Goal: Transaction & Acquisition: Purchase product/service

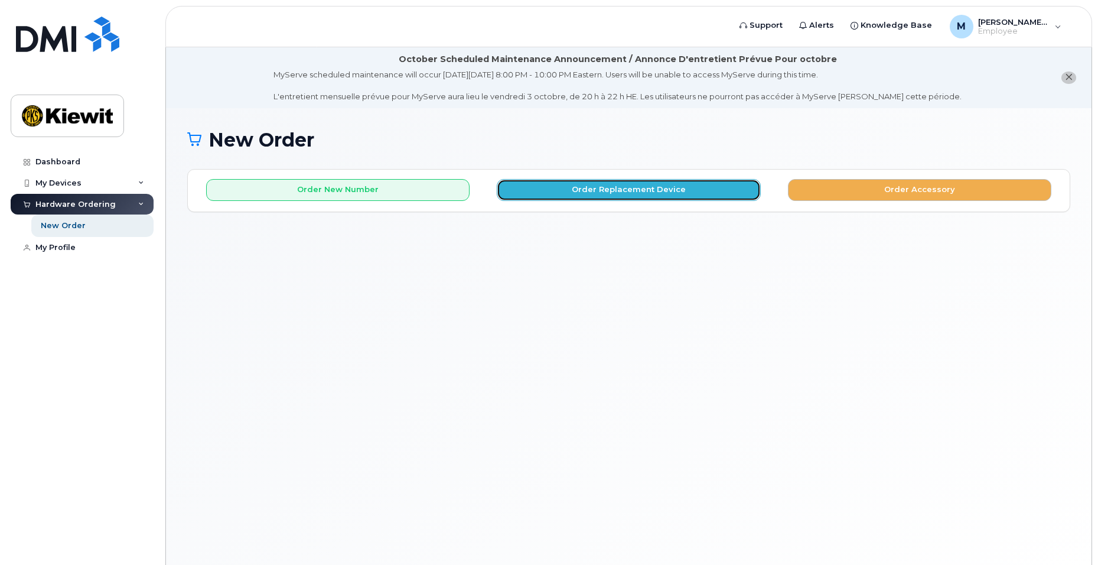
click at [576, 193] on button "Order Replacement Device" at bounding box center [628, 190] width 263 height 22
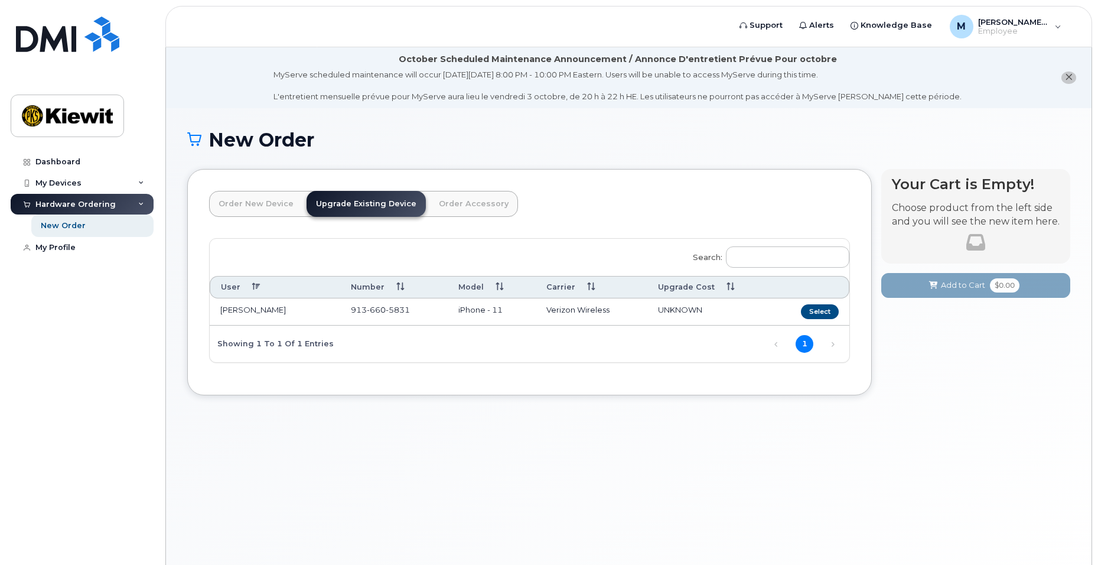
click at [256, 307] on td "MARISEL WALSTON" at bounding box center [275, 311] width 131 height 27
click at [818, 310] on button "Select" at bounding box center [820, 311] width 38 height 15
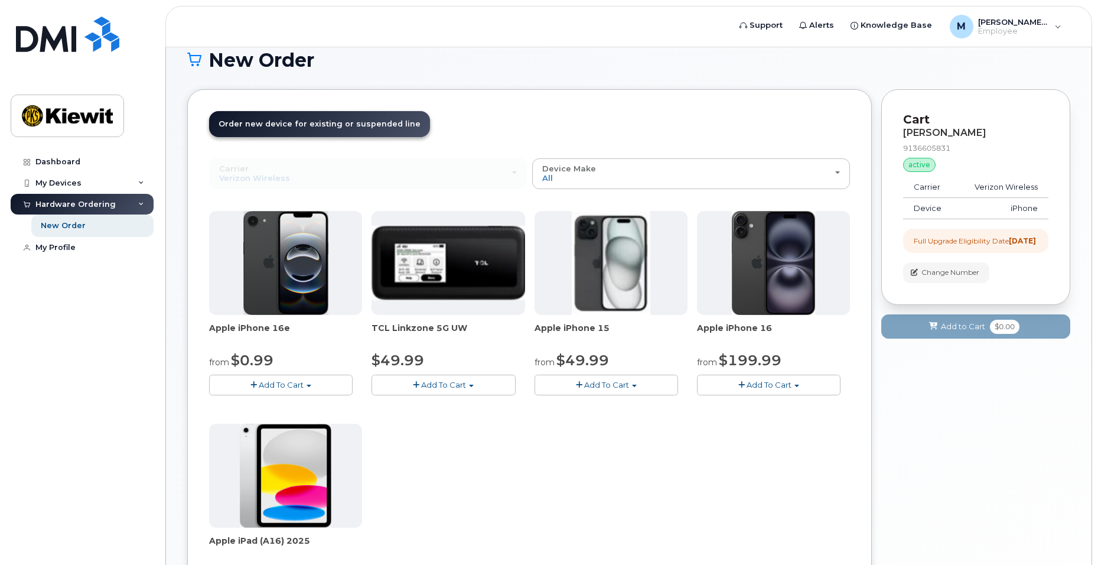
scroll to position [101, 0]
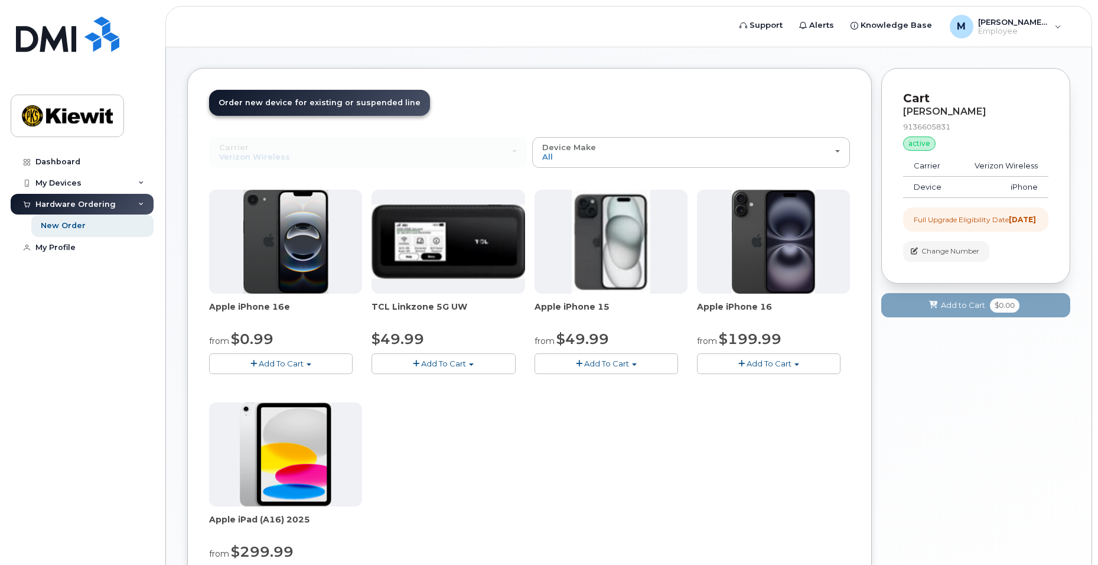
click at [761, 360] on span "Add To Cart" at bounding box center [769, 362] width 45 height 9
click at [786, 453] on div "Apple iPhone 16e from $0.99 Add To Cart $0.99 - 2 Year Upgrade (128GB) $599.99 …" at bounding box center [529, 398] width 641 height 416
click at [601, 268] on img at bounding box center [611, 242] width 79 height 104
click at [627, 364] on span "Add To Cart" at bounding box center [606, 362] width 45 height 9
click at [629, 382] on link "$49.99 - 2 Year Upgrade (128GB)" at bounding box center [614, 385] width 154 height 15
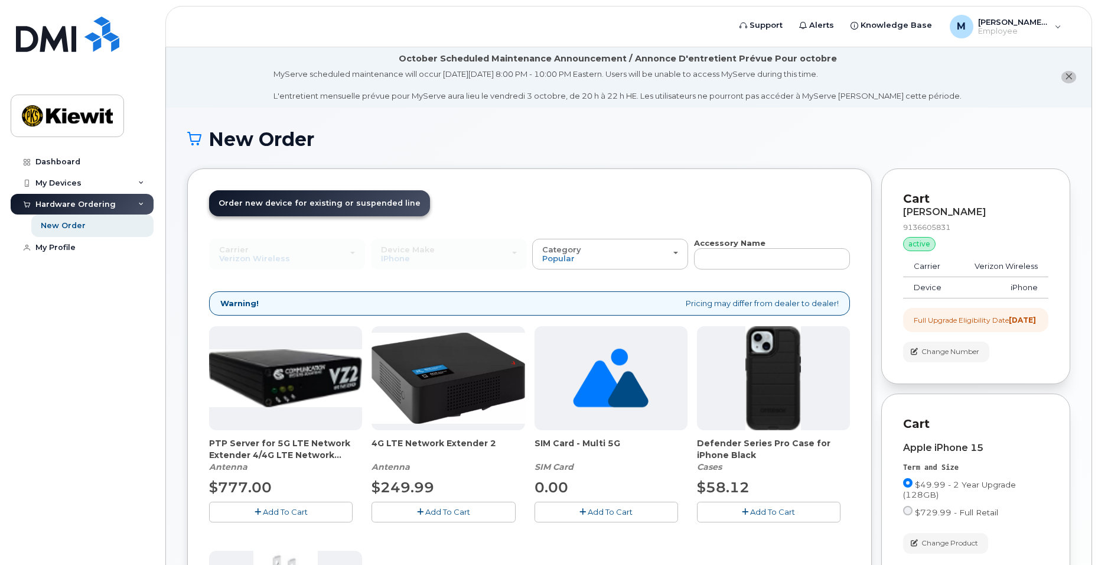
scroll to position [0, 0]
click at [35, 177] on div "My Devices" at bounding box center [82, 182] width 143 height 21
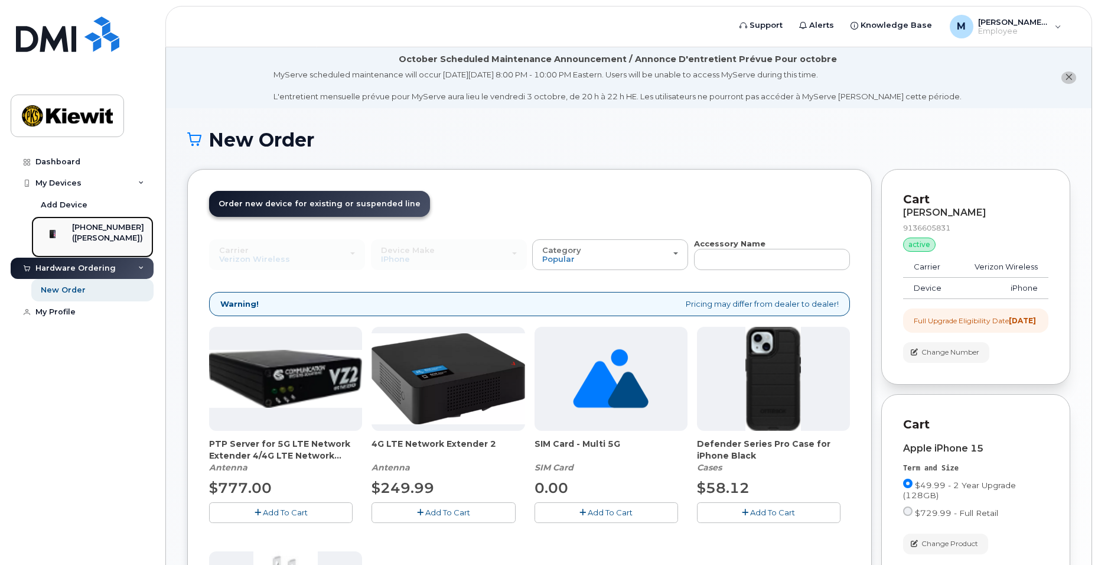
click at [103, 239] on div "([PERSON_NAME])" at bounding box center [108, 238] width 72 height 11
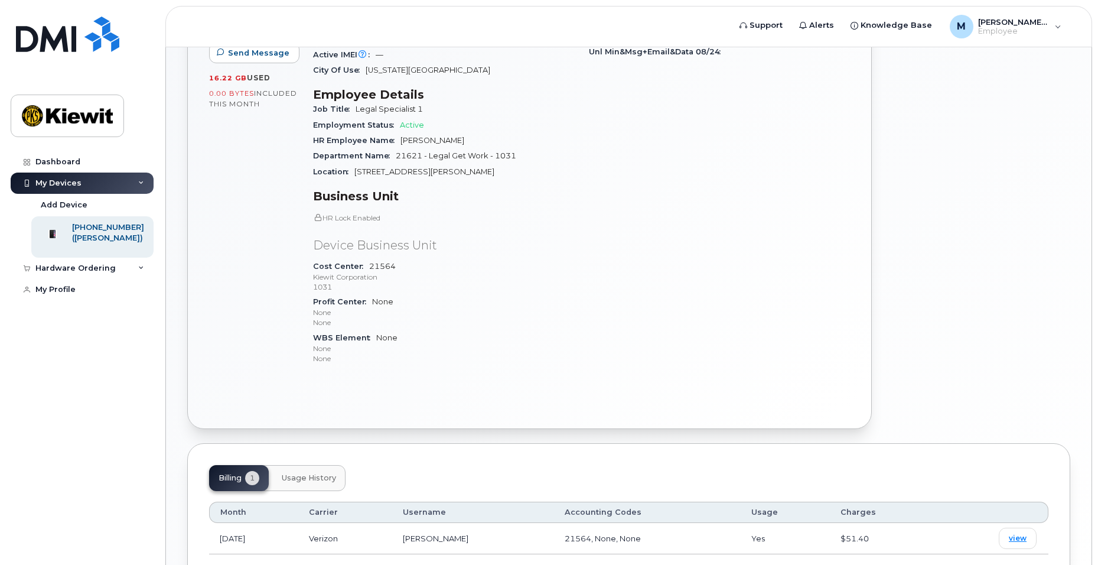
scroll to position [346, 0]
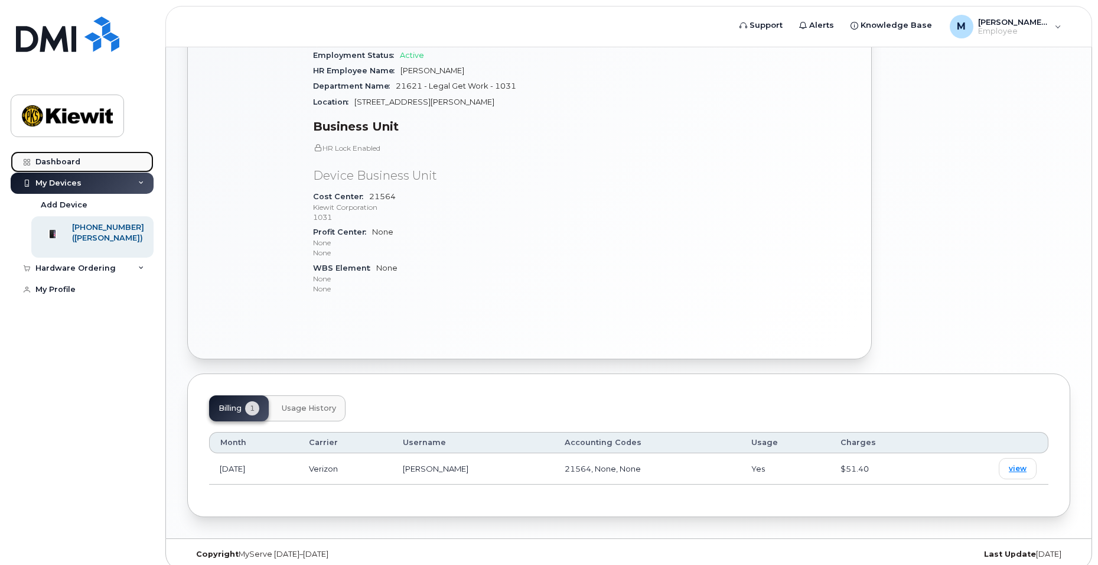
click at [72, 159] on div "Dashboard" at bounding box center [57, 161] width 45 height 9
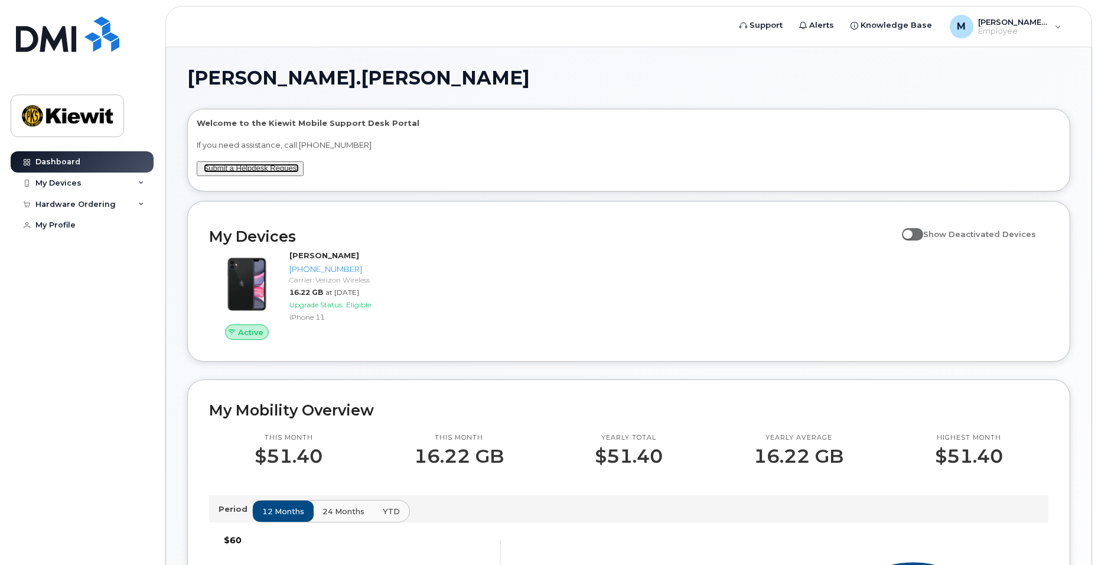
click at [233, 170] on link "Submit a Helpdesk Request" at bounding box center [251, 168] width 95 height 9
click at [59, 176] on div "My Devices" at bounding box center [82, 182] width 143 height 21
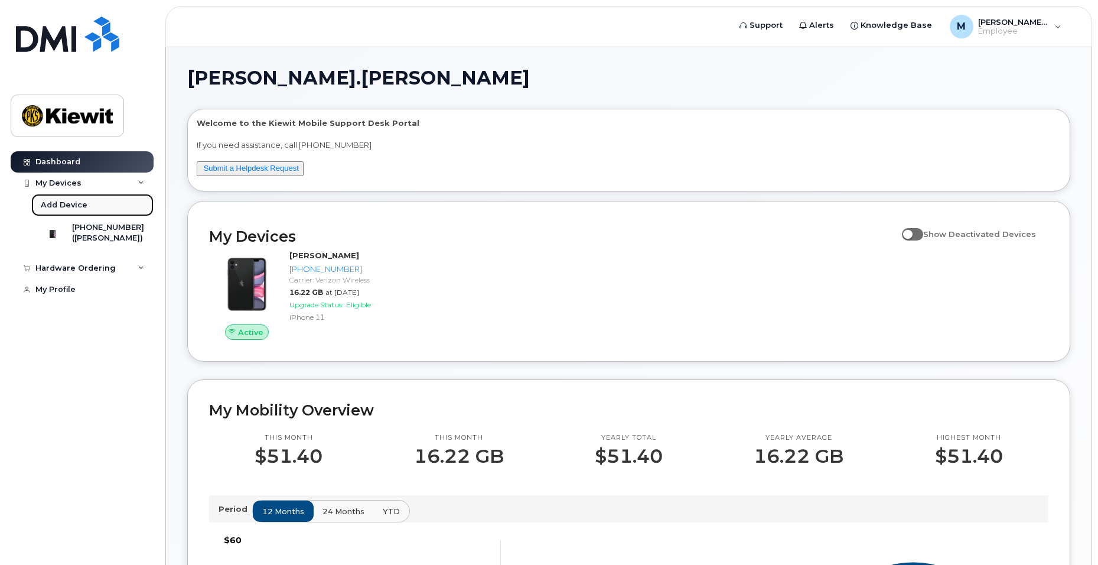
click at [56, 201] on div "Add Device" at bounding box center [64, 205] width 47 height 11
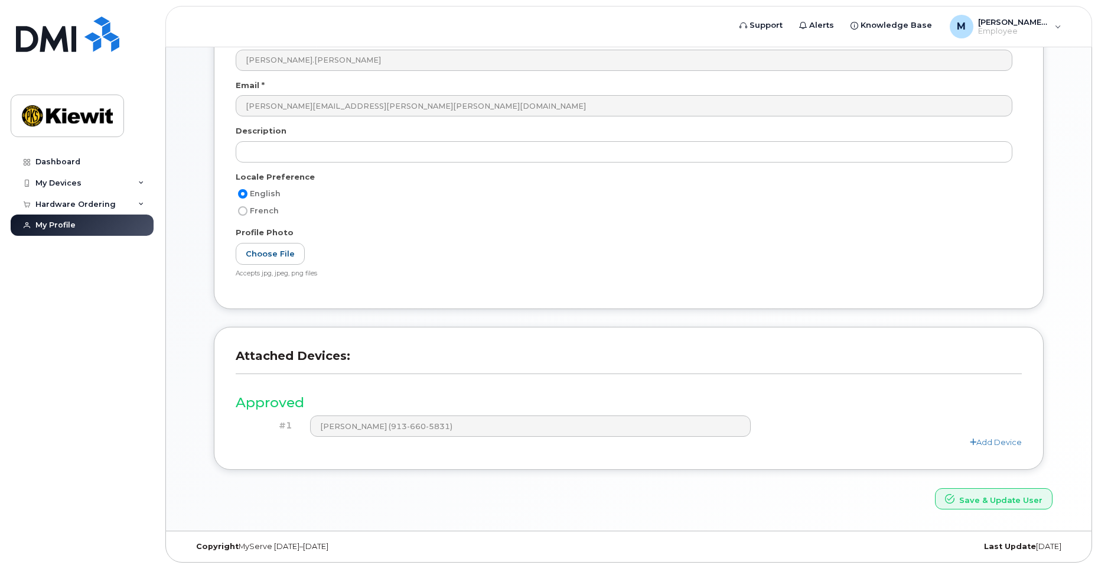
scroll to position [197, 0]
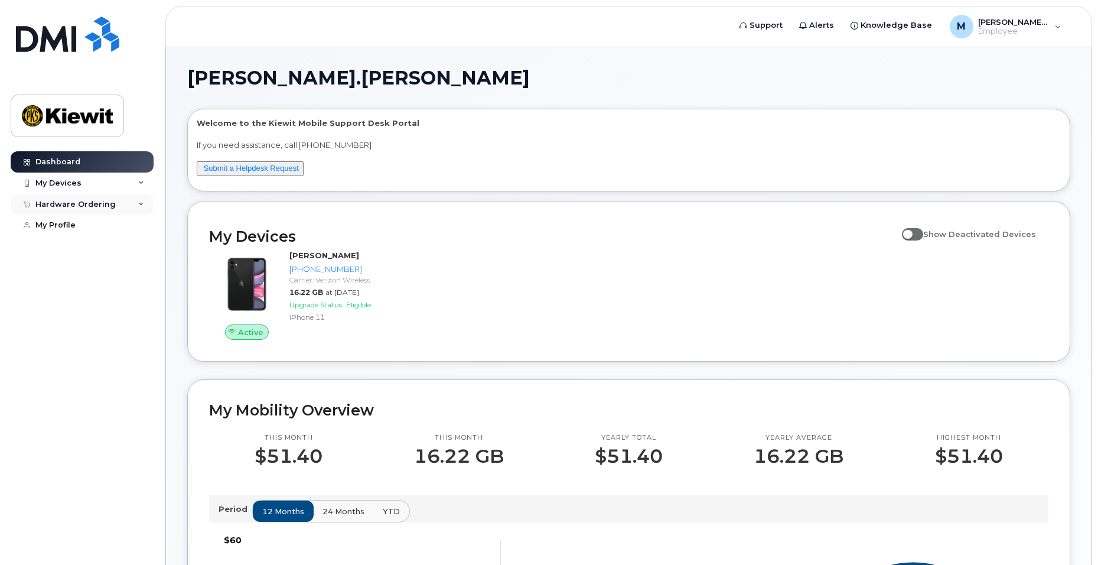
click at [79, 203] on div "Hardware Ordering" at bounding box center [75, 204] width 80 height 9
click at [73, 204] on div "Hardware Ordering" at bounding box center [75, 204] width 80 height 9
click at [66, 206] on div "Hardware Ordering" at bounding box center [75, 204] width 80 height 9
click at [59, 225] on div "New Order" at bounding box center [63, 225] width 45 height 11
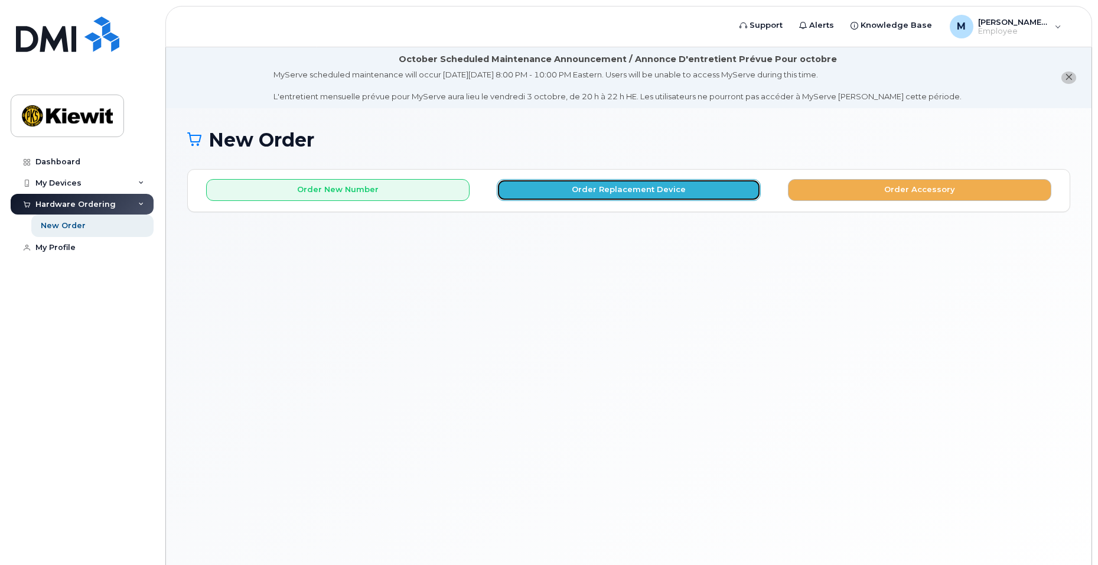
click at [614, 191] on button "Order Replacement Device" at bounding box center [628, 190] width 263 height 22
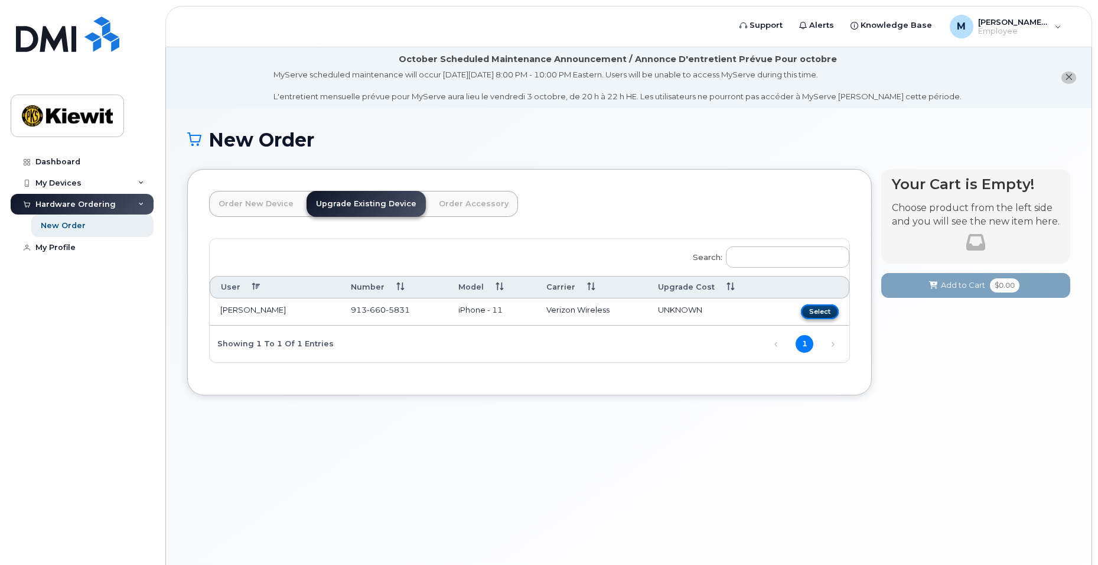
click at [822, 307] on button "Select" at bounding box center [820, 311] width 38 height 15
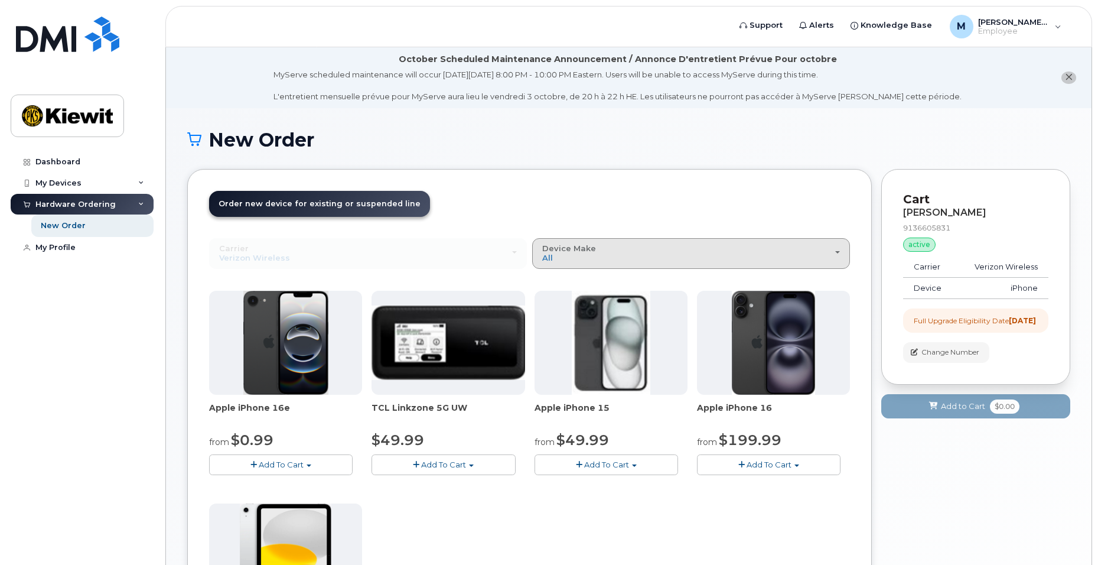
click at [833, 254] on div "Device Make All iPhone Modem Tablet" at bounding box center [691, 253] width 298 height 18
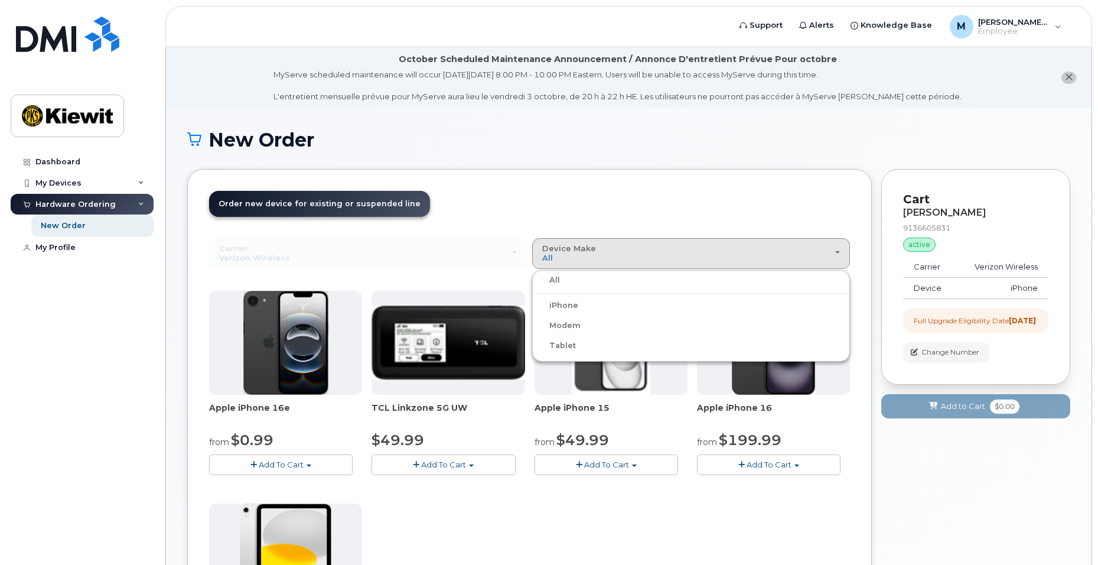
click at [562, 302] on label "iPhone" at bounding box center [556, 305] width 43 height 14
click at [0, 0] on input "iPhone" at bounding box center [0, 0] width 0 height 0
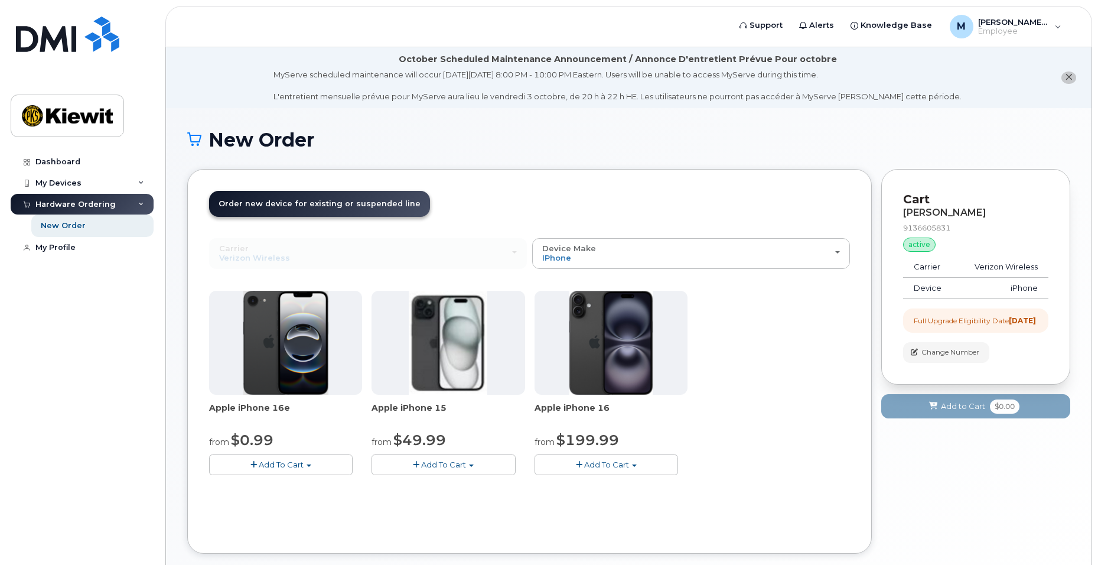
click at [286, 460] on span "Add To Cart" at bounding box center [281, 463] width 45 height 9
click at [596, 457] on button "Add To Cart" at bounding box center [606, 464] width 144 height 21
click at [641, 498] on link "$199.99 - 2 Year Upgrade (128GB)" at bounding box center [616, 501] width 159 height 15
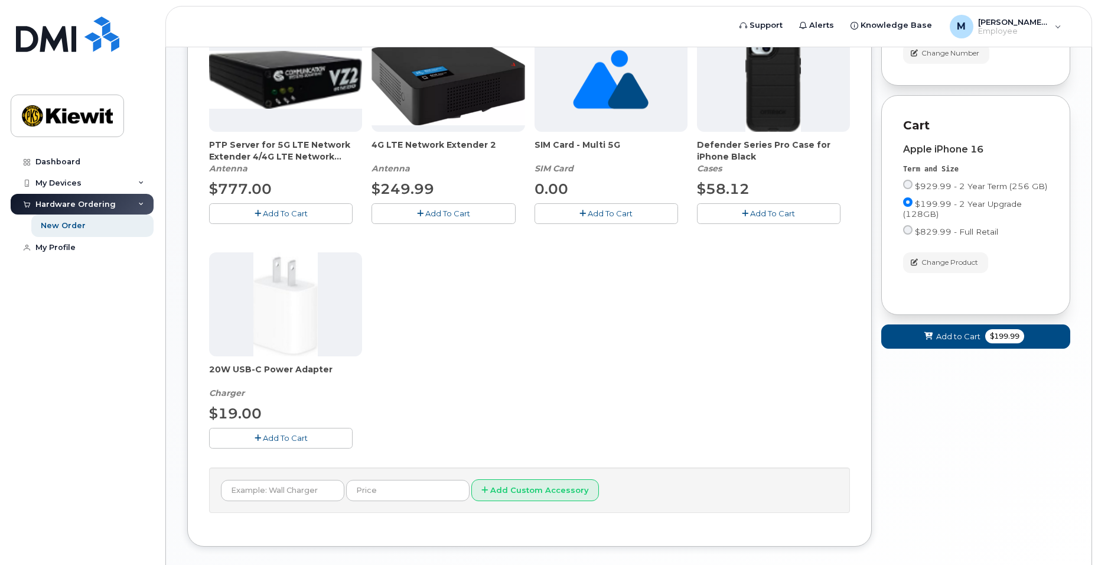
scroll to position [354, 0]
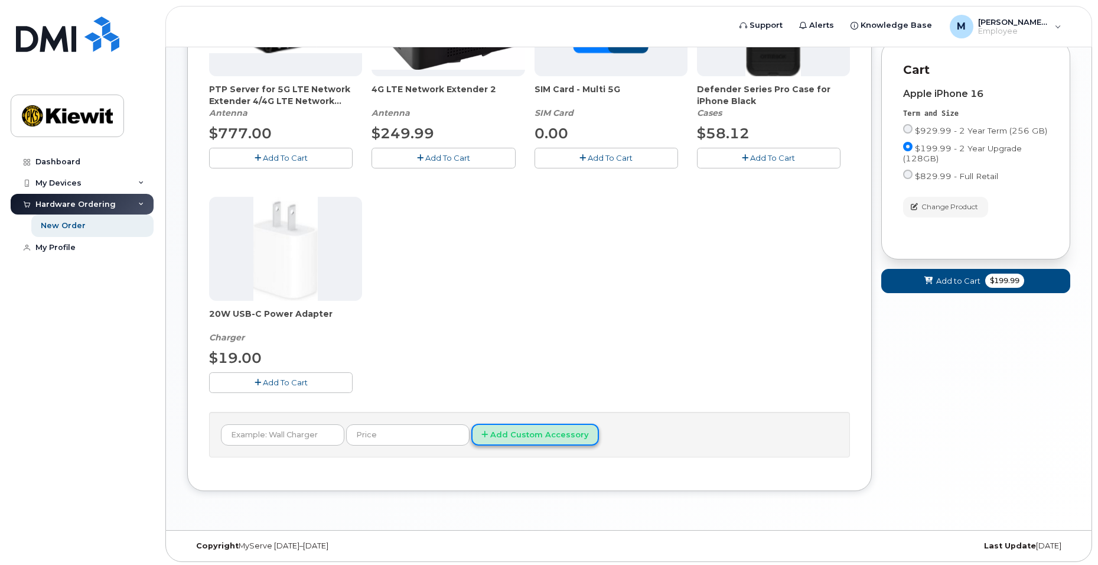
click at [537, 430] on button "Add Custom Accessory" at bounding box center [535, 434] width 128 height 22
click at [294, 434] on input "text" at bounding box center [282, 434] width 123 height 21
click at [944, 286] on span "Add to Cart" at bounding box center [958, 280] width 44 height 11
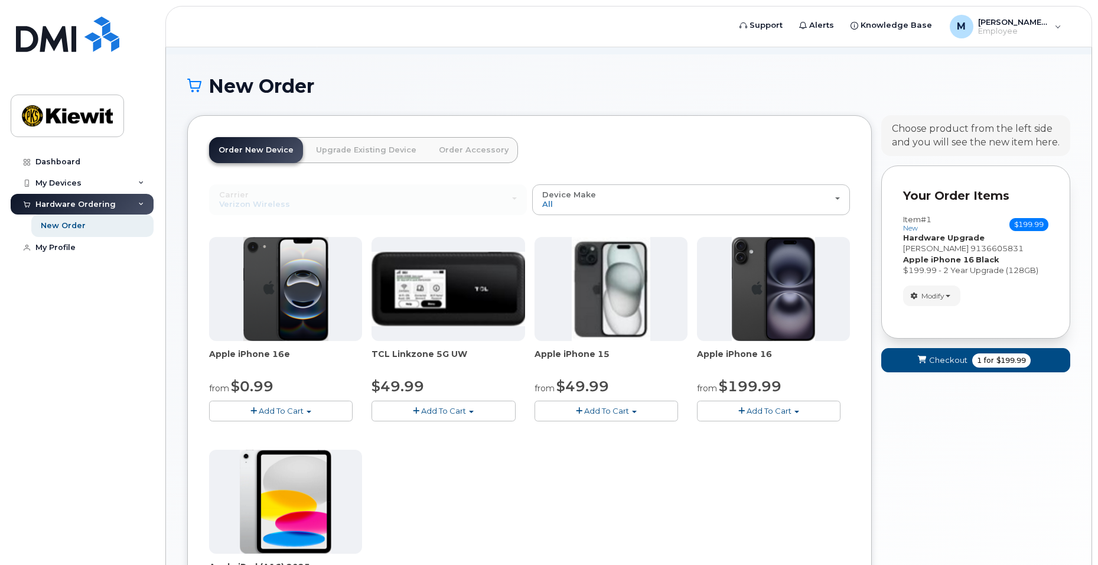
scroll to position [0, 0]
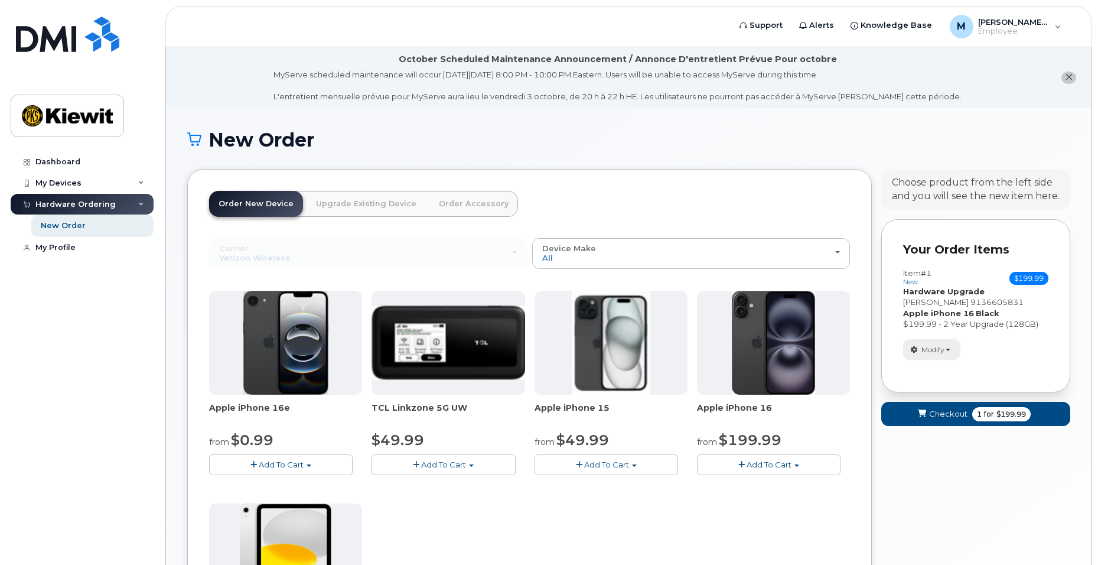
click at [944, 353] on span "Modify" at bounding box center [932, 349] width 23 height 11
click at [300, 465] on span "Add To Cart" at bounding box center [281, 463] width 45 height 9
click at [779, 26] on span "Support" at bounding box center [765, 25] width 33 height 12
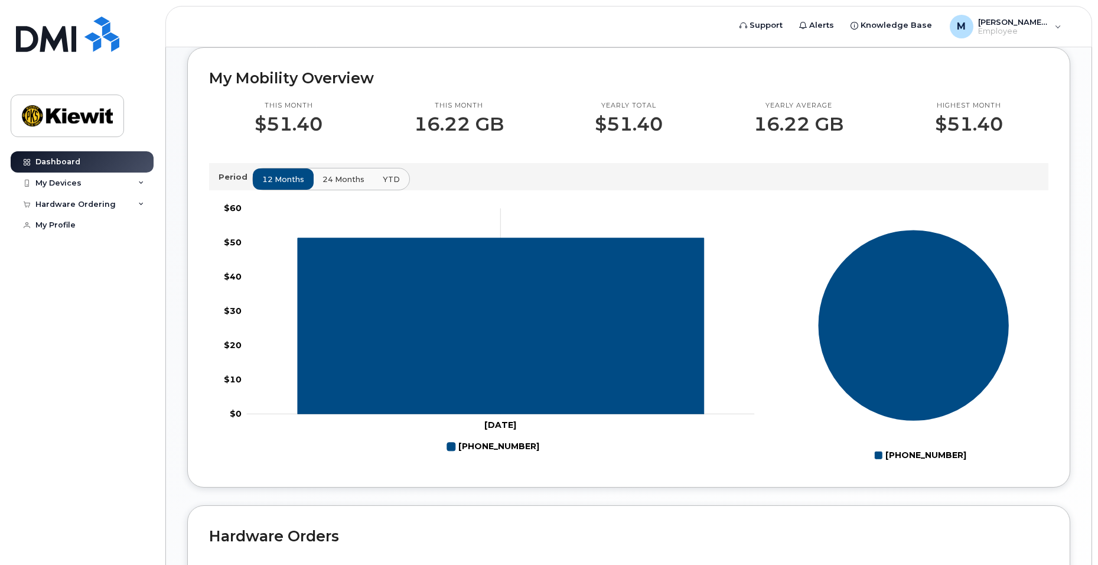
scroll to position [354, 0]
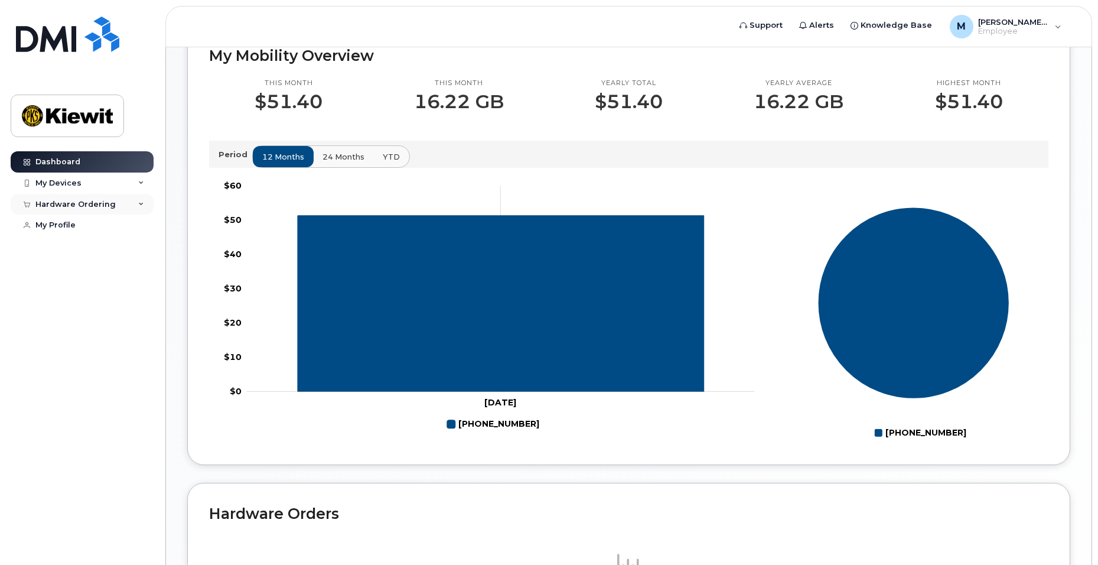
click at [54, 204] on div "Hardware Ordering" at bounding box center [75, 204] width 80 height 9
click at [62, 226] on div "New Order" at bounding box center [63, 225] width 45 height 11
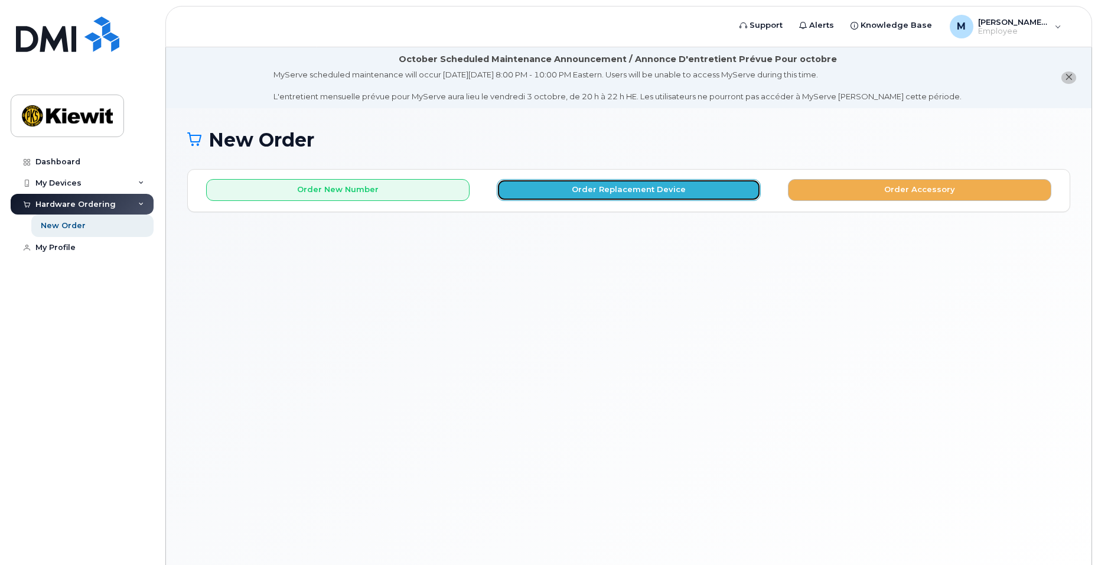
click at [637, 188] on button "Order Replacement Device" at bounding box center [628, 190] width 263 height 22
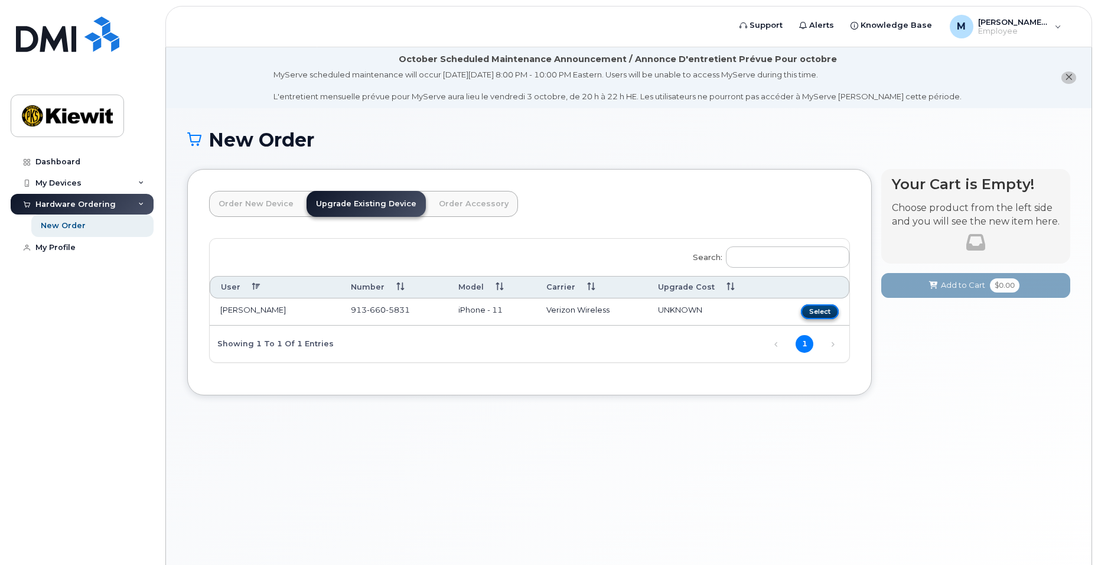
click at [822, 308] on button "Select" at bounding box center [820, 311] width 38 height 15
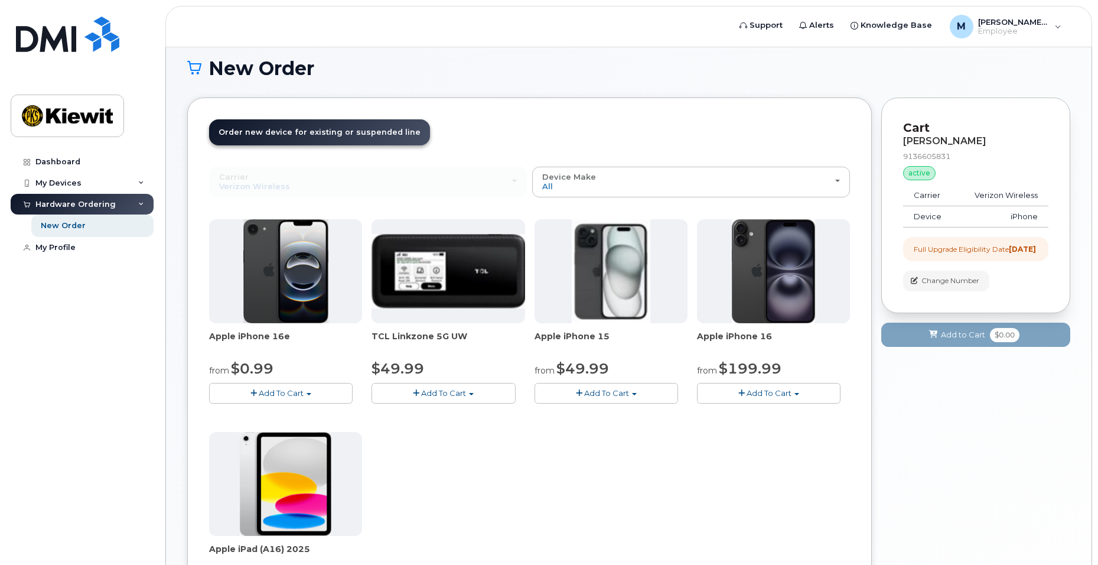
scroll to position [118, 0]
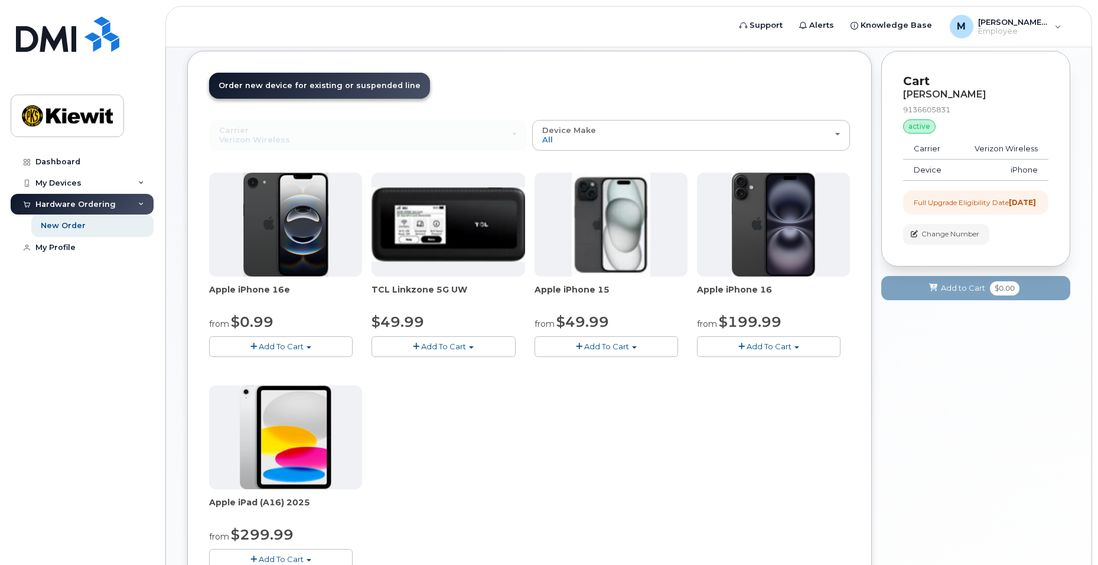
click at [766, 351] on button "Add To Cart" at bounding box center [769, 346] width 144 height 21
click at [629, 348] on button "Add To Cart" at bounding box center [606, 346] width 144 height 21
click at [309, 341] on button "Add To Cart" at bounding box center [281, 346] width 144 height 21
click at [634, 481] on div "Apple iPhone 16e from $0.99 Add To Cart $0.99 - 2 Year Upgrade (128GB) $599.99 …" at bounding box center [529, 380] width 641 height 416
click at [748, 346] on span "Add To Cart" at bounding box center [769, 345] width 45 height 9
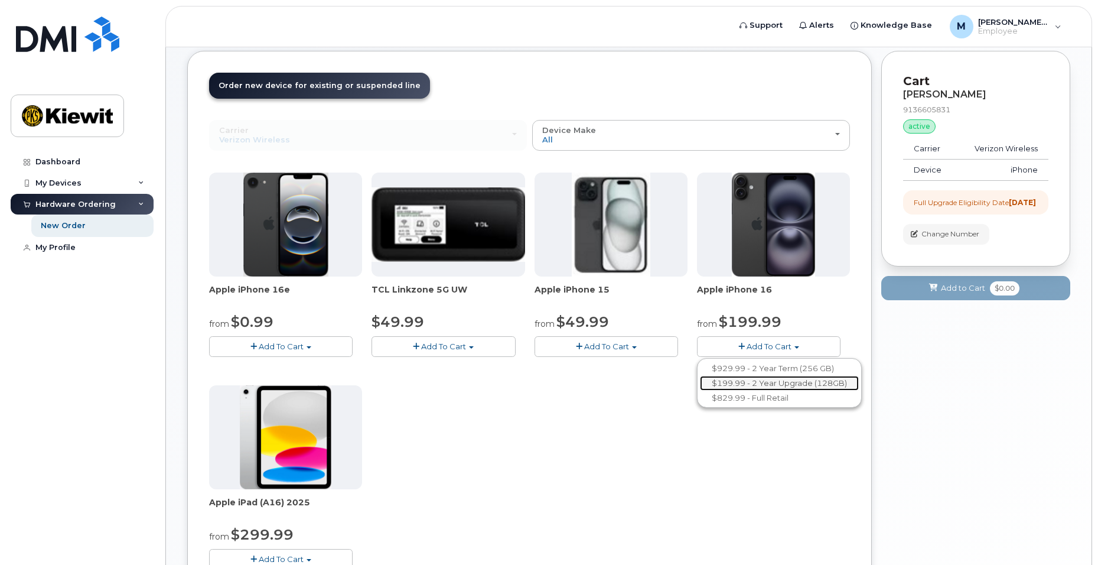
click at [778, 382] on link "$199.99 - 2 Year Upgrade (128GB)" at bounding box center [779, 383] width 159 height 15
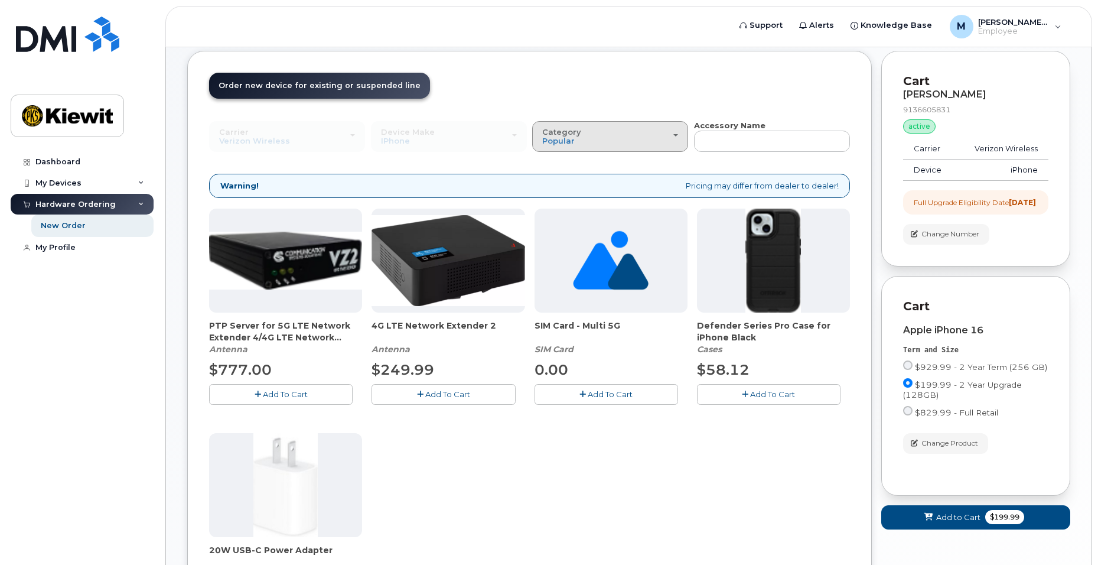
click at [674, 137] on div "Category Popular" at bounding box center [610, 137] width 136 height 18
click at [791, 395] on span "Add To Cart" at bounding box center [772, 393] width 45 height 9
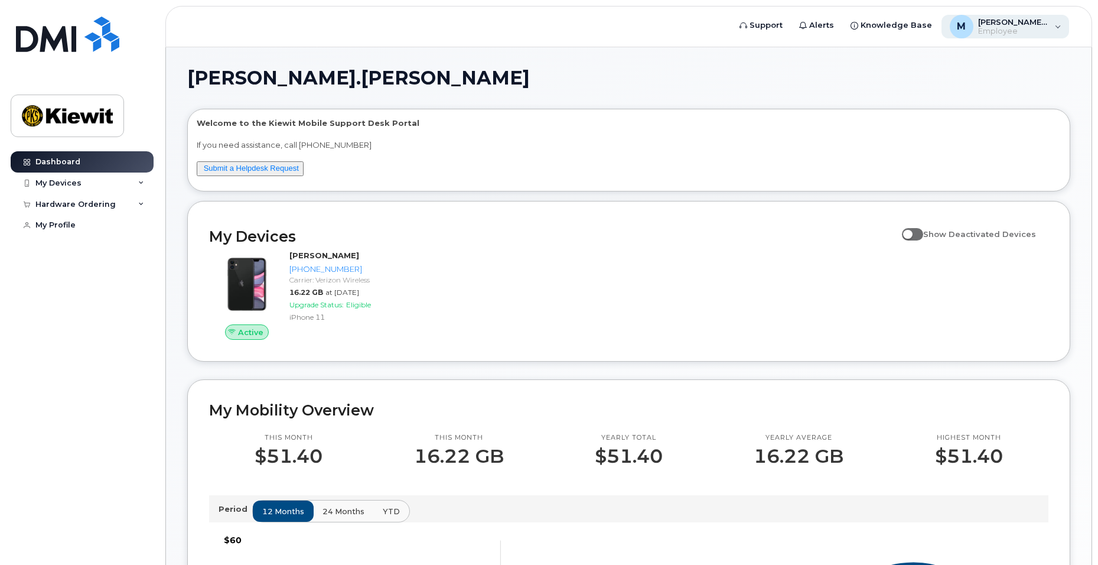
click at [1021, 27] on span "Employee" at bounding box center [1013, 31] width 71 height 9
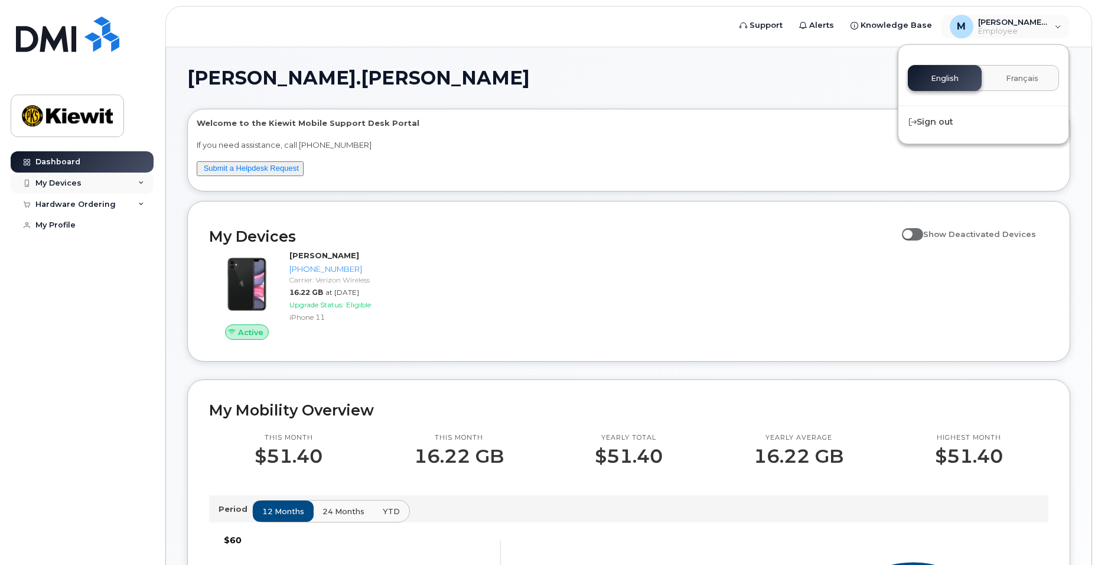
click at [58, 182] on div "My Devices" at bounding box center [58, 182] width 46 height 9
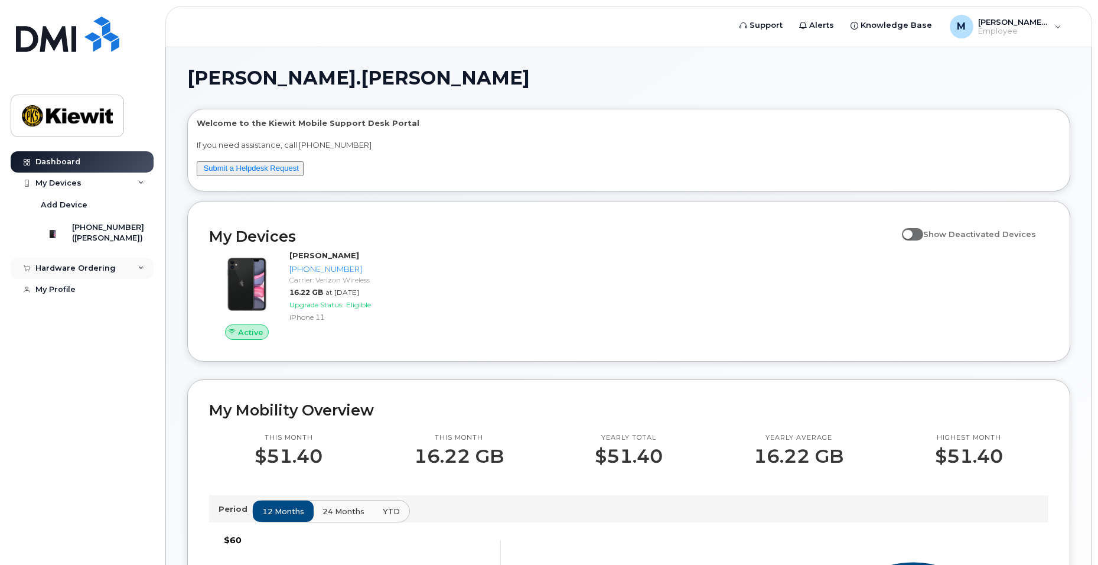
click at [76, 273] on div "Hardware Ordering" at bounding box center [75, 267] width 80 height 9
click at [69, 292] on div "New Order" at bounding box center [63, 290] width 45 height 11
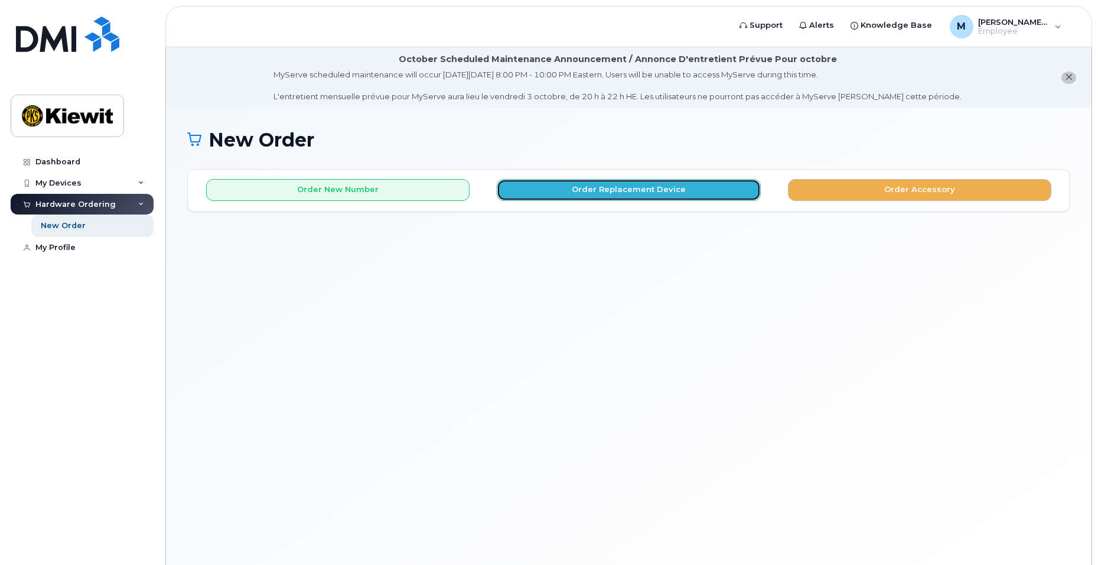
click at [626, 195] on button "Order Replacement Device" at bounding box center [628, 190] width 263 height 22
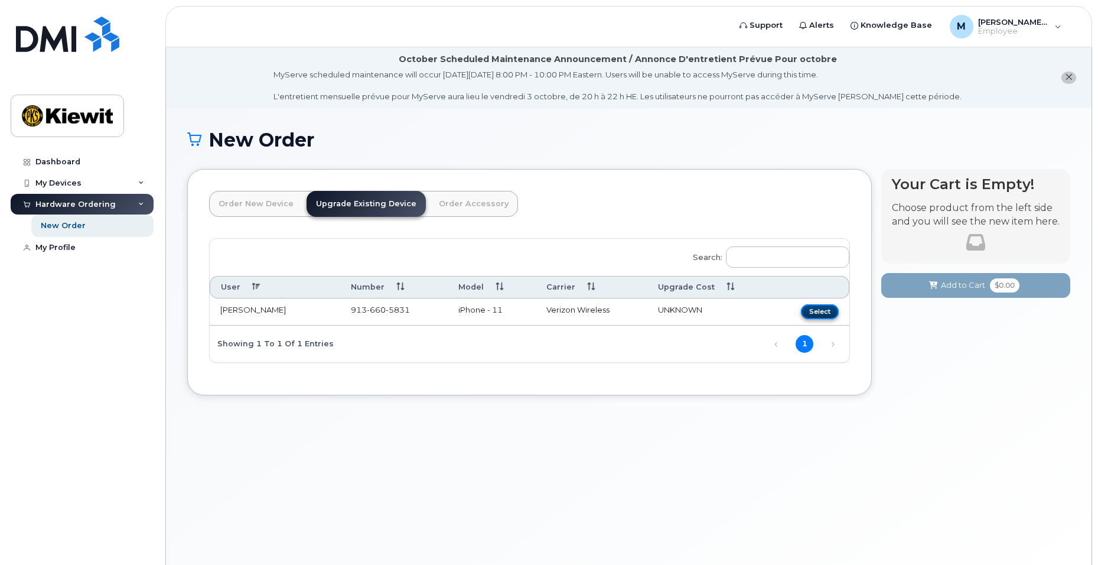
click at [822, 313] on button "Select" at bounding box center [820, 311] width 38 height 15
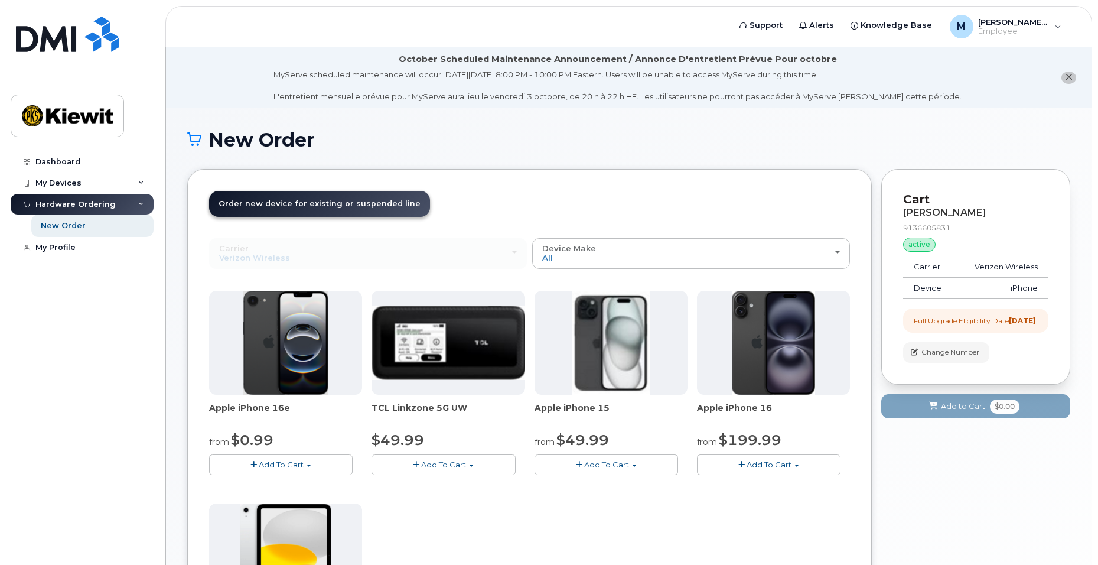
click at [776, 390] on img at bounding box center [773, 343] width 83 height 104
click at [75, 234] on link "New Order" at bounding box center [92, 225] width 122 height 22
click at [70, 226] on div "New Order" at bounding box center [63, 225] width 45 height 11
click at [759, 470] on button "Add To Cart" at bounding box center [769, 464] width 144 height 21
click at [757, 500] on link "$199.99 - 2 Year Upgrade (128GB)" at bounding box center [779, 501] width 159 height 15
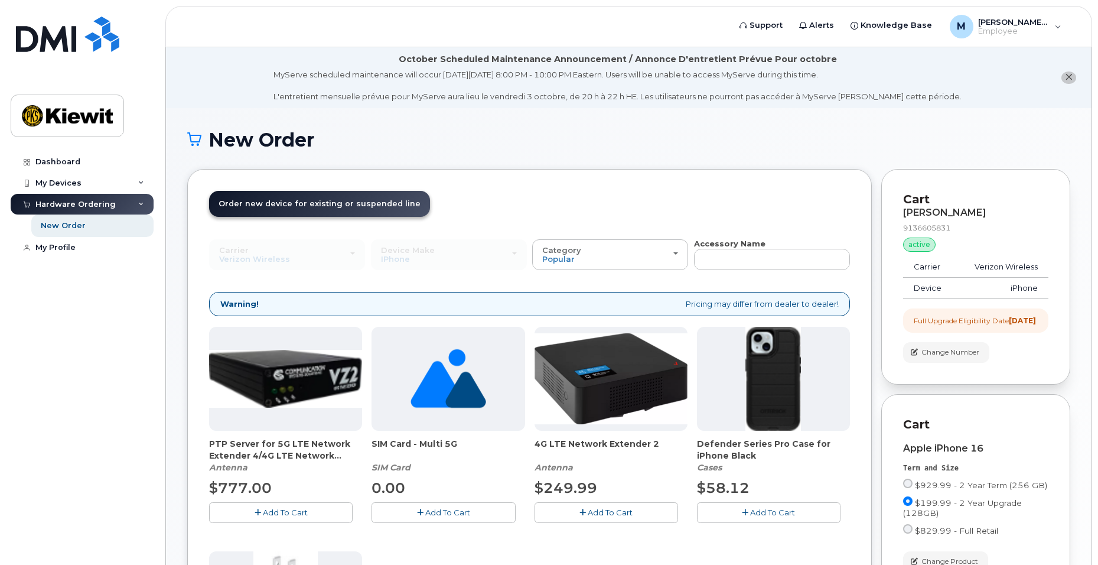
scroll to position [59, 0]
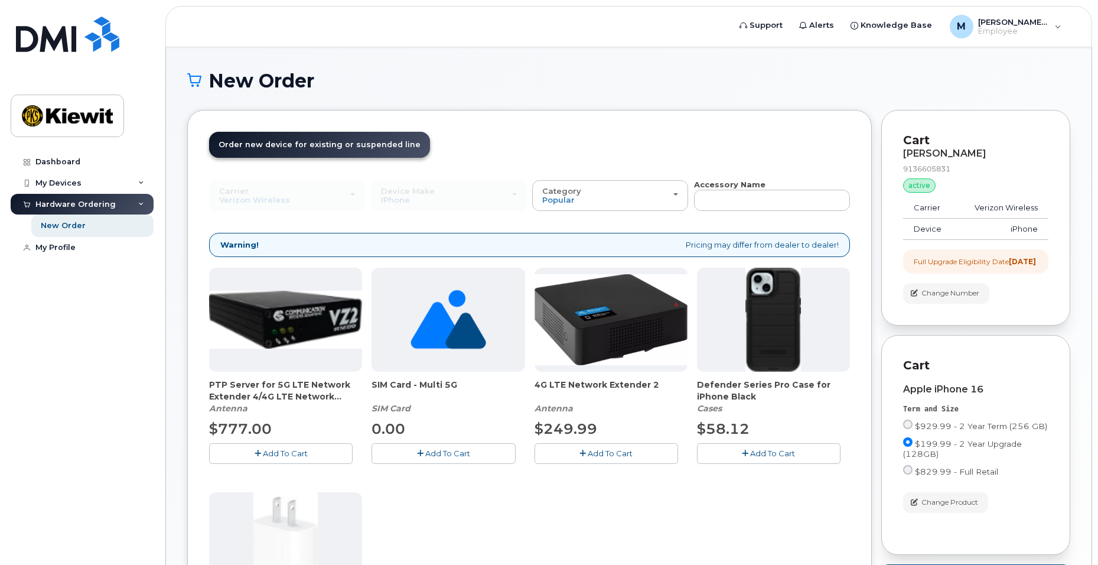
click at [750, 451] on span "Add To Cart" at bounding box center [772, 452] width 45 height 9
click at [750, 451] on button "button" at bounding box center [769, 453] width 144 height 21
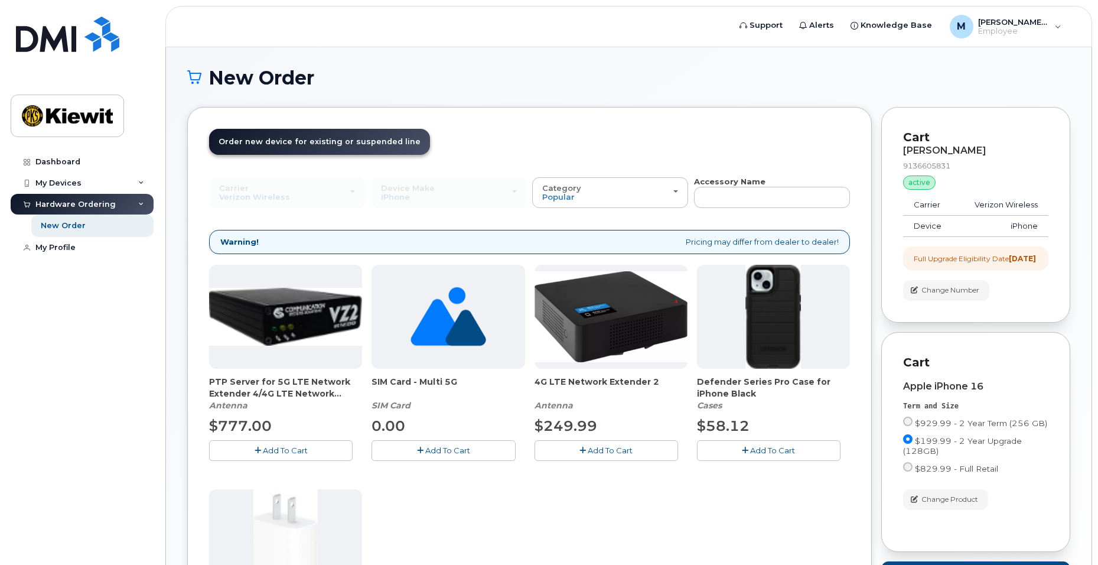
scroll to position [357, 0]
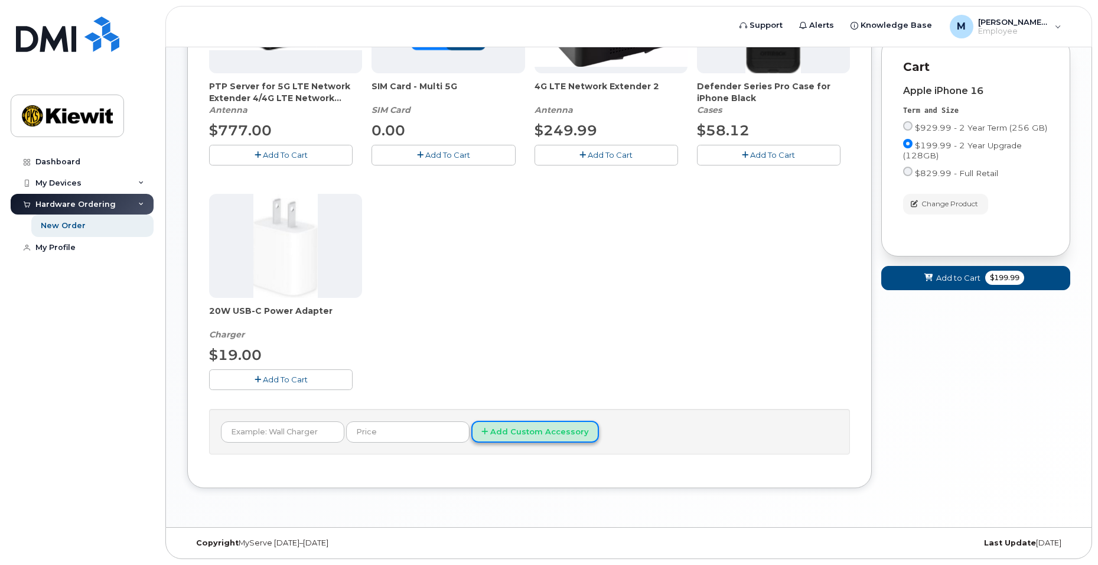
click at [552, 429] on button "Add Custom Accessory" at bounding box center [535, 432] width 128 height 22
click at [305, 426] on input "text" at bounding box center [282, 431] width 123 height 21
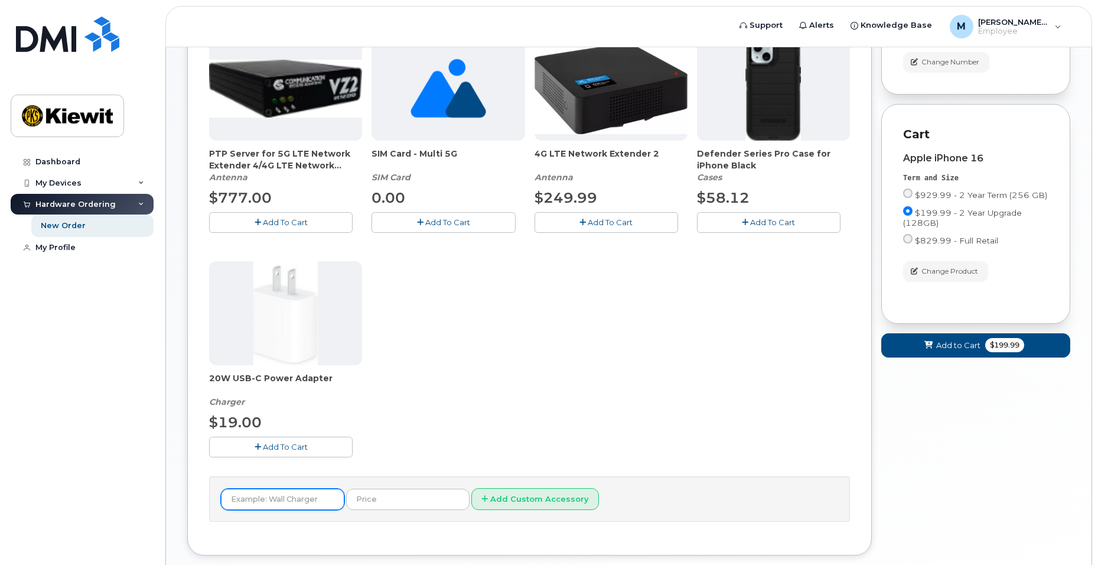
scroll to position [3, 0]
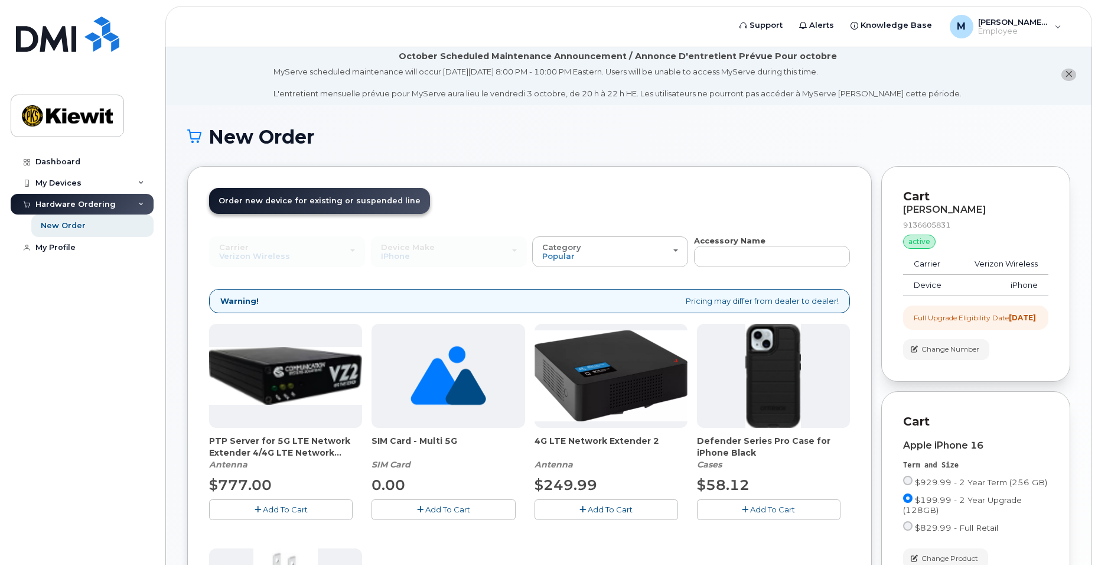
click at [265, 249] on div "Carrier Verizon Wireless T-Mobile AT&T Wireless Verizon Wireless T-Mobile AT&T …" at bounding box center [287, 251] width 156 height 31
click at [66, 227] on div "New Order" at bounding box center [63, 225] width 45 height 11
click at [71, 246] on div "My Profile" at bounding box center [55, 247] width 40 height 9
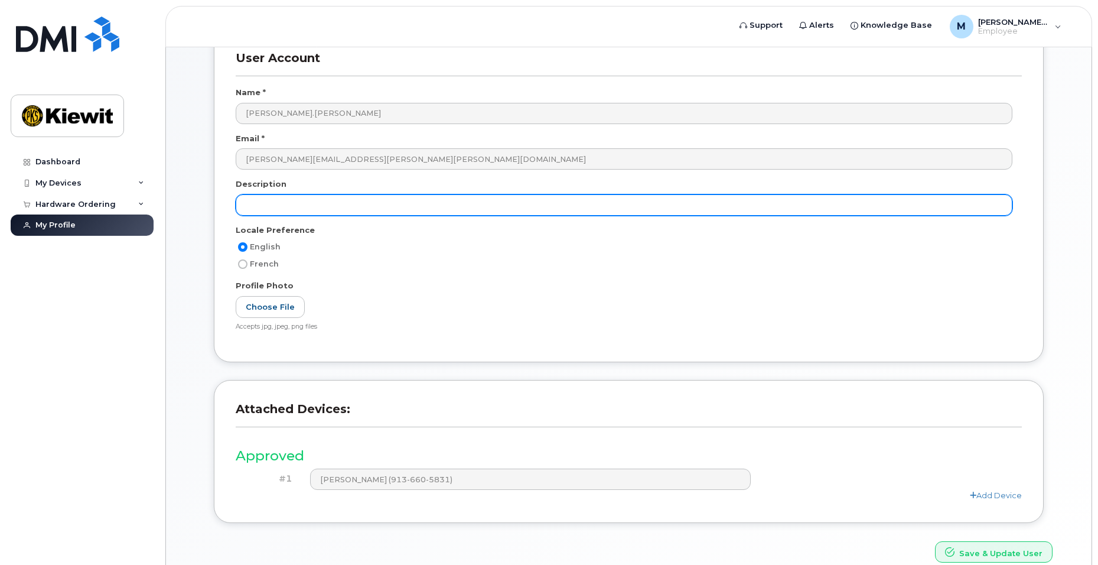
scroll to position [197, 0]
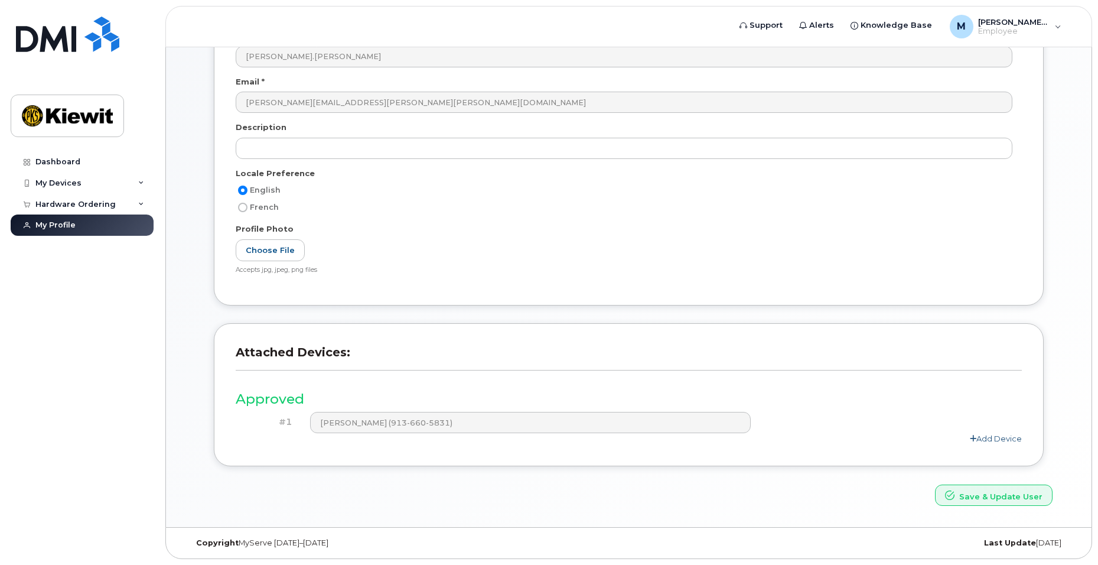
click at [985, 436] on link "Add Device" at bounding box center [996, 438] width 52 height 9
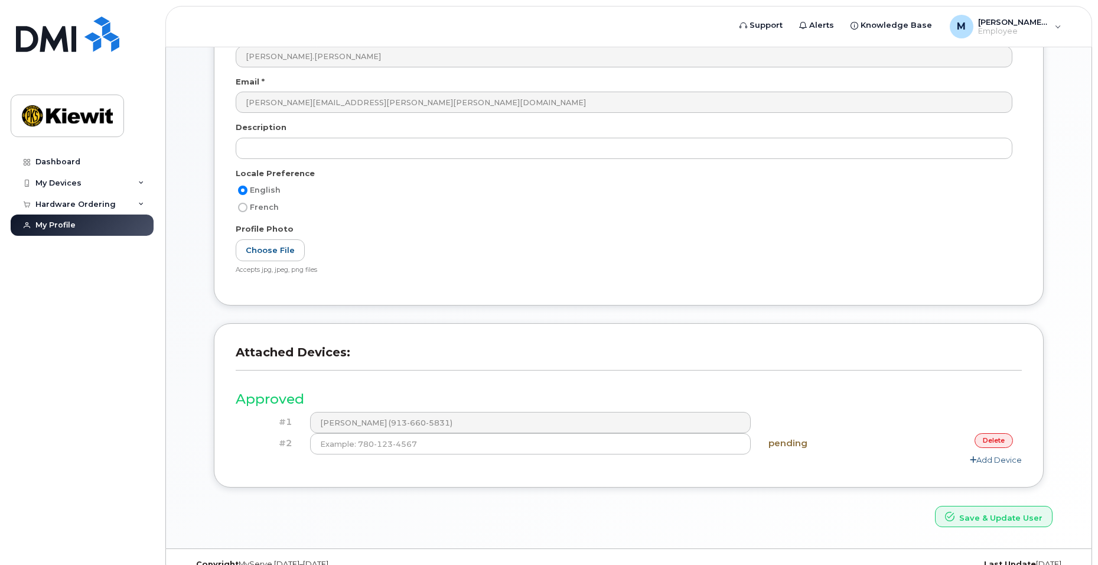
click at [985, 436] on link "delete" at bounding box center [994, 440] width 38 height 15
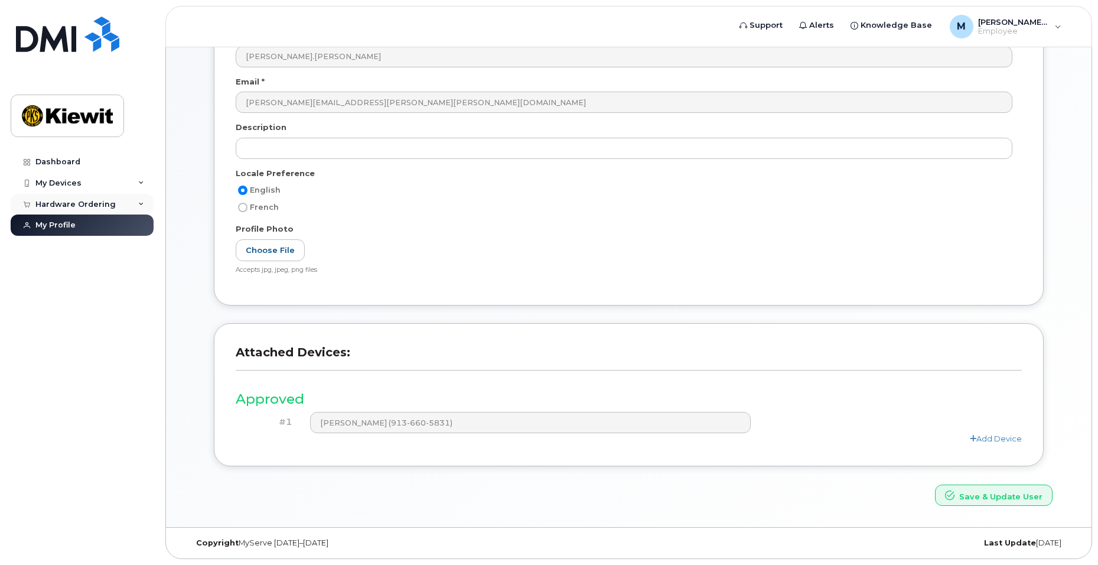
click at [46, 198] on div "Hardware Ordering" at bounding box center [82, 204] width 143 height 21
click at [58, 217] on link "New Order" at bounding box center [92, 225] width 122 height 22
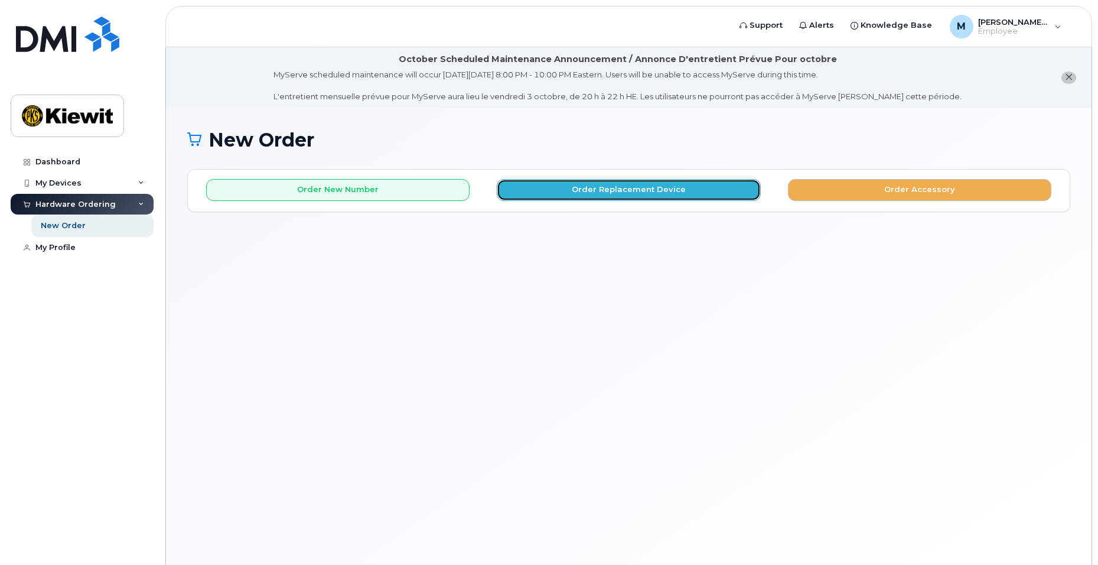
drag, startPoint x: 363, startPoint y: 229, endPoint x: 670, endPoint y: 187, distance: 310.0
click at [670, 187] on button "Order Replacement Device" at bounding box center [628, 190] width 263 height 22
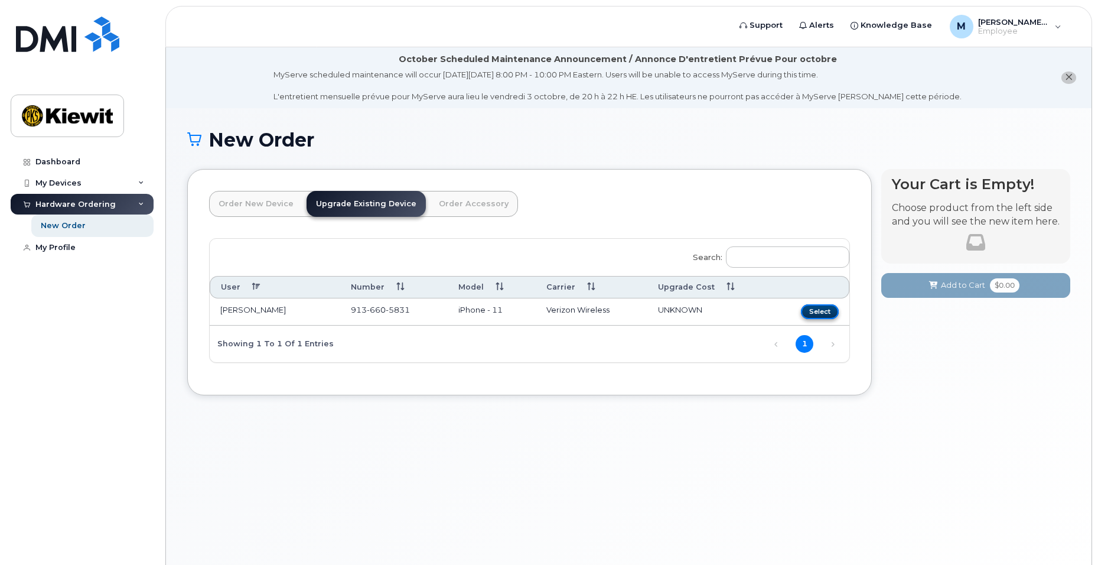
click at [814, 313] on button "Select" at bounding box center [820, 311] width 38 height 15
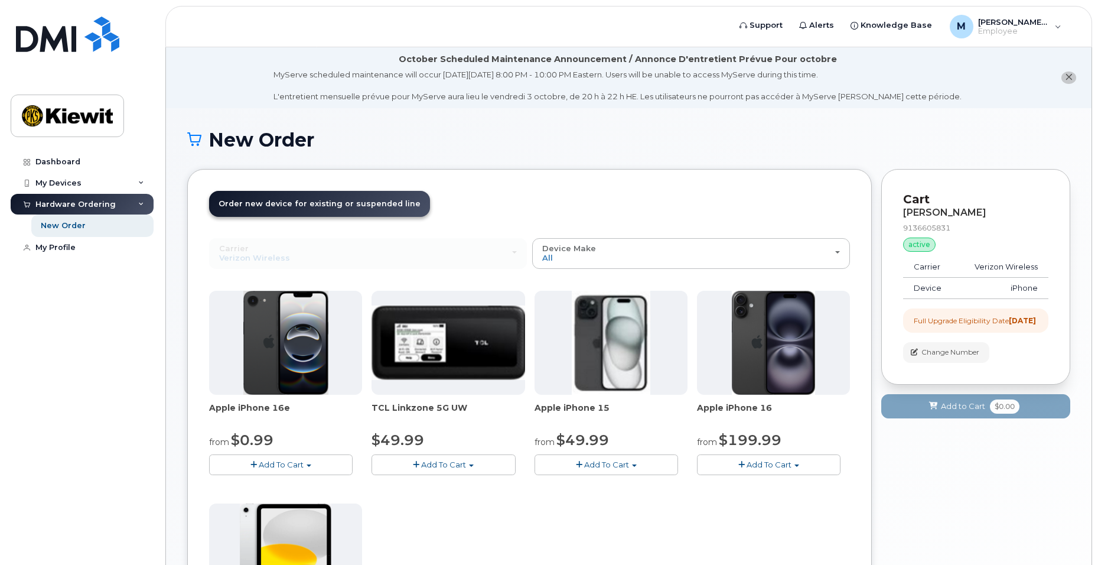
click at [786, 469] on span "Add To Cart" at bounding box center [769, 463] width 45 height 9
click at [639, 462] on button "Add To Cart" at bounding box center [606, 464] width 144 height 21
click at [251, 455] on button "Add To Cart" at bounding box center [281, 464] width 144 height 21
click at [586, 461] on span "Add To Cart" at bounding box center [606, 463] width 45 height 9
click at [588, 461] on span "Add To Cart" at bounding box center [606, 463] width 45 height 9
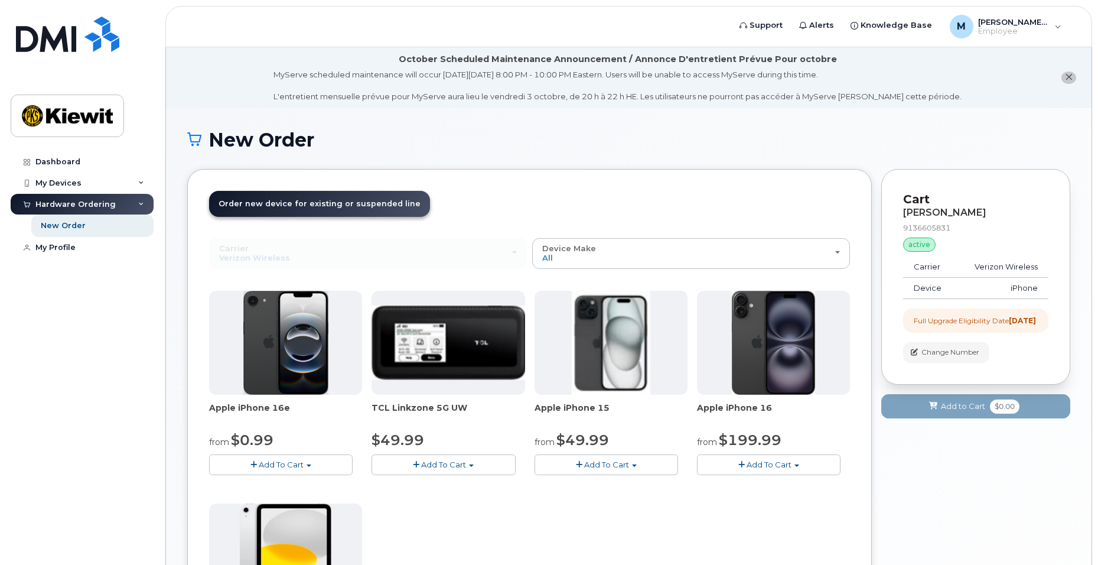
click at [787, 467] on span "Add To Cart" at bounding box center [769, 463] width 45 height 9
click at [786, 502] on link "$199.99 - 2 Year Upgrade (128GB)" at bounding box center [779, 501] width 159 height 15
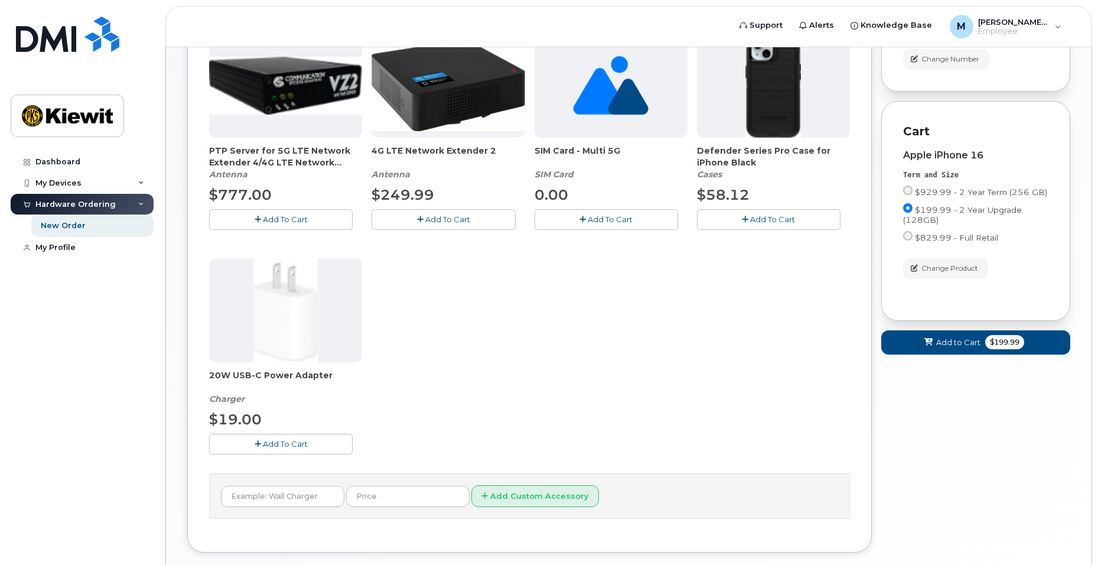
scroll to position [295, 0]
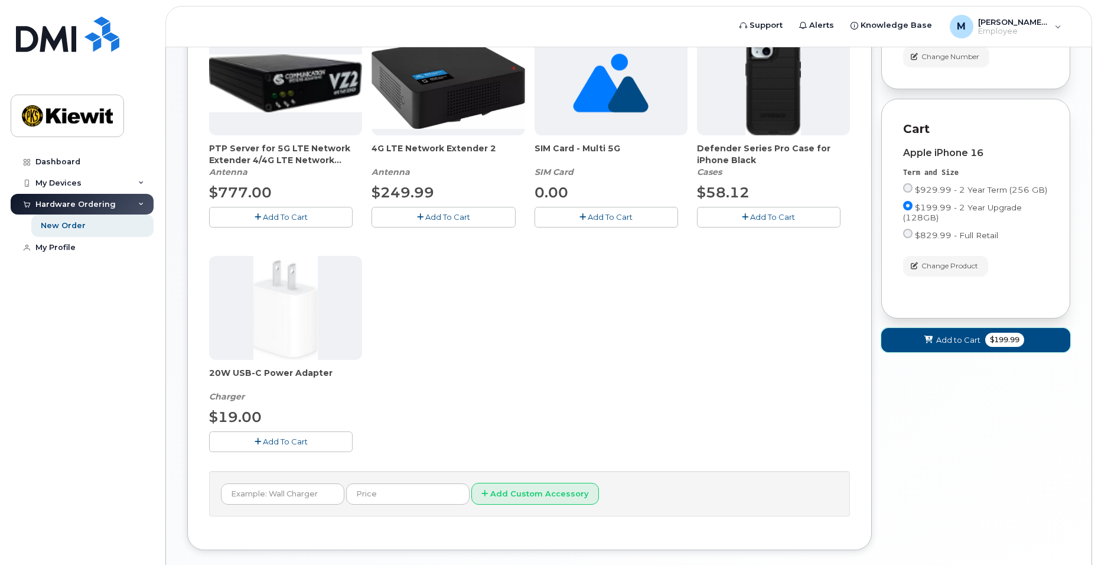
click at [906, 350] on button "Add to Cart $199.99" at bounding box center [975, 340] width 189 height 24
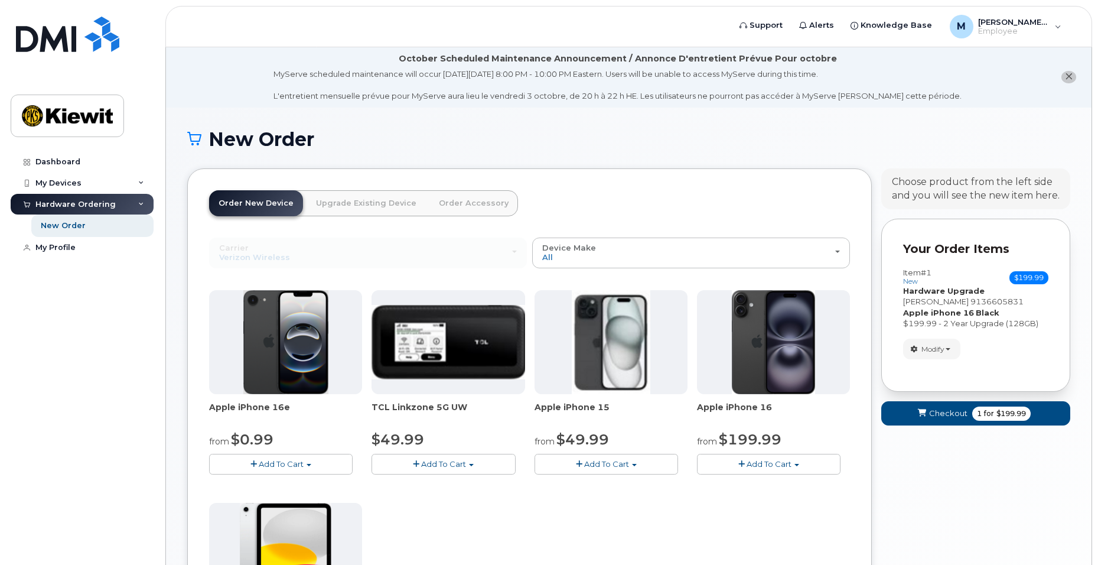
scroll to position [0, 0]
click at [947, 409] on span "Checkout" at bounding box center [948, 413] width 38 height 11
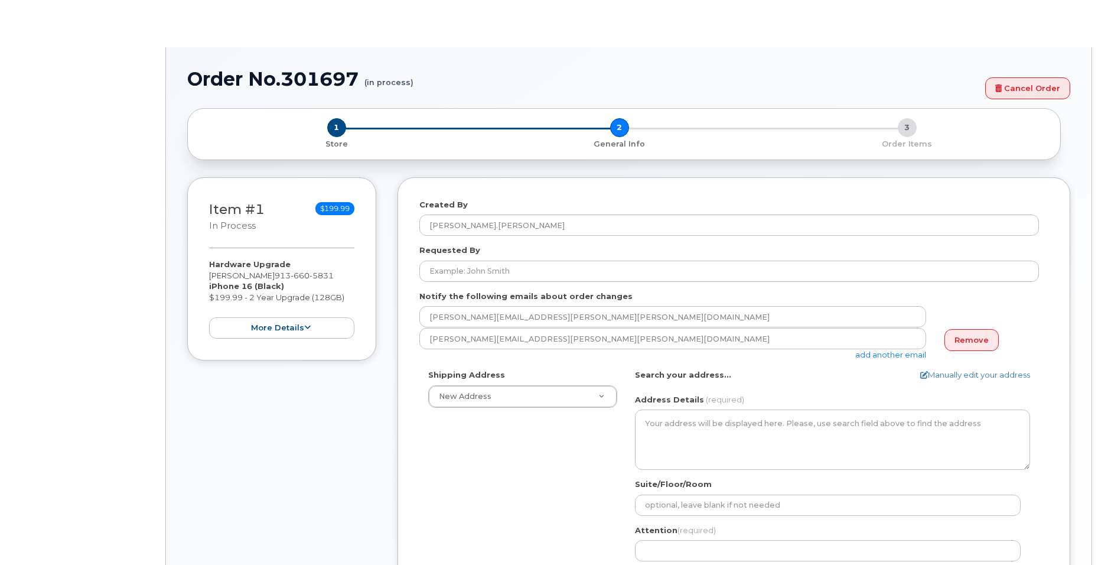
select select
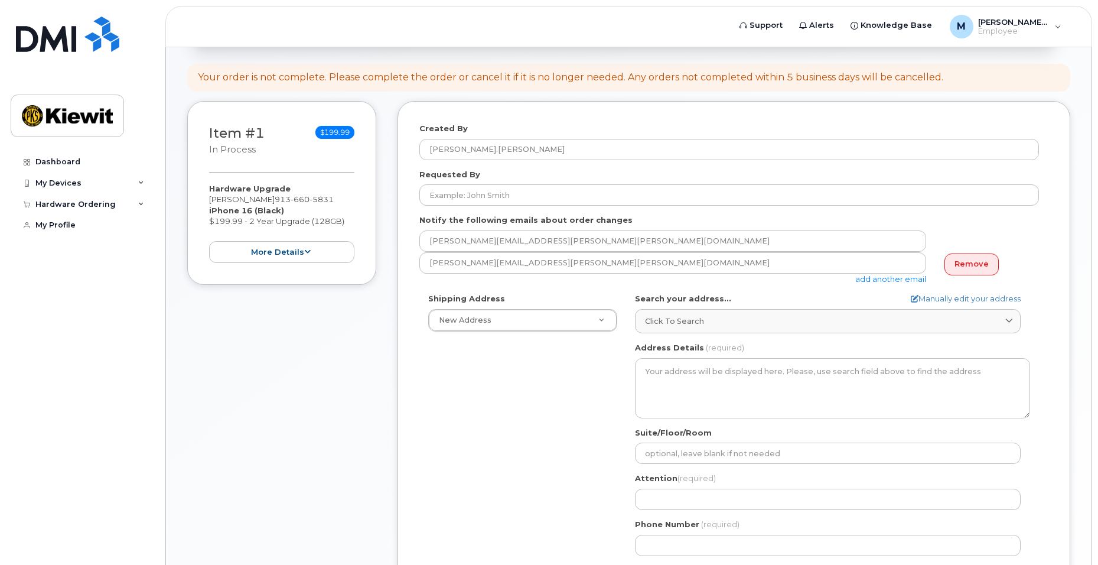
scroll to position [177, 0]
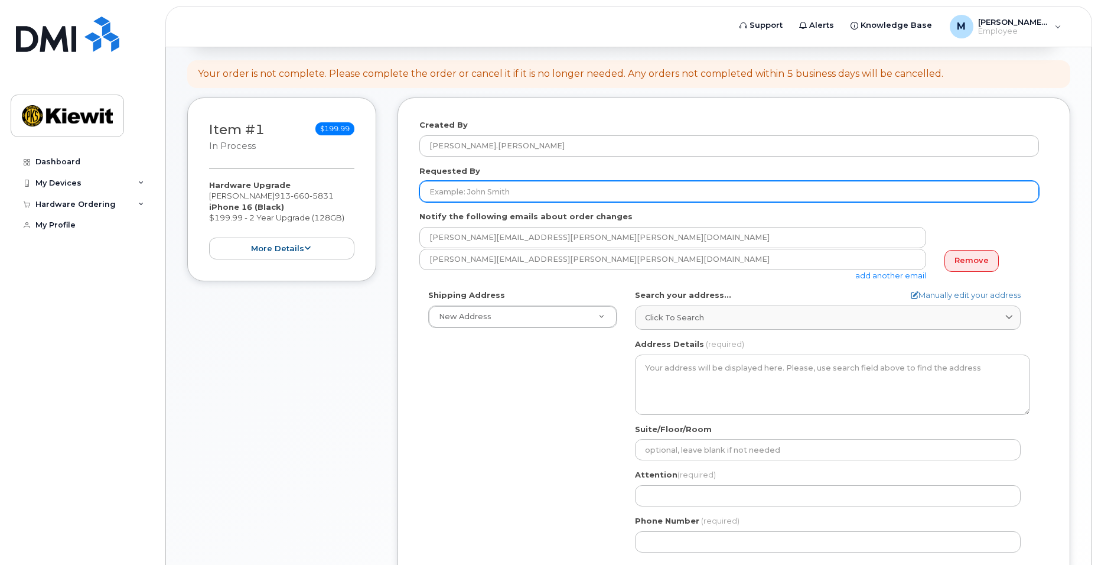
click at [489, 195] on input "Requested By" at bounding box center [729, 191] width 620 height 21
type input "[PERSON_NAME].[PERSON_NAME]"
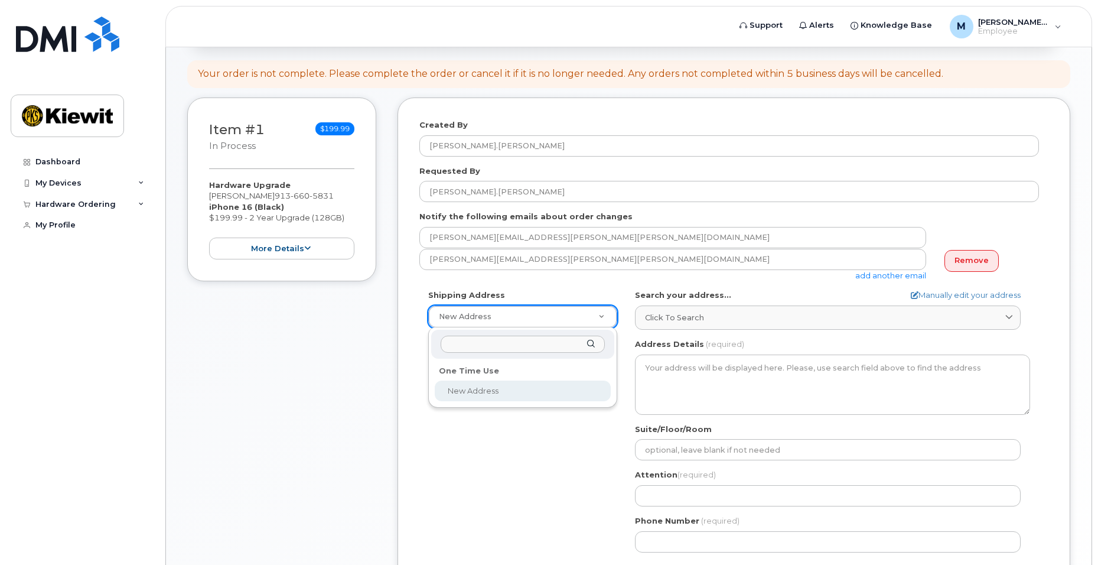
click at [556, 341] on input "text" at bounding box center [523, 343] width 164 height 17
type input "8900 Renner Boulevard"
click at [592, 348] on div "8900 Renner Boulevard" at bounding box center [522, 344] width 183 height 29
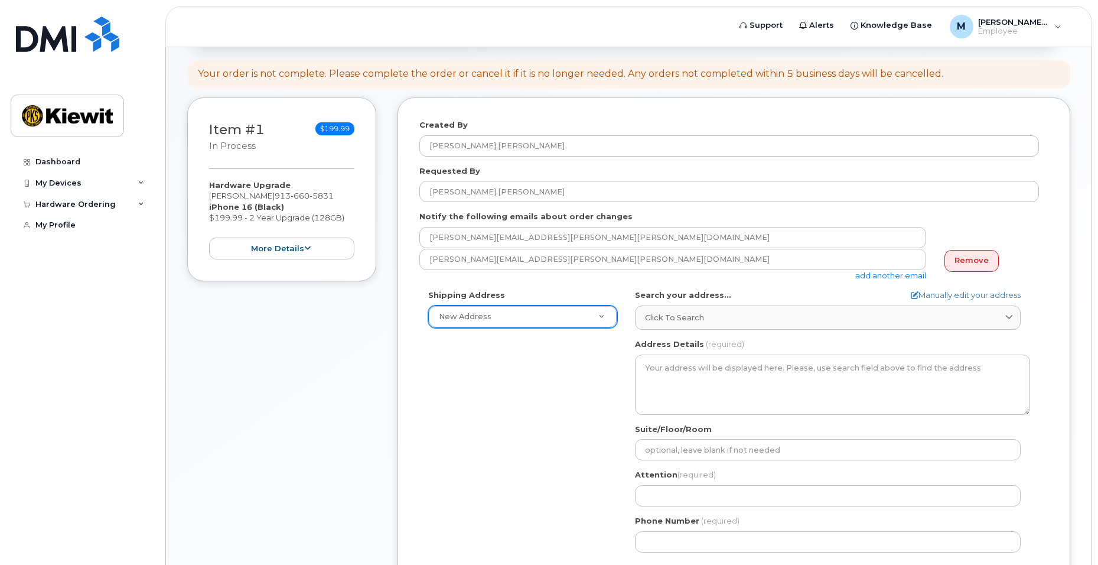
click at [709, 318] on div "Click to search" at bounding box center [828, 317] width 366 height 11
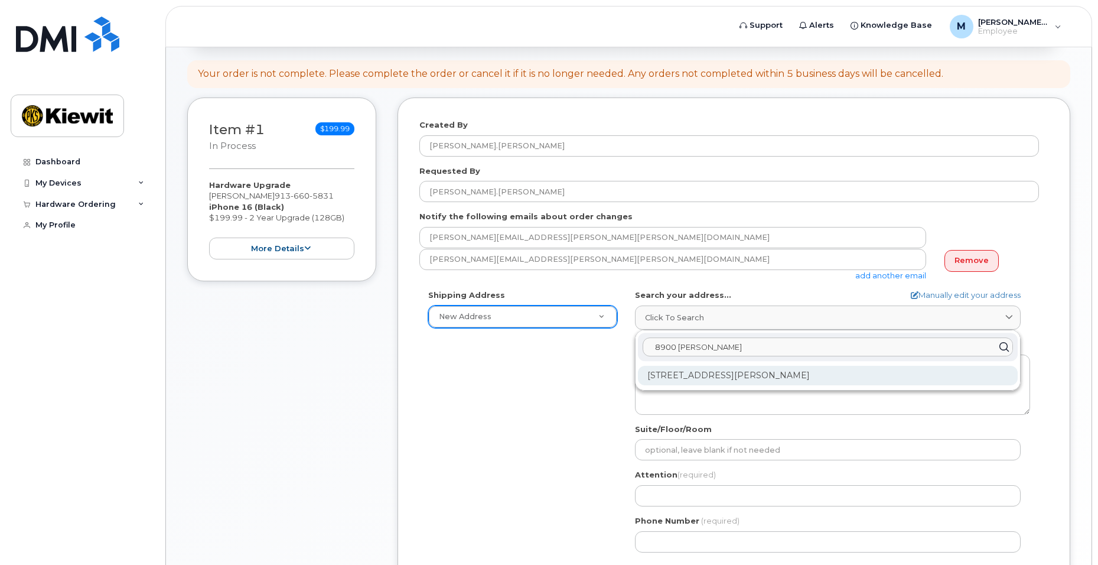
type input "8900 Renner"
click at [720, 383] on div "8900 Renner Blvd Lenexa KS 66219-3049" at bounding box center [828, 375] width 380 height 19
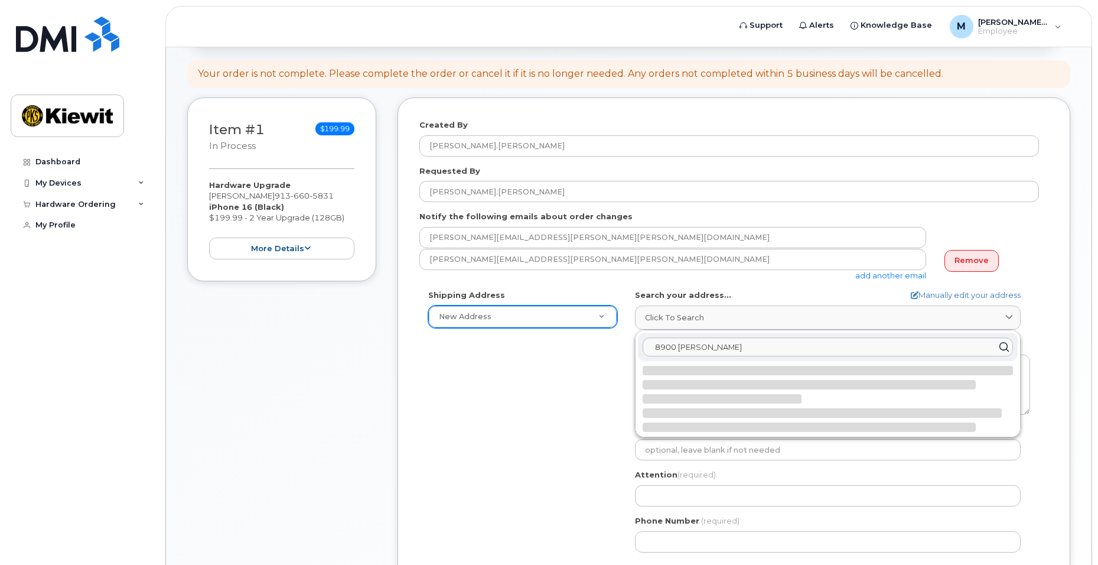
select select
type textarea "8900 Renner Blvd LENEXA KS 66219-3049 UNITED STATES"
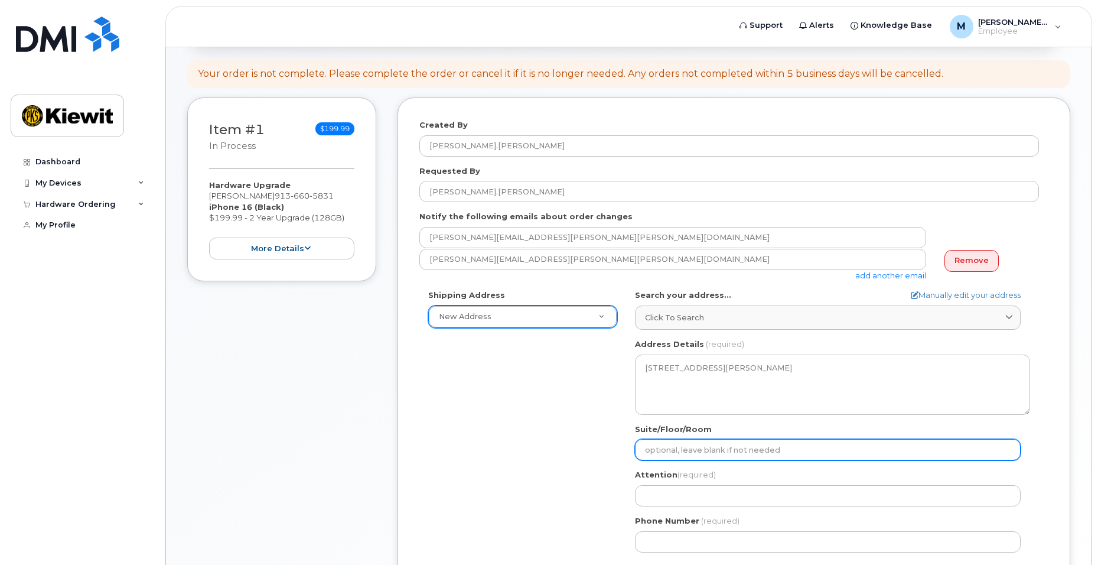
click at [755, 445] on input "Suite/Floor/Room" at bounding box center [828, 449] width 386 height 21
select select
type input "2"
select select
type input "2."
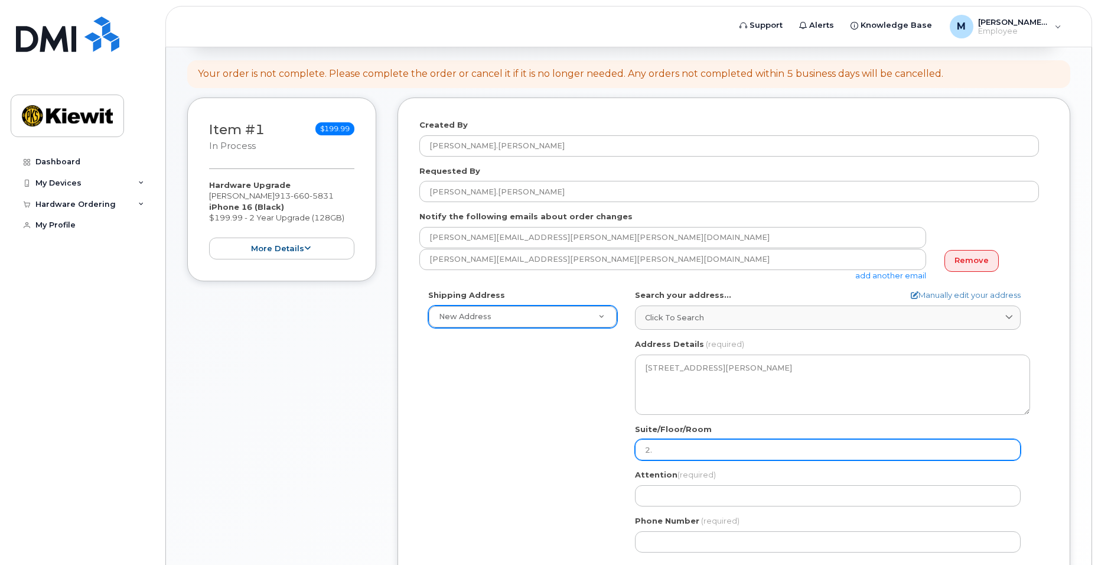
select select
type input "2.4"
select select
type input "2.4."
select select
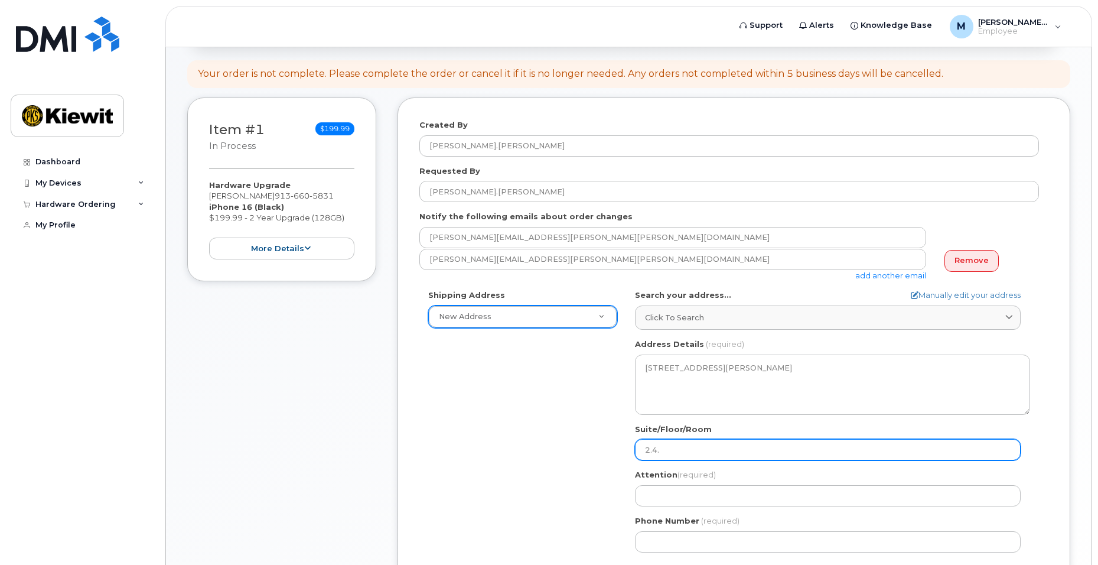
type input "2.4.A"
select select
type input "2.4.A."
select select
type input "2.4.A.2"
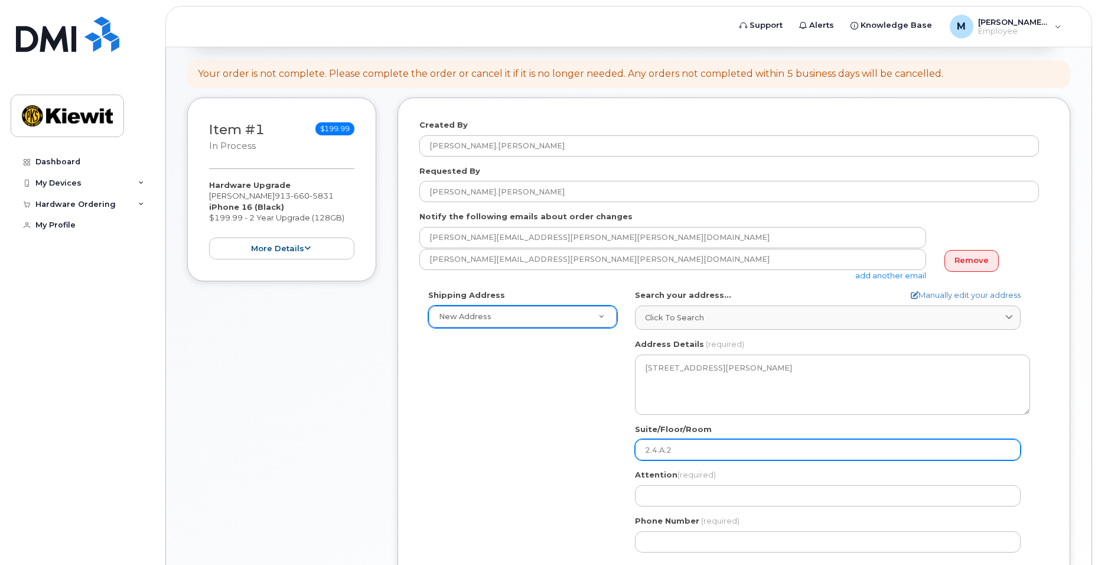
select select
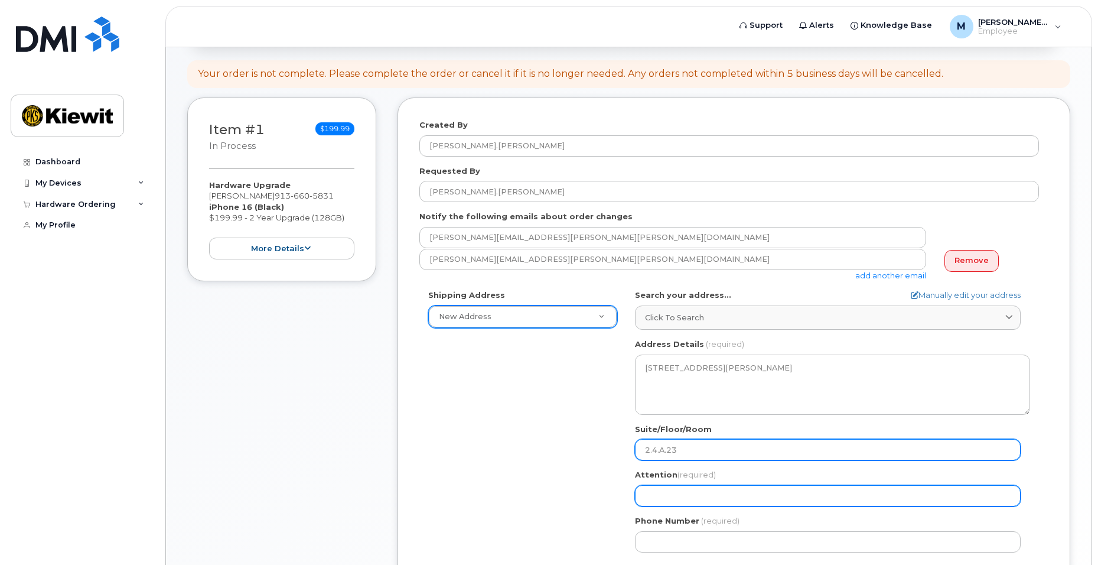
type input "2.4.A.23"
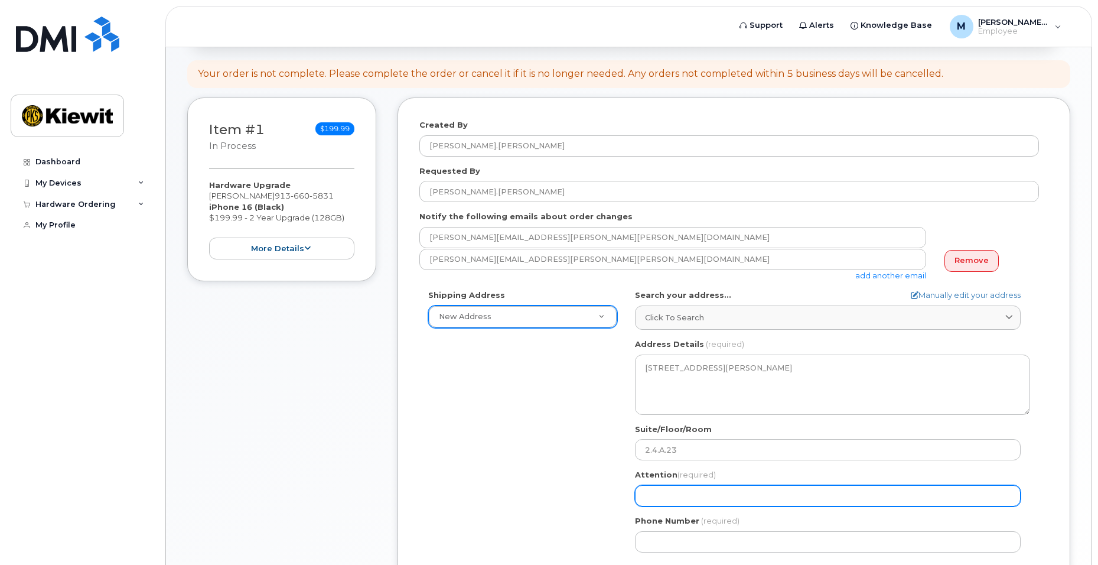
click at [742, 492] on input "Attention (required)" at bounding box center [828, 495] width 386 height 21
select select
type input "M"
select select
type input "Ma"
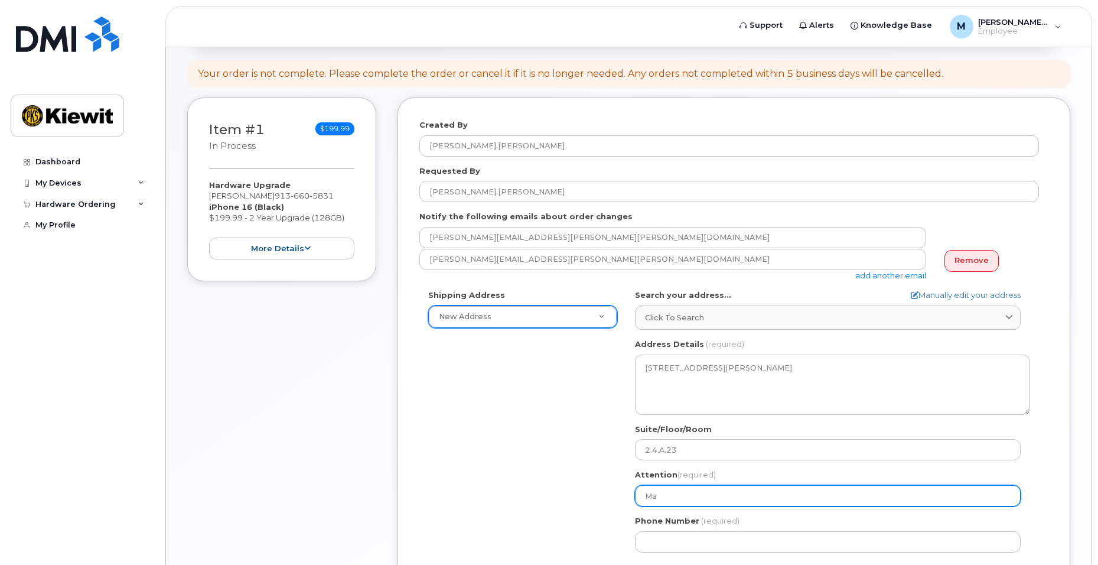
select select
type input "Mar"
select select
type input "Mari"
select select
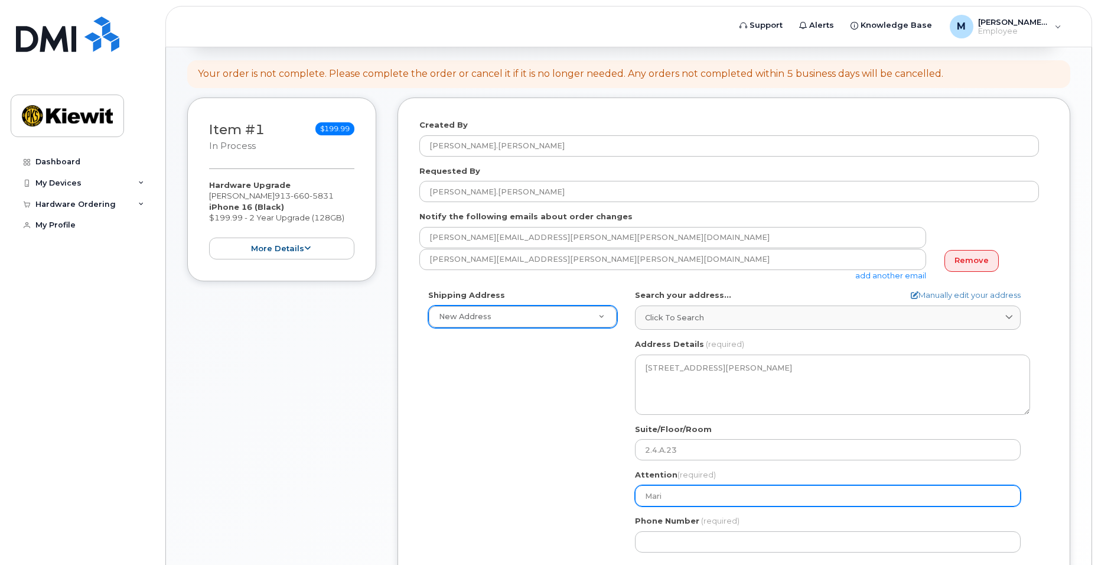
type input "Maris"
select select
type input "Marise"
select select
type input "Marisel"
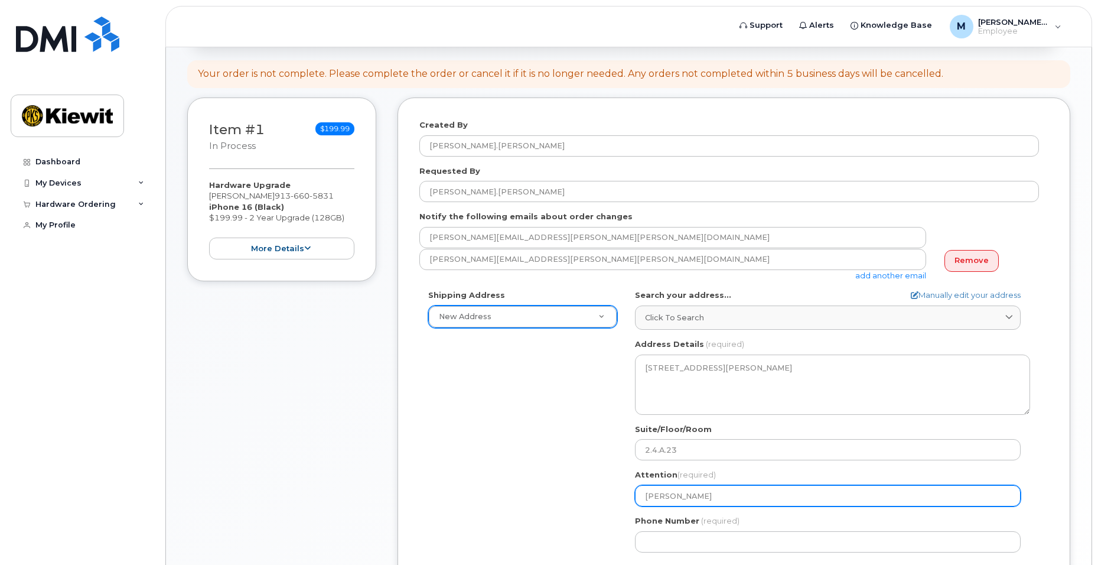
select select
type input "Marisel."
select select
type input "Marisel.a"
select select
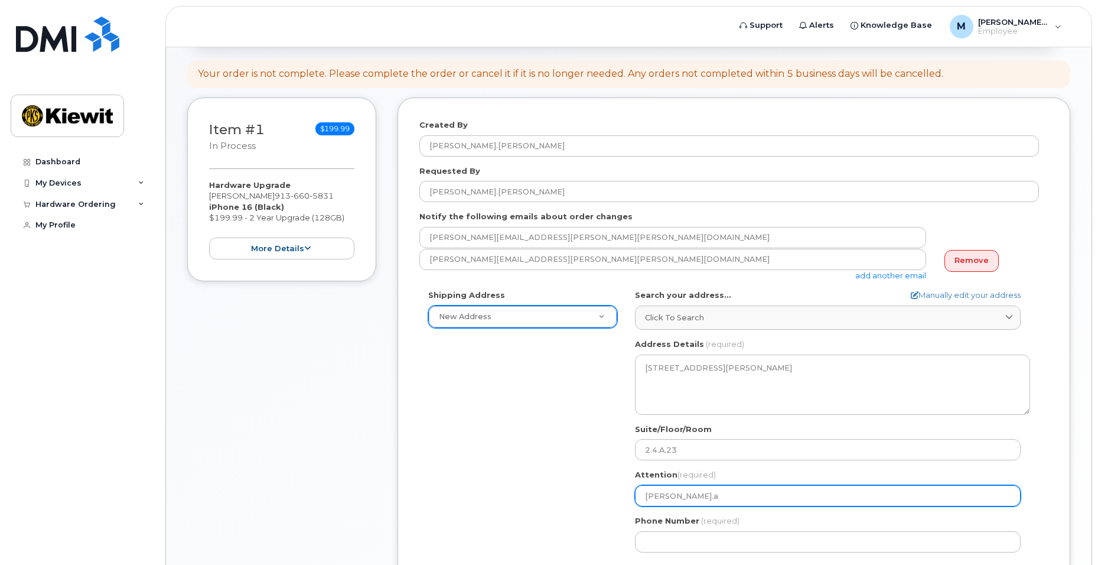
type input "Marisel.aa"
select select
type input "Marisel.aaa"
select select
type input "Marisel.aaaa"
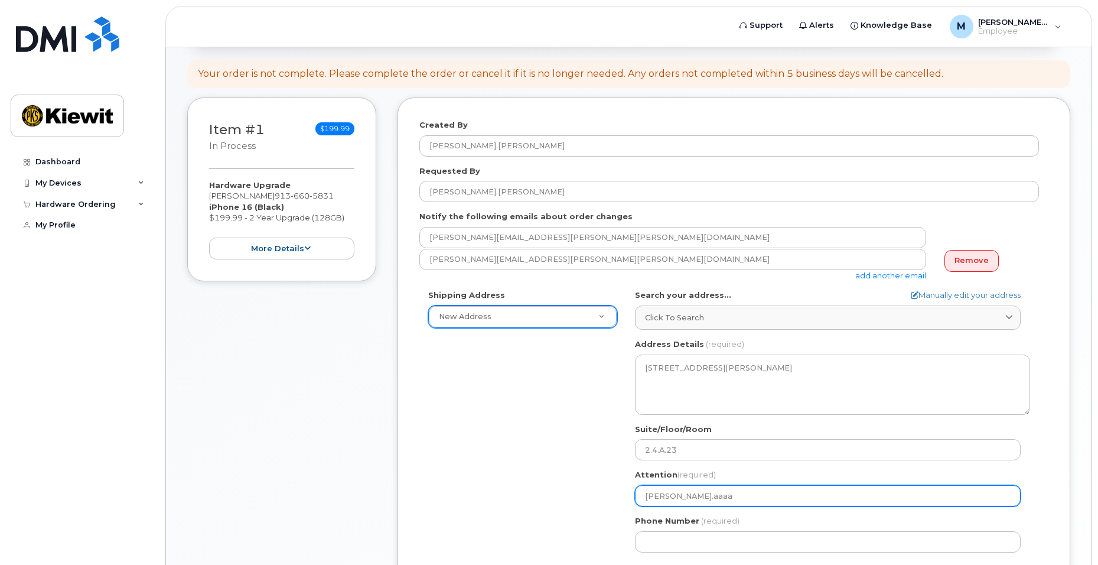
select select
type input "Marisel.aaaaa"
select select
type input "Marisel.aaaaaa"
select select
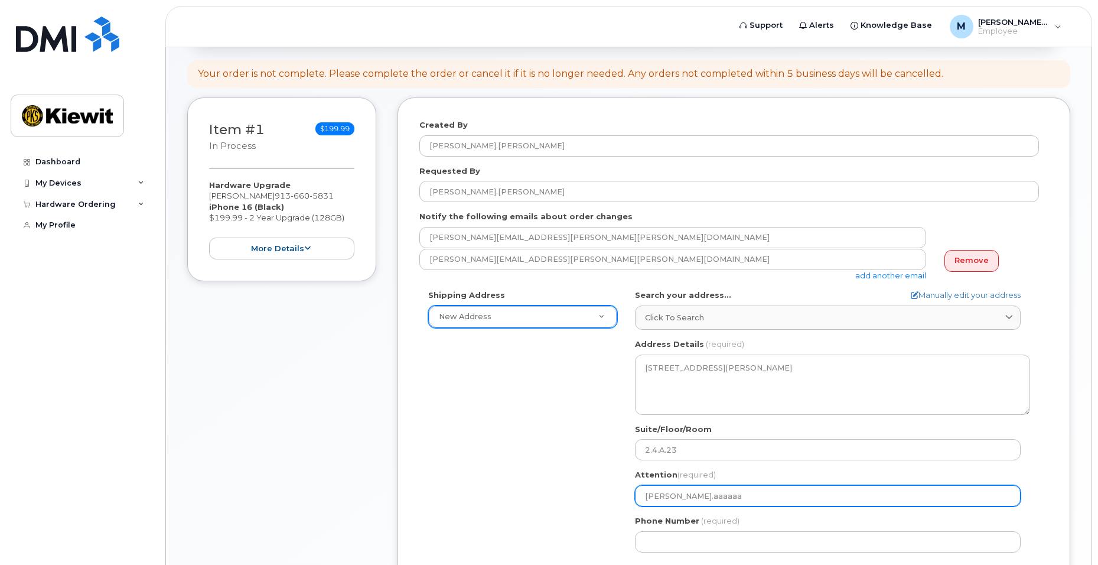
type input "Marisel.aaaaaaa"
select select
type input "Marisel.aaaaaaaa"
select select
type input "Marisel.aaaaaaaaa"
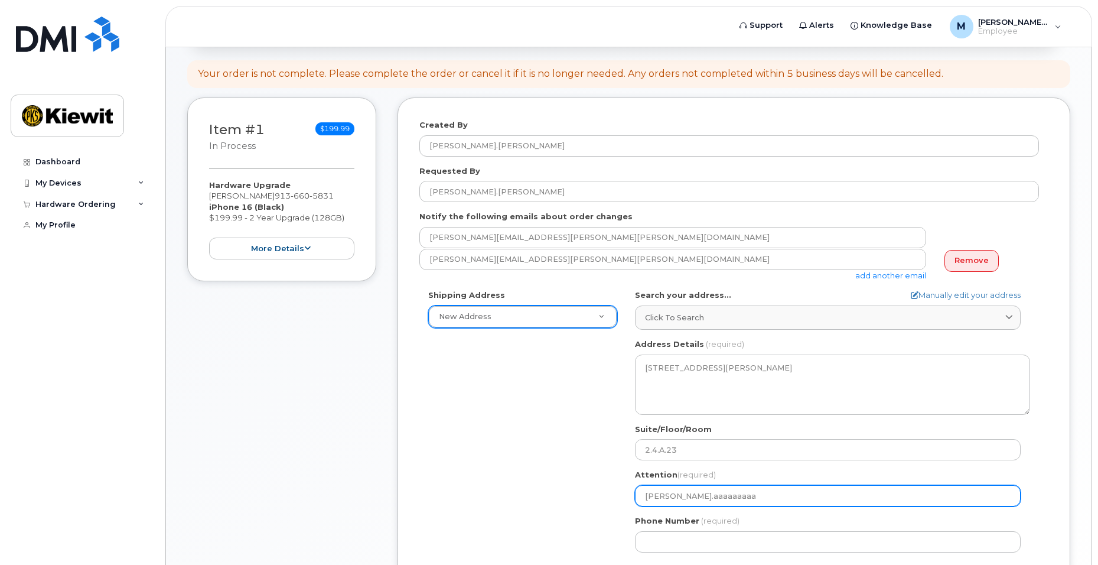
select select
type input "Marisel.aaaaaaaaaa"
select select
type input "Marisel.aaaaaaaaaaa"
select select
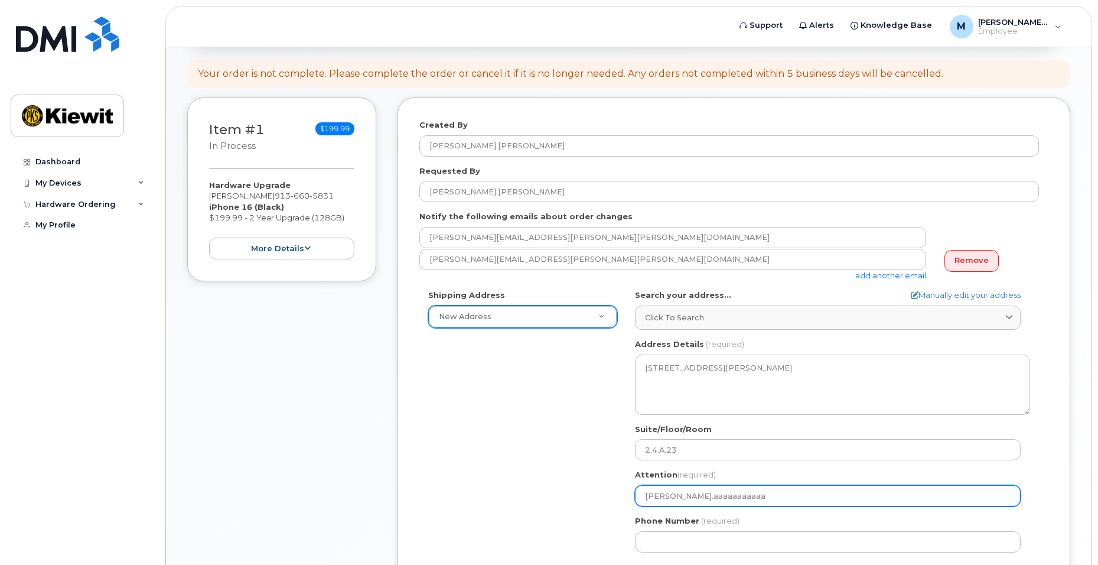
type input "Marisel.aaaaaaaaaaaa"
select select
type input "Marisel.aaaaaaaaaaaaa"
select select
type input "Marisel.aaaaaaaaaaaaaa"
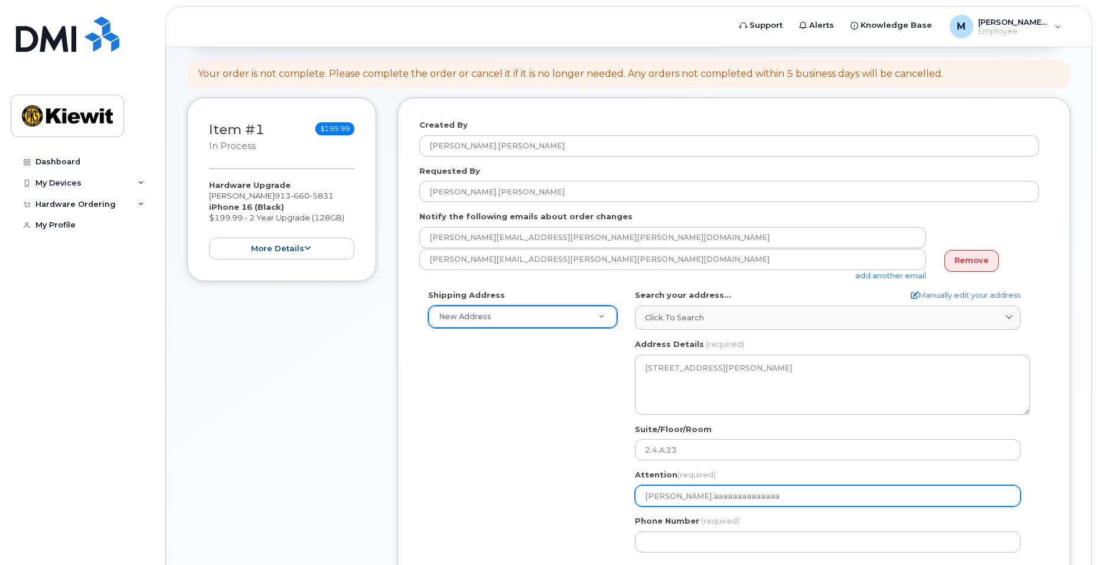
select select
type input "Marisel.aaaaaaaaaaaaaaa"
select select
type input "Marisel.aaaaaaaaaaaaaaaa"
select select
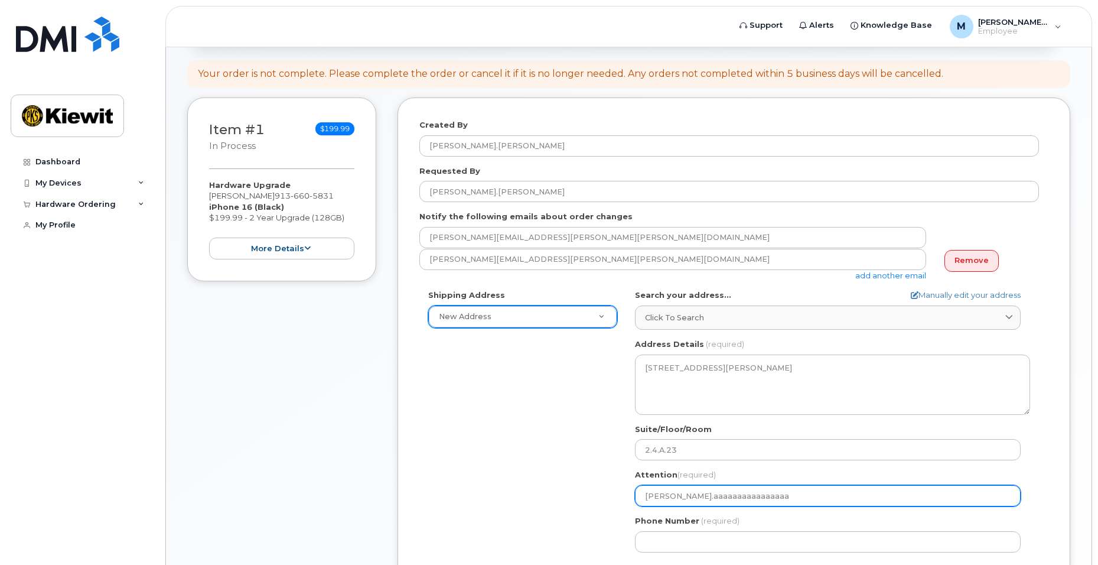
type input "Marisel.aaaaaaaaaaaaaaaaa"
select select
type input "Marisel.aaaaaaaaaaaaaaaaaa"
select select
type input "Marisel.aaaaaaaaaaaaaaaaaaa"
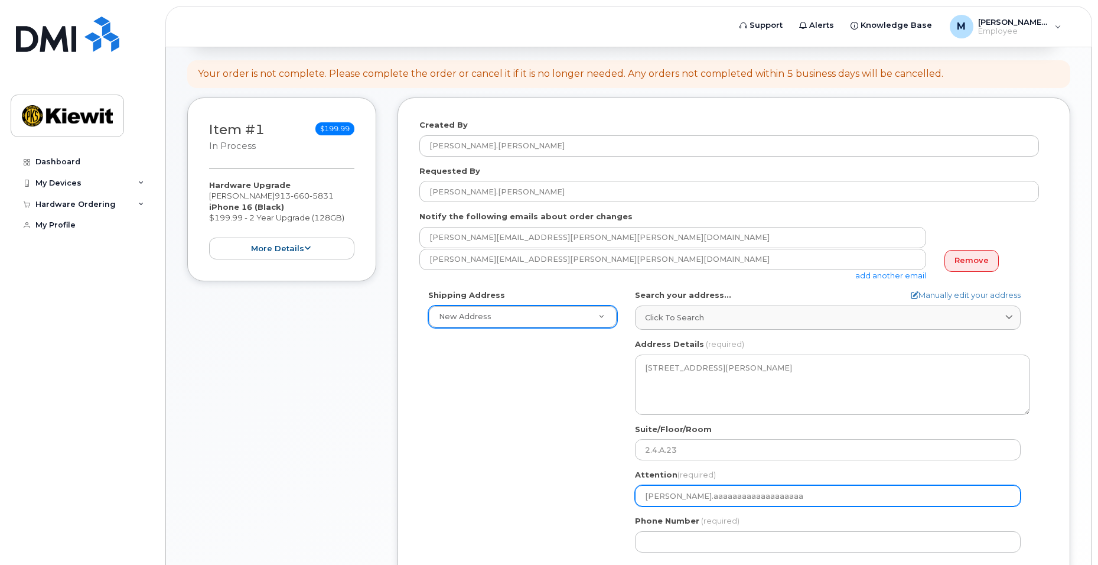
select select
type input "Marisel.aaaaaaaaaaaaaaaaaaaa"
select select
type input "Marisel.aaaaaaaaaaaaaaaaaaaaa"
select select
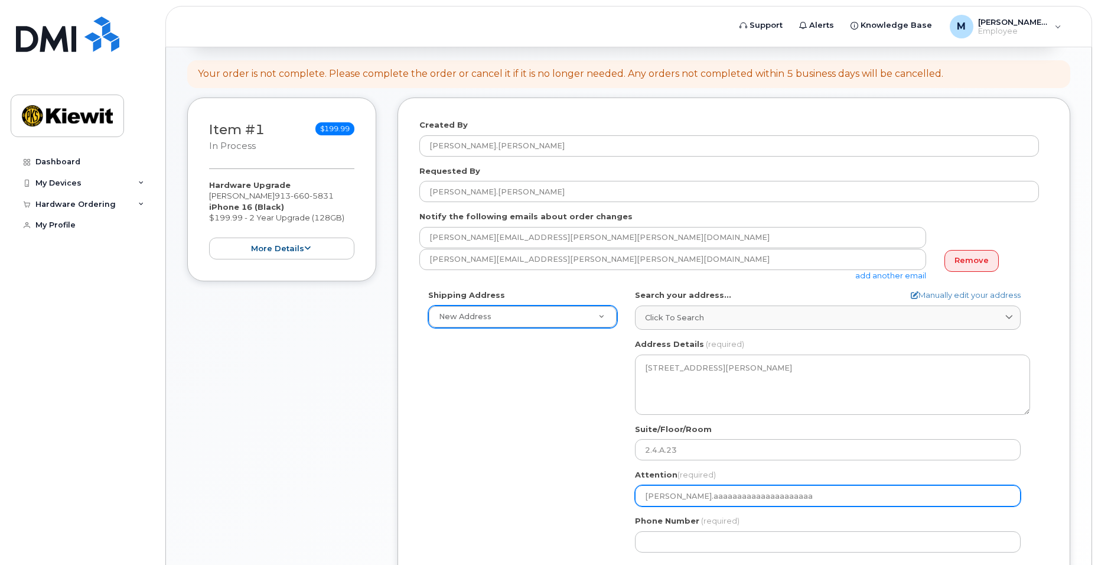
type input "Marisel.aaaaaaaaaaaaaaaaaaaaaa"
select select
type input "Marisel.aaaaaaaaaaaaaaaaaaaaaaa"
select select
type input "Marisel.aaaaaaaaaaaaaaaaaaaaaaaa"
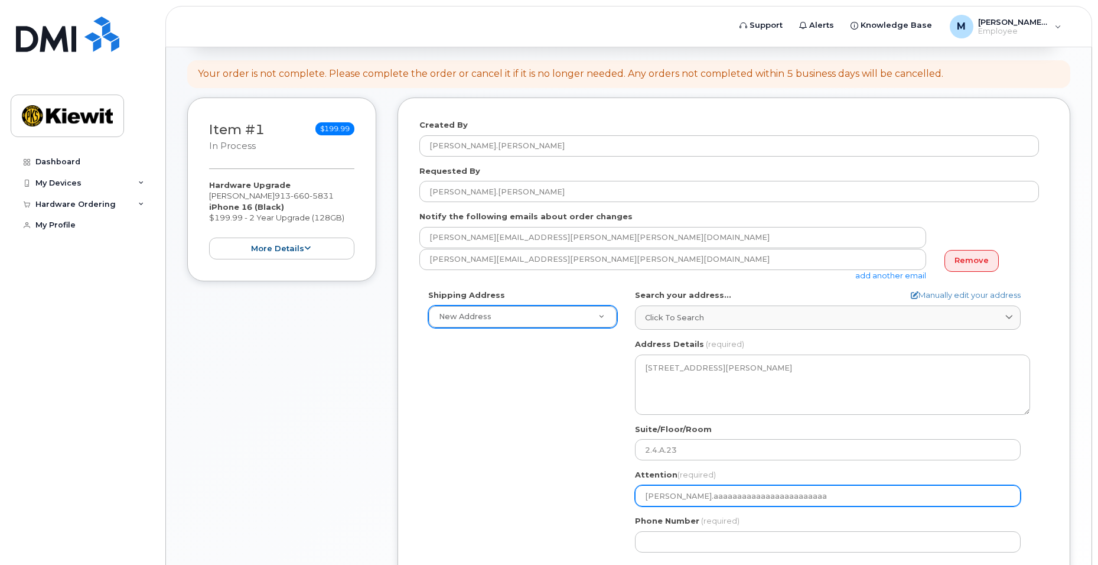
select select
type input "Marisel.aaaaaaaaaaaaaaaaaaaaaaaaa"
select select
type input "Marisel.aaaaaaaaaaaaaaaaaaaaaaaaaa"
select select
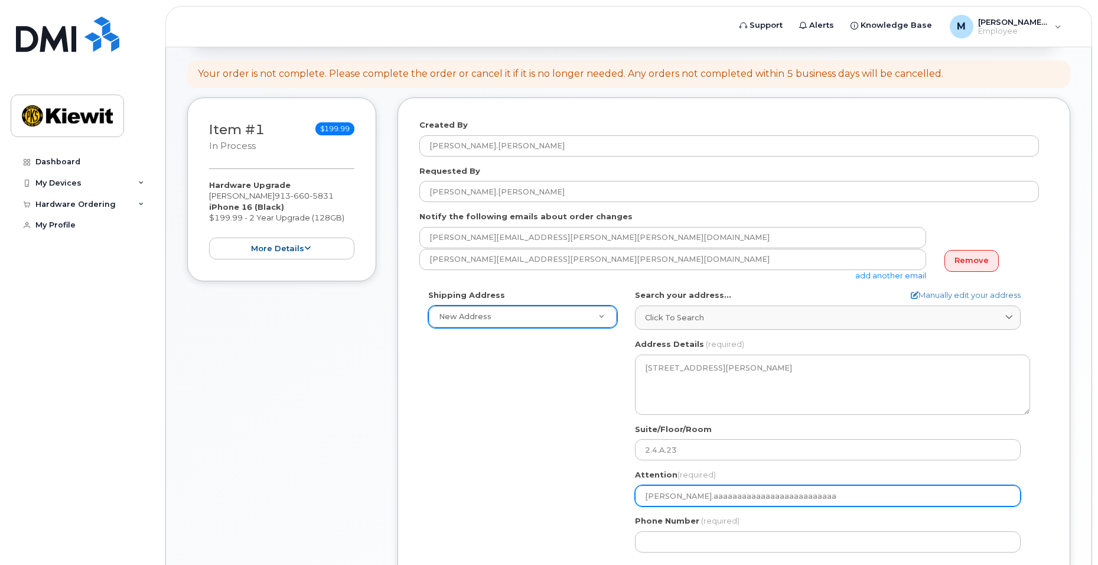
type input "Marisel.aaaaaaaaaaaaaaaaaaaaaaaaaaa"
select select
type input "Marisel.aaaaaaaaaaaaaaaaaaaaaaaaaa"
select select
type input "Marisel.aaaaaaaaaaaaaaaaaaaaaaaaa"
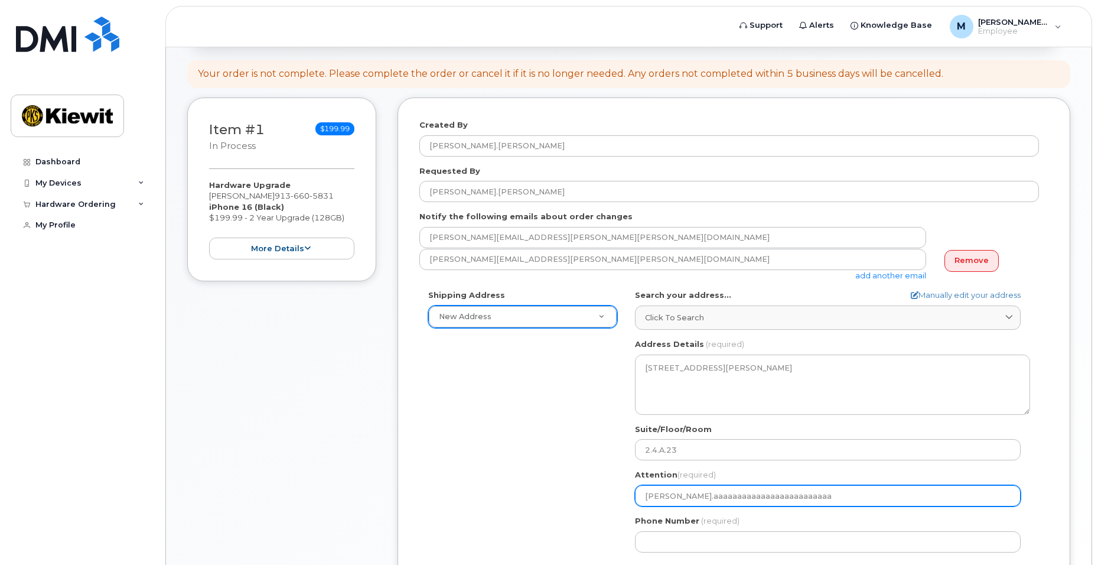
select select
type input "Marisel.aaaaaaaaaaaaaaaaaaaaaaaa"
select select
type input "Marisel.aaaaaaaaaaaaaaaaaaaaaaa"
select select
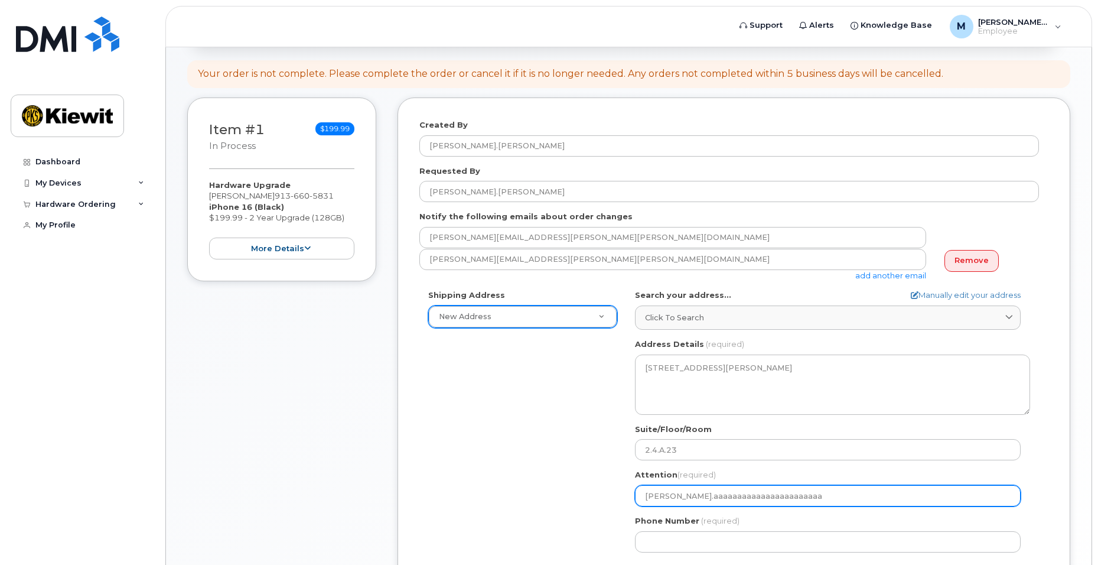
type input "Marisel.aaaaaaaaaaaaaaaaaaaaaa"
select select
type input "Marisel.aaaaaaaaaaaaaaaaaaaaa"
select select
type input "Marisel.aaaaaaaaaaaaaaaaaaaa"
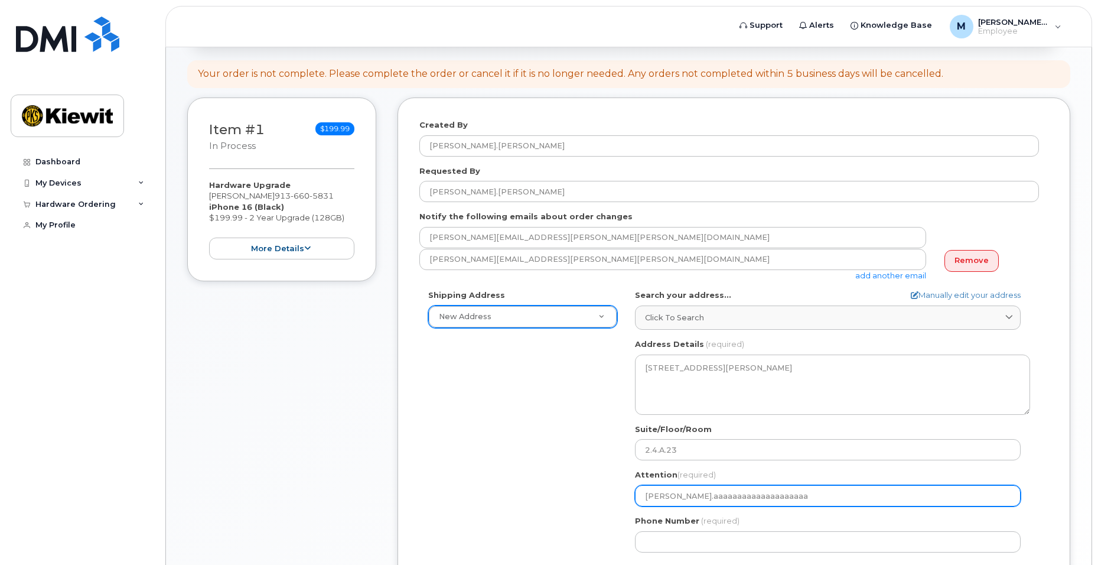
select select
type input "Marisel.aaaaaaaaaaaaaaaaaaa"
select select
type input "Marisel.aaaaaaaaaaaaaaaaaa"
select select
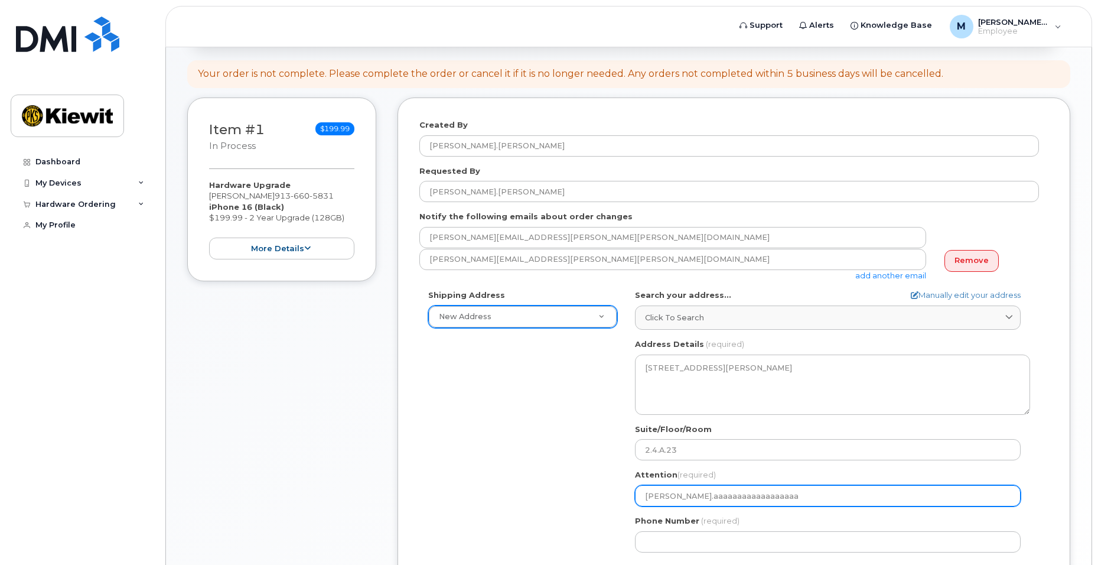
type input "Marisel.aaaaaaaaaaaaaaaaa"
select select
type input "Marisel.aaaaaaaaaaaaaaaa"
select select
type input "Marisel.aaaaaaaaaaaaaaa"
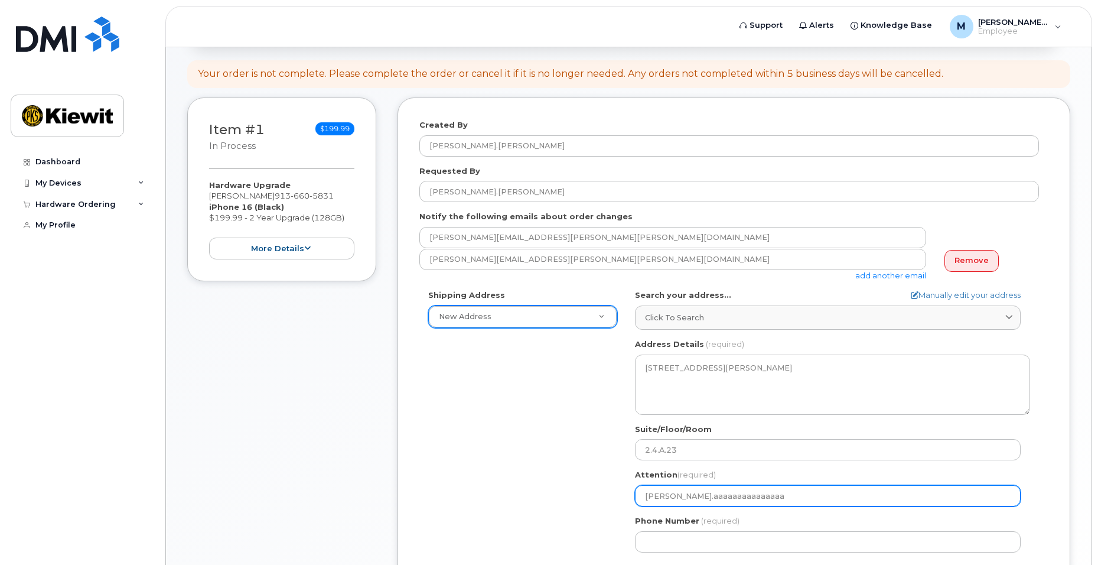
select select
type input "Marisel.aaaaaaaaaaaaaa"
select select
type input "Marisel.aaaaaaaaaaaaa"
select select
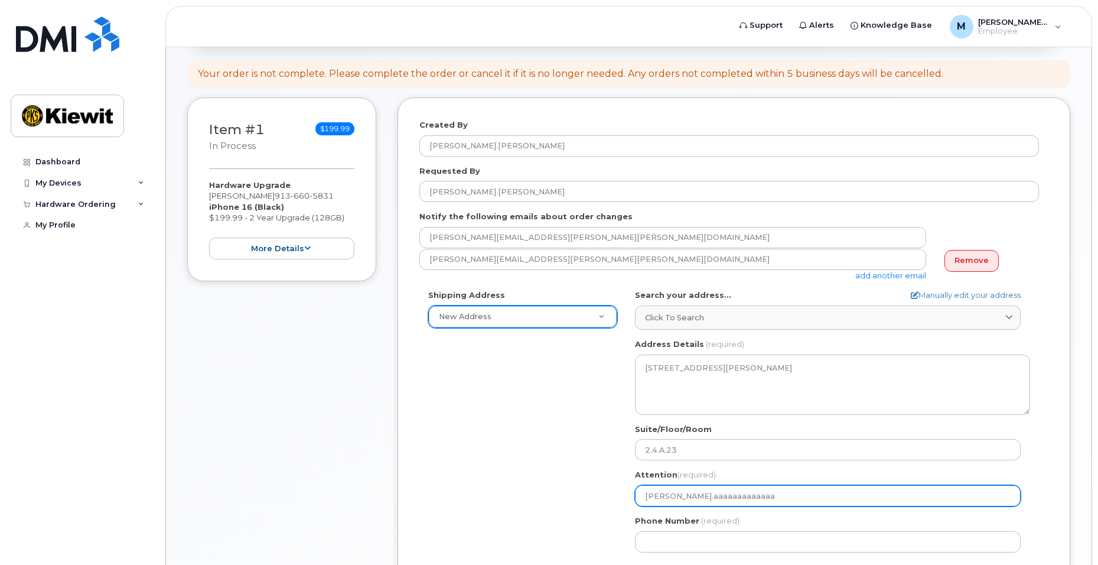
type input "Marisel.aaaaaaaaaaaa"
select select
type input "Marisel.aaaaaaaaaaa"
select select
type input "Marisel.aaaaaaaaaa"
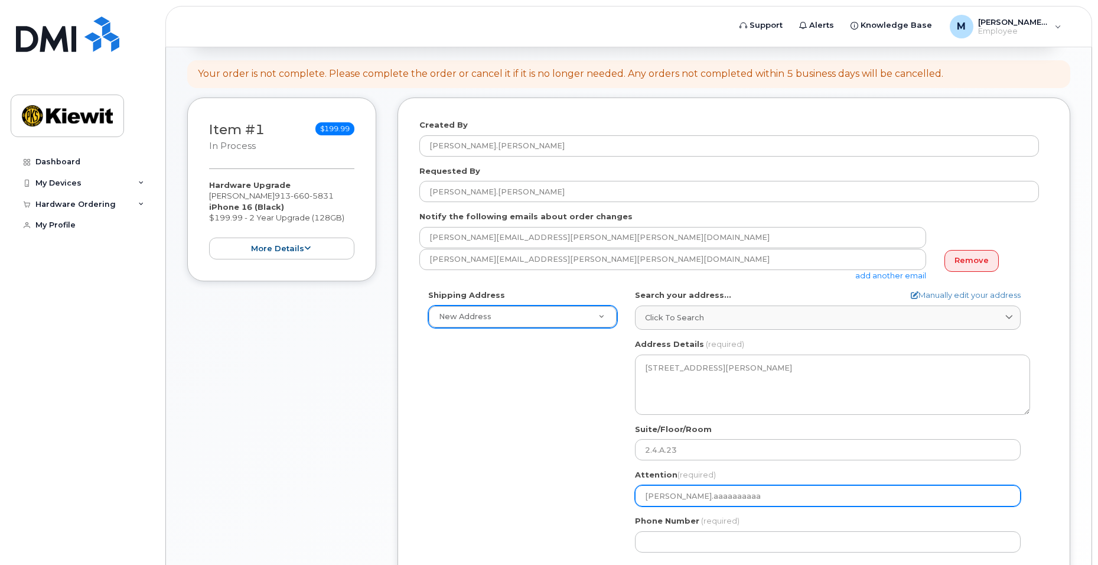
select select
type input "Marisel.aaaaaaaaa"
select select
type input "Marisel.aaaaaaaa"
select select
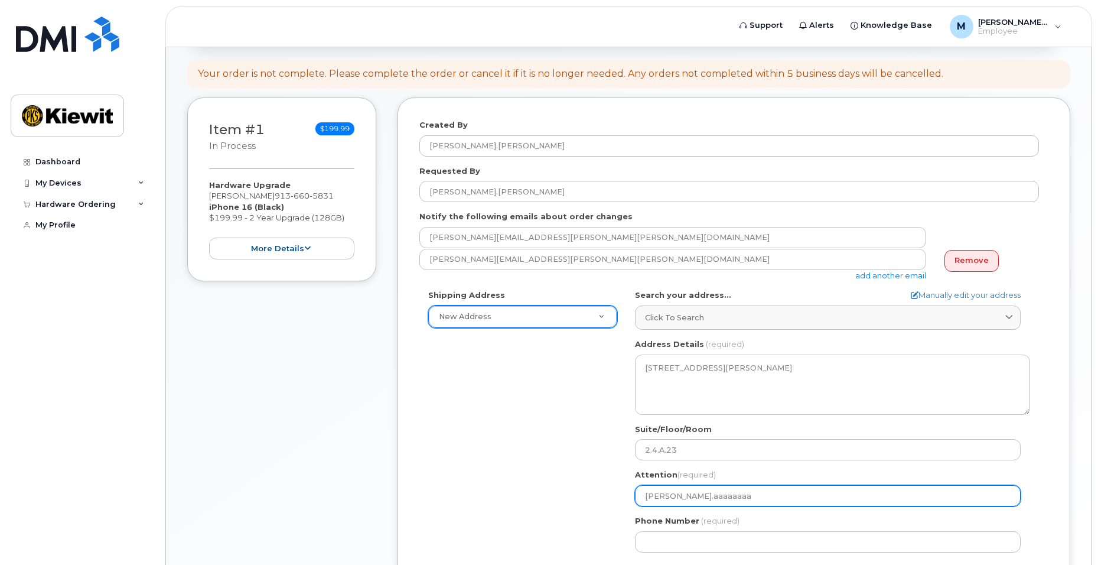
type input "Marisel.aaaaaaa"
select select
type input "Marisel.aaaaaa"
select select
type input "Marisel.aaaaa"
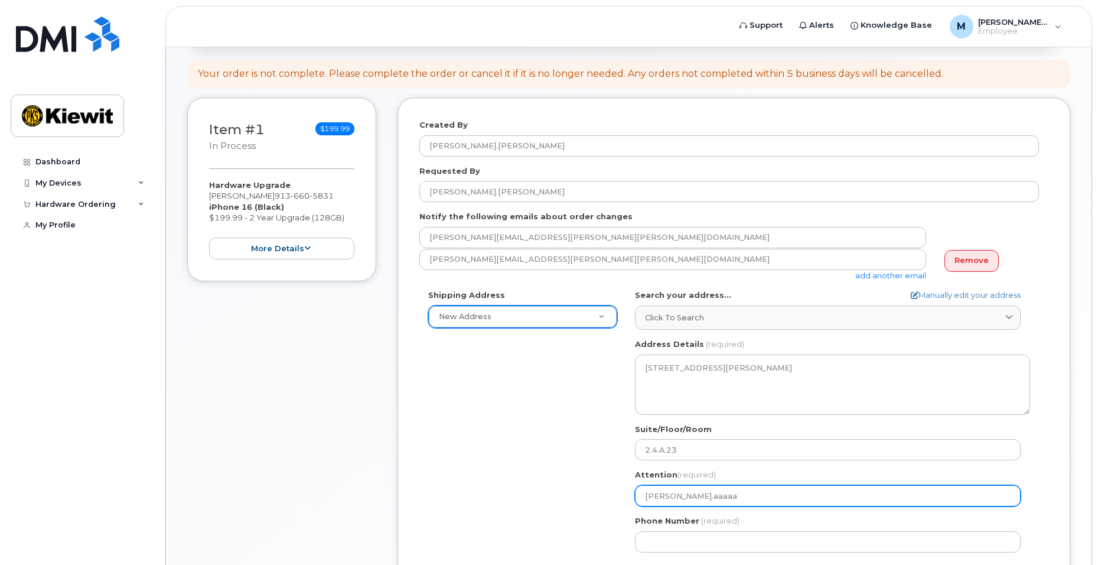
select select
type input "Marisel.aaaa"
select select
type input "Marisel.aaa"
select select
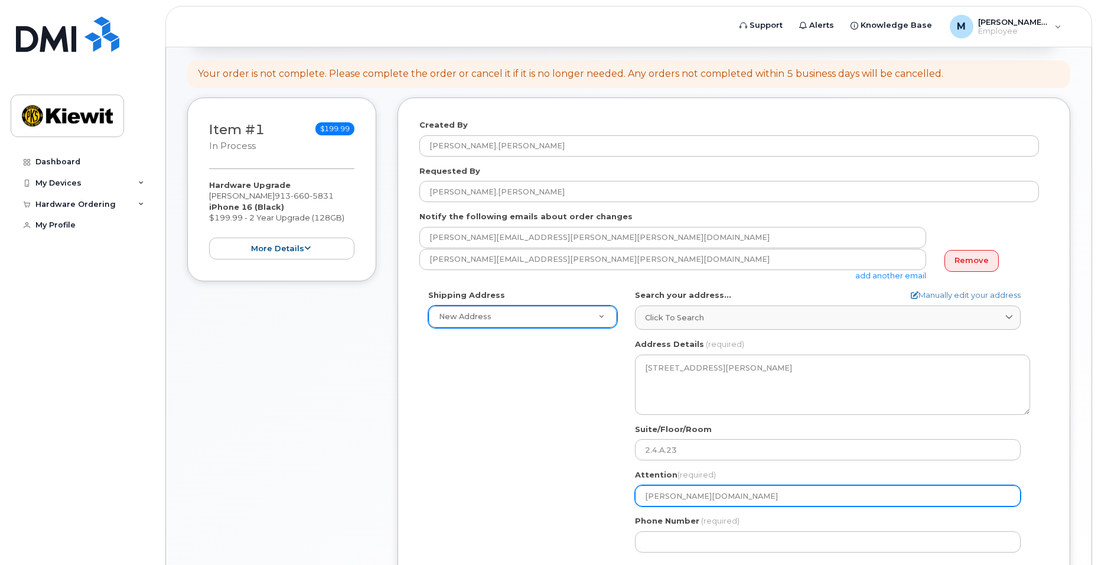
type input "Marisel.aa"
select select
type input "Marisel.a"
select select
type input "Marisel."
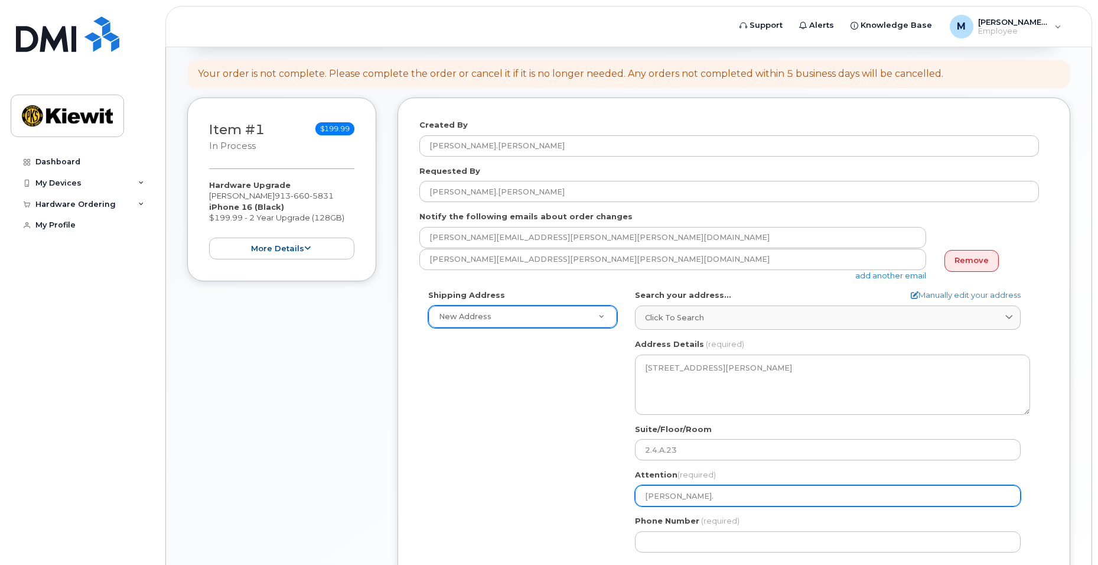
select select
type input "Marisel.W"
select select
type input "Marisel.Wa"
select select
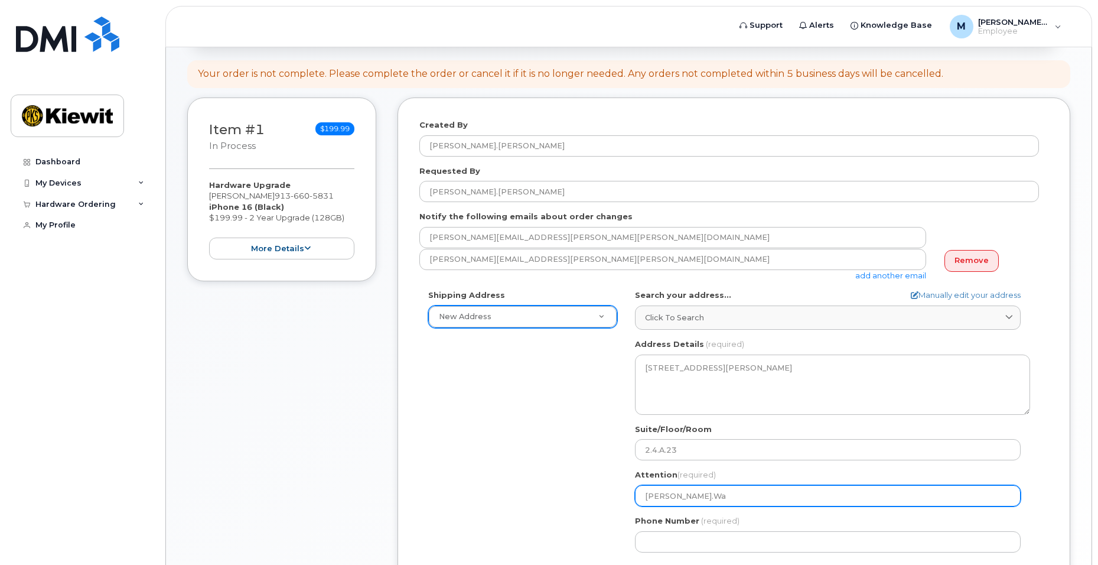
type input "Marisel.Wal"
select select
type input "Marisel.Wals"
select select
type input "Marisel.Walst"
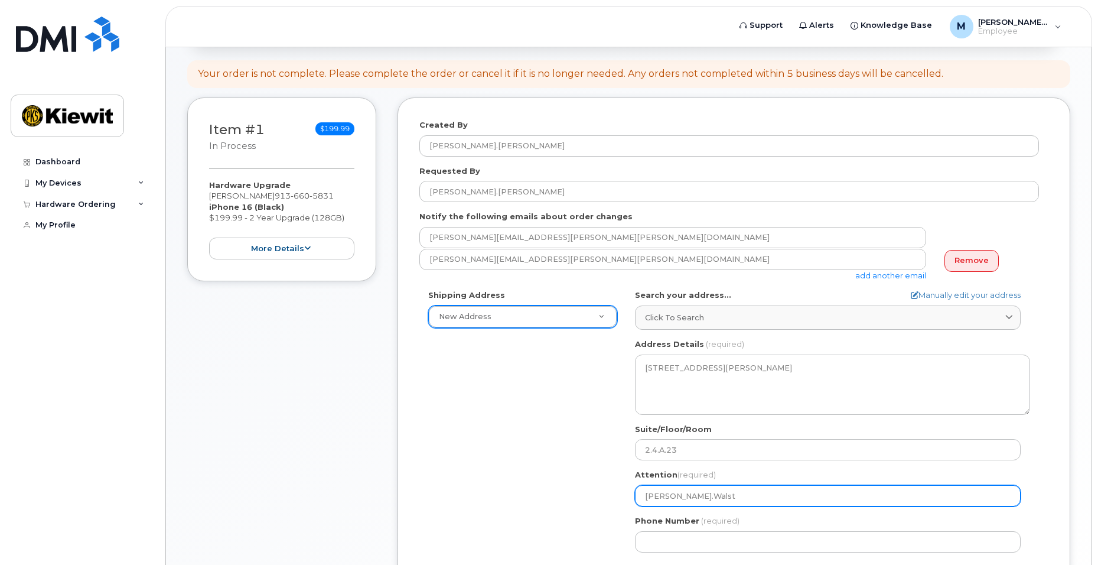
select select
type input "Marisel.Walsto"
select select
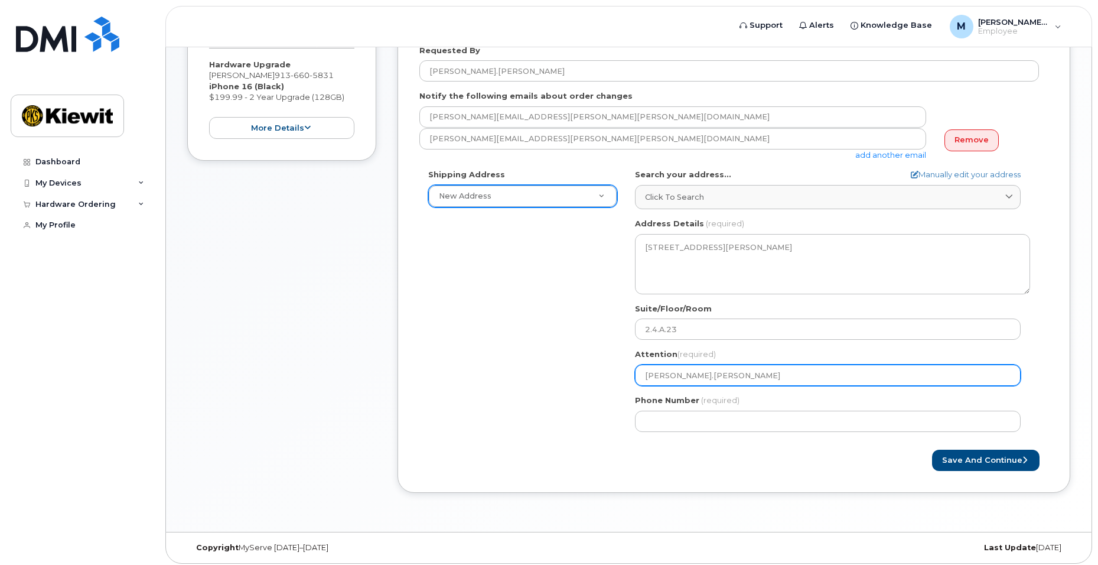
scroll to position [302, 0]
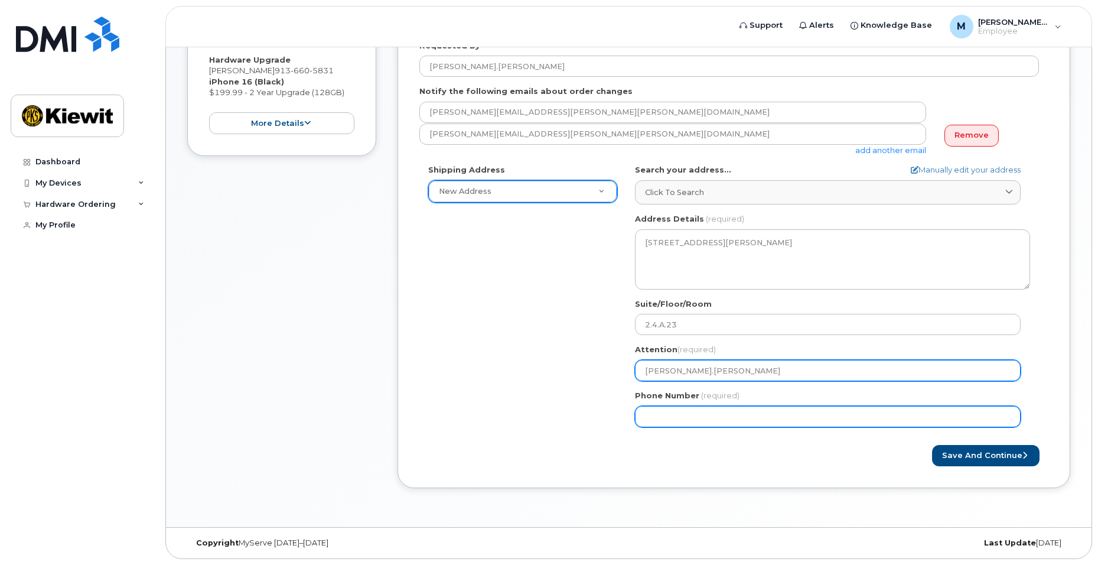
type input "[PERSON_NAME].[PERSON_NAME]"
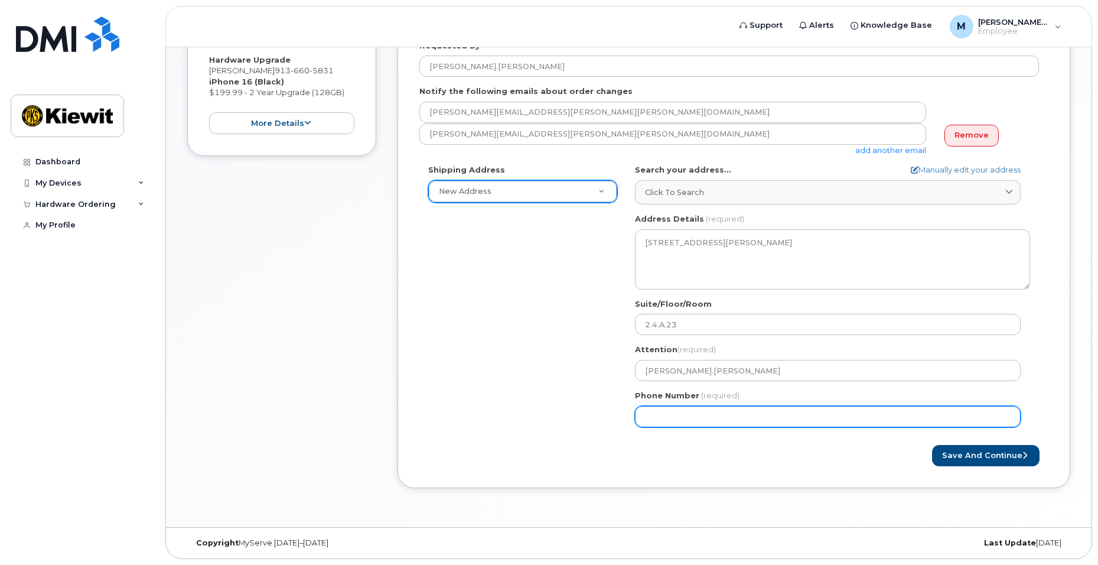
click at [732, 418] on input "Phone Number" at bounding box center [828, 416] width 386 height 21
type input "9136605831"
type input "8900 Renner Boulevard"
select select
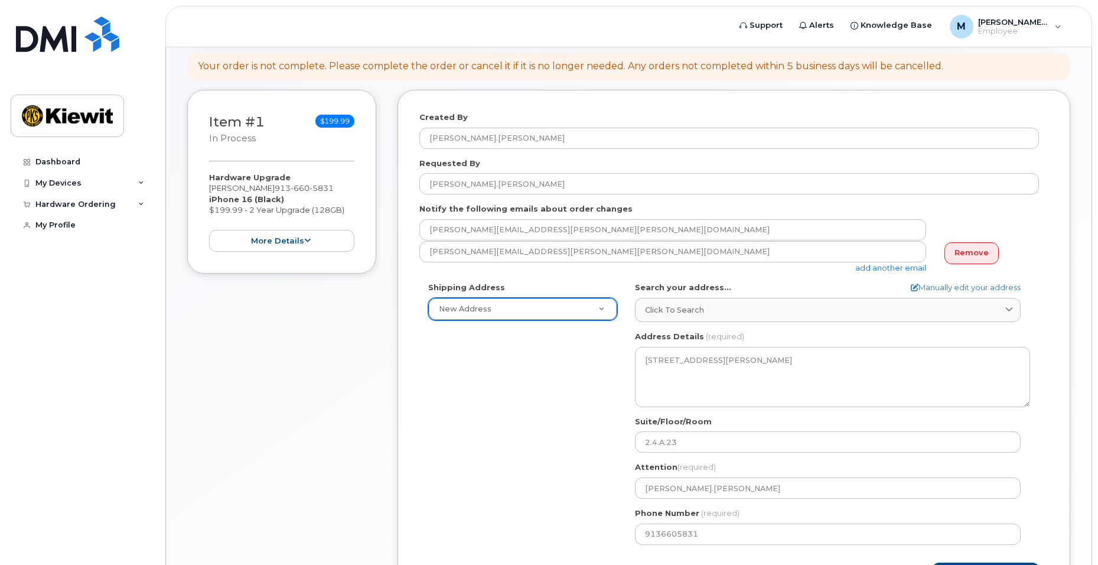
scroll to position [184, 0]
click at [560, 396] on div "Shipping Address New Address New Address KS Lenexa Search your address... Manua…" at bounding box center [729, 417] width 620 height 271
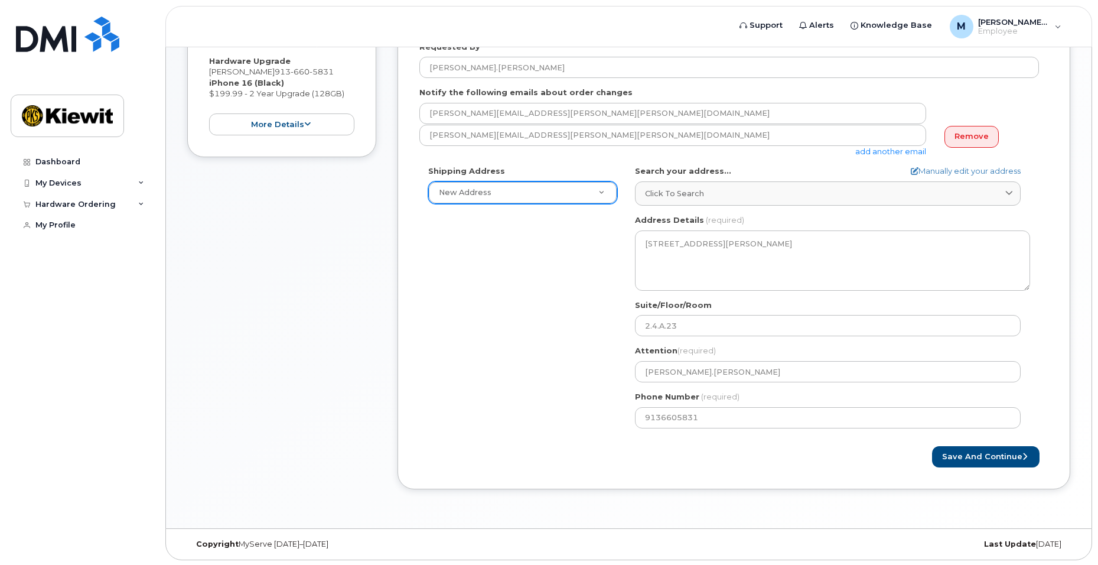
scroll to position [302, 0]
click at [992, 455] on button "Save and Continue" at bounding box center [985, 456] width 107 height 22
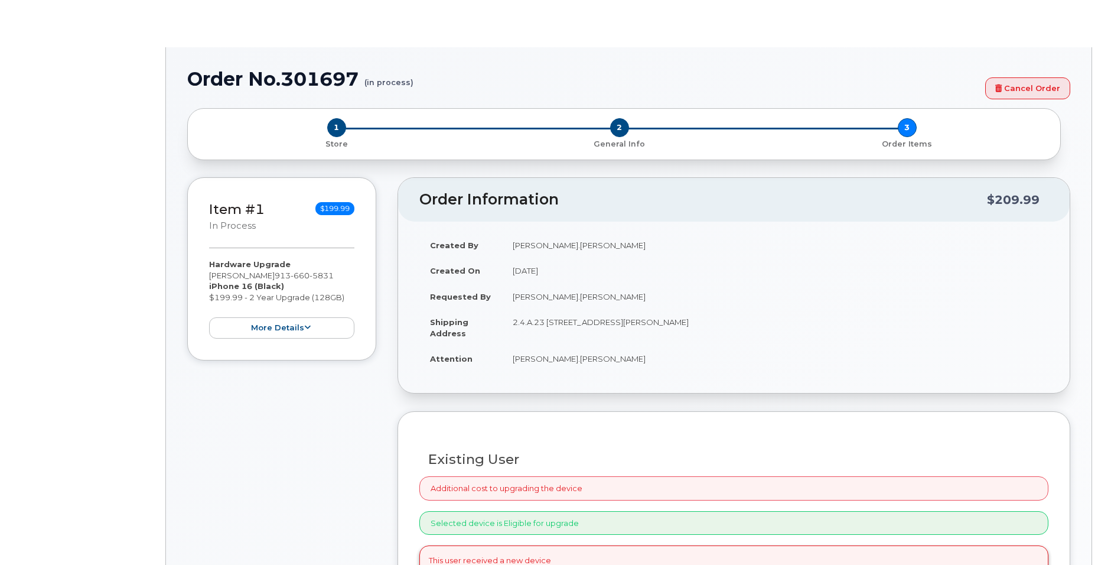
radio input "true"
type input "2150009"
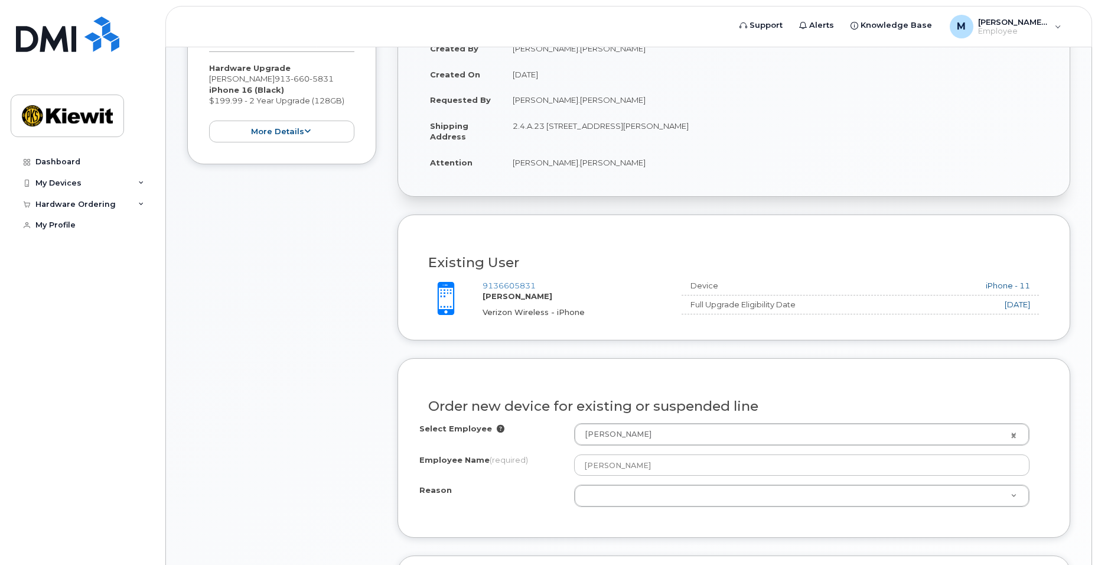
scroll to position [295, 0]
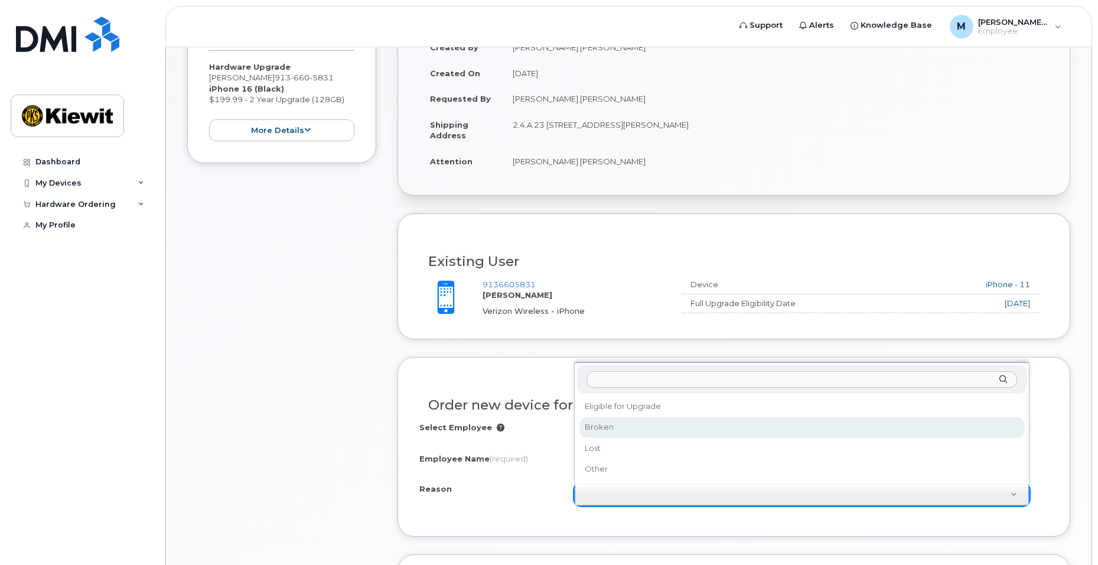
select select "broken"
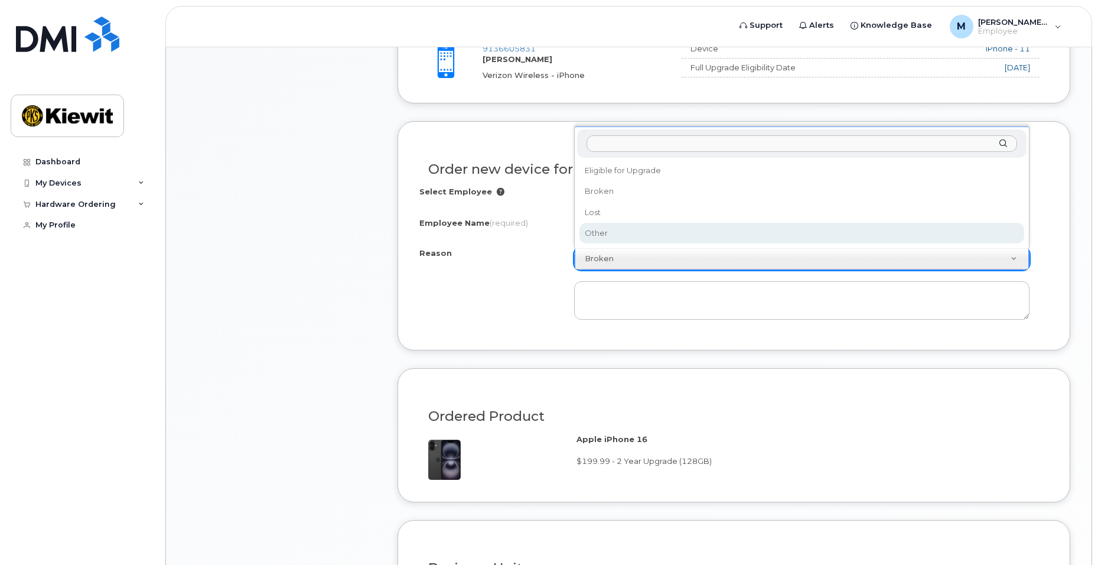
scroll to position [532, 0]
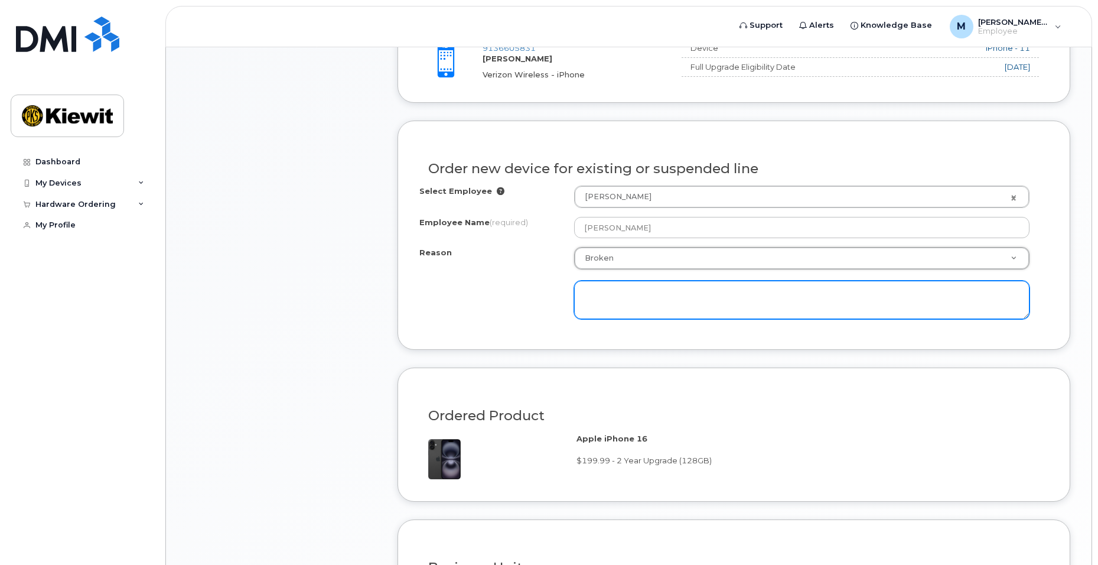
click at [661, 296] on textarea at bounding box center [801, 300] width 455 height 39
type textarea "I"
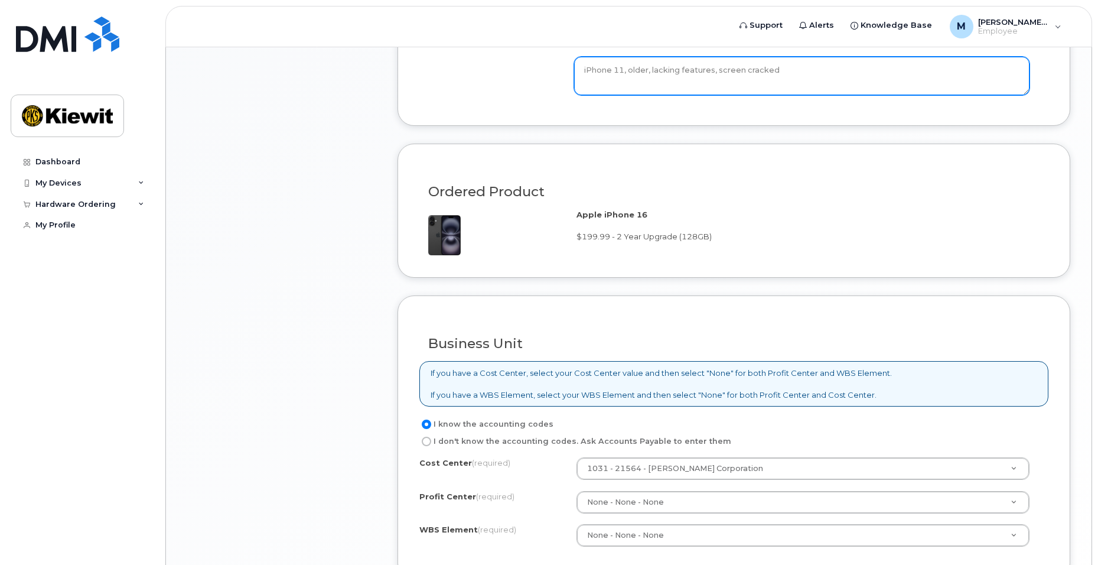
scroll to position [768, 0]
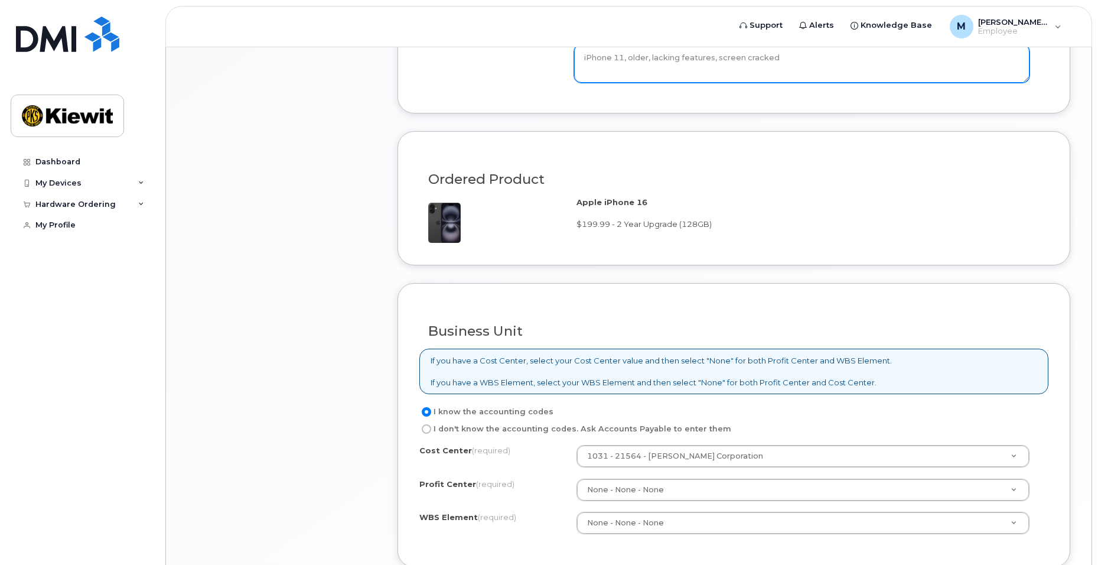
type textarea "iPhone 11, older, lacking features, screen cracked"
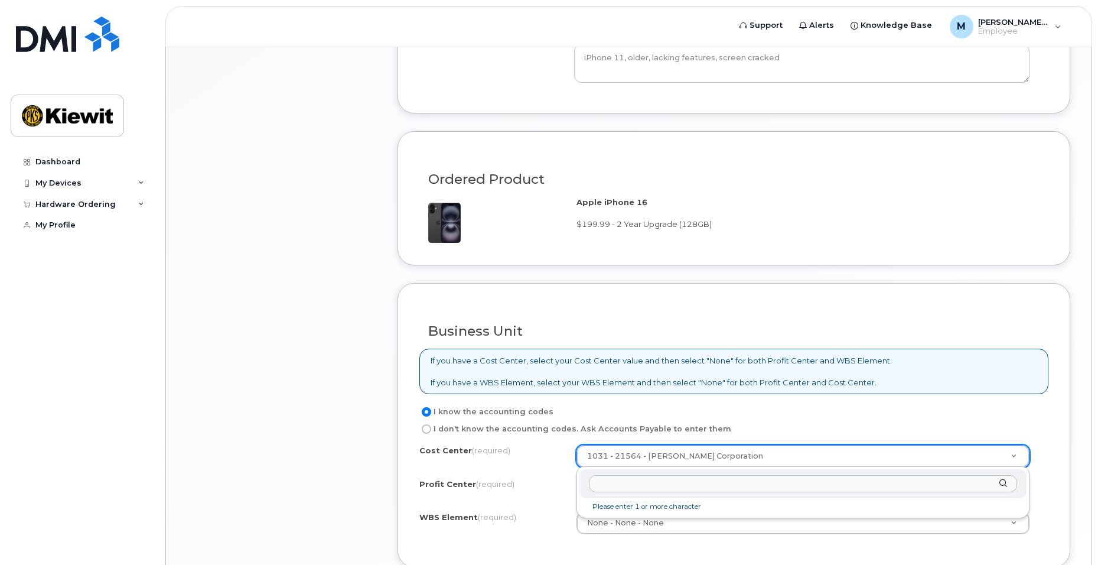
click at [620, 486] on input "text" at bounding box center [803, 483] width 428 height 17
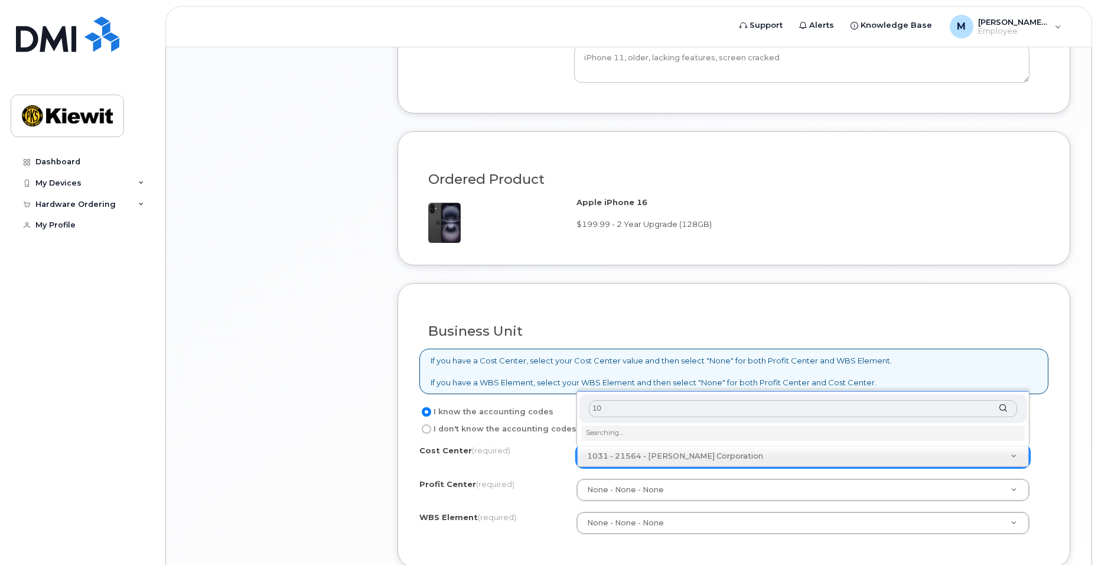
type input "1"
type input "5"
type input "1031"
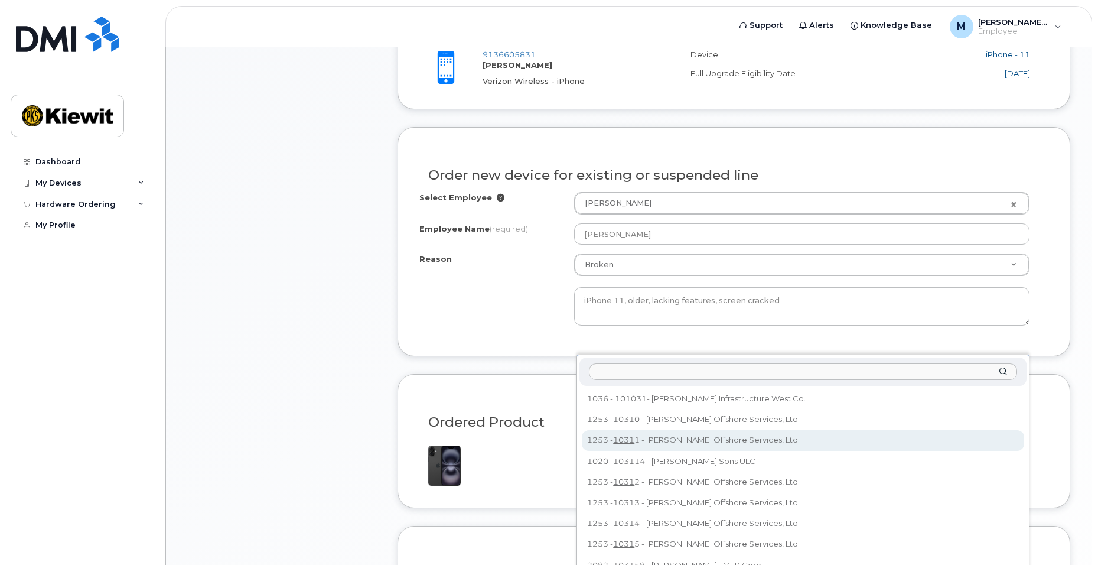
scroll to position [879, 0]
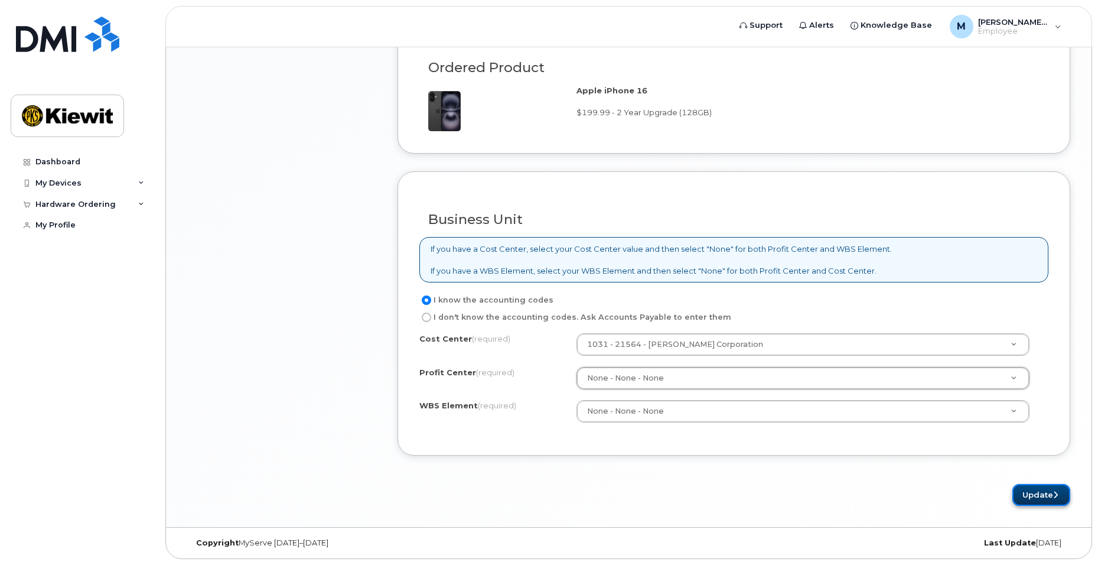
click at [1026, 493] on button "Update" at bounding box center [1041, 495] width 58 height 22
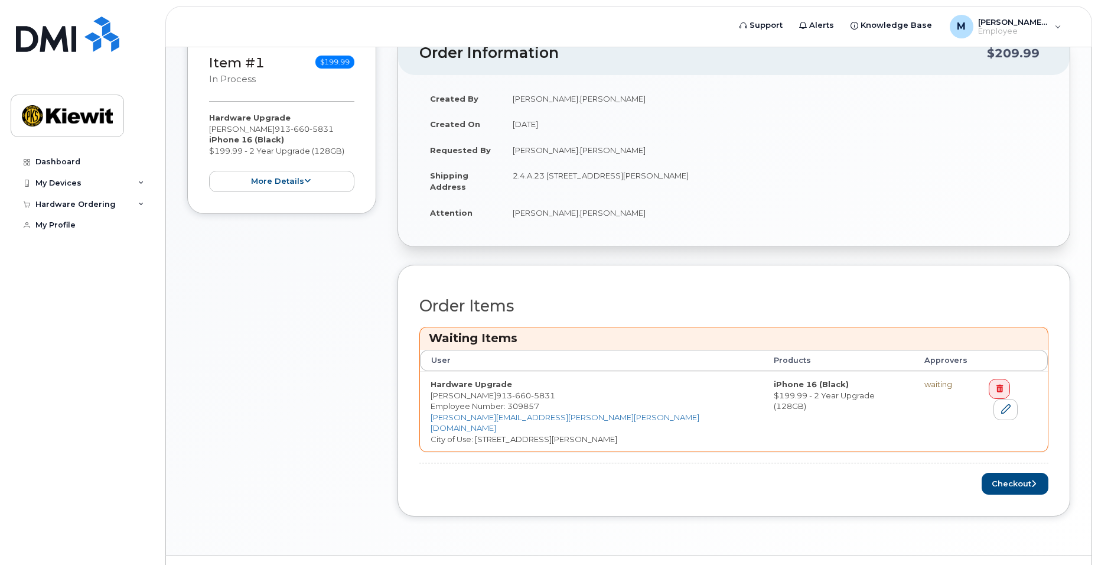
scroll to position [295, 0]
click at [1009, 472] on button "Checkout" at bounding box center [1015, 483] width 67 height 22
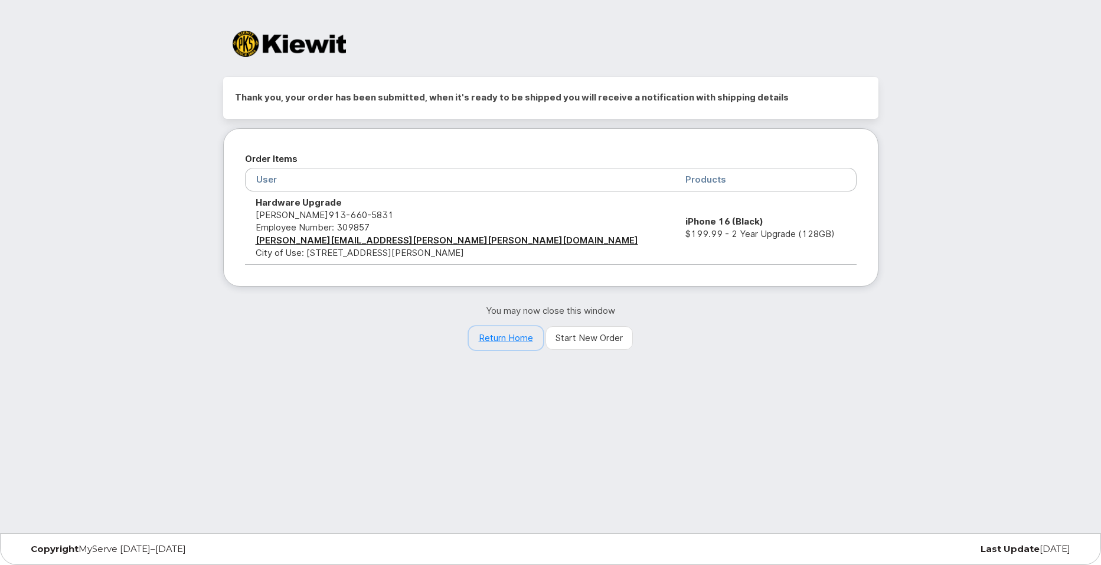
click at [513, 342] on link "Return Home" at bounding box center [506, 338] width 74 height 24
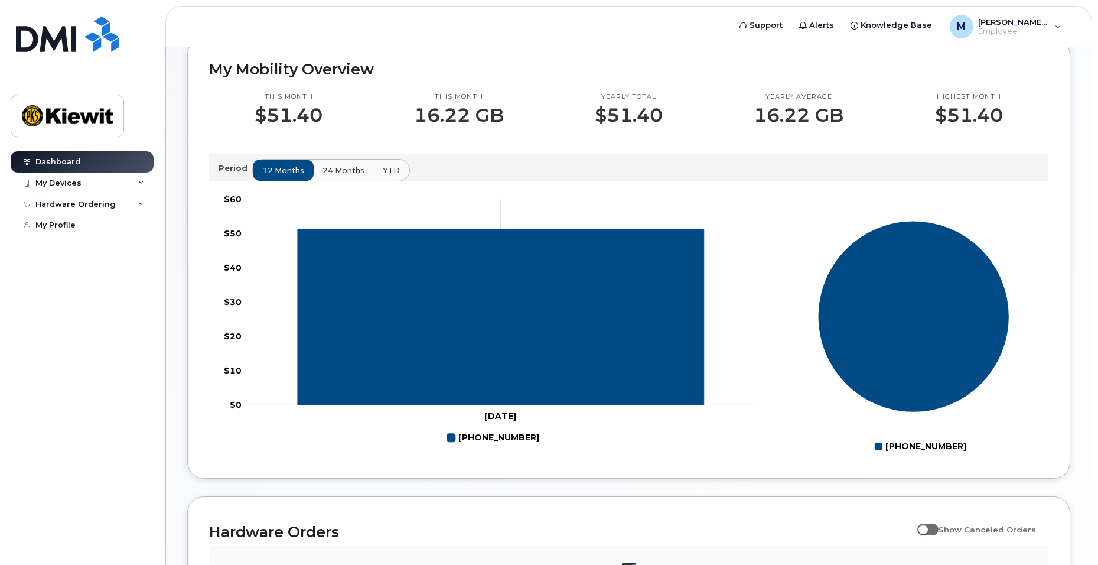
scroll to position [286, 0]
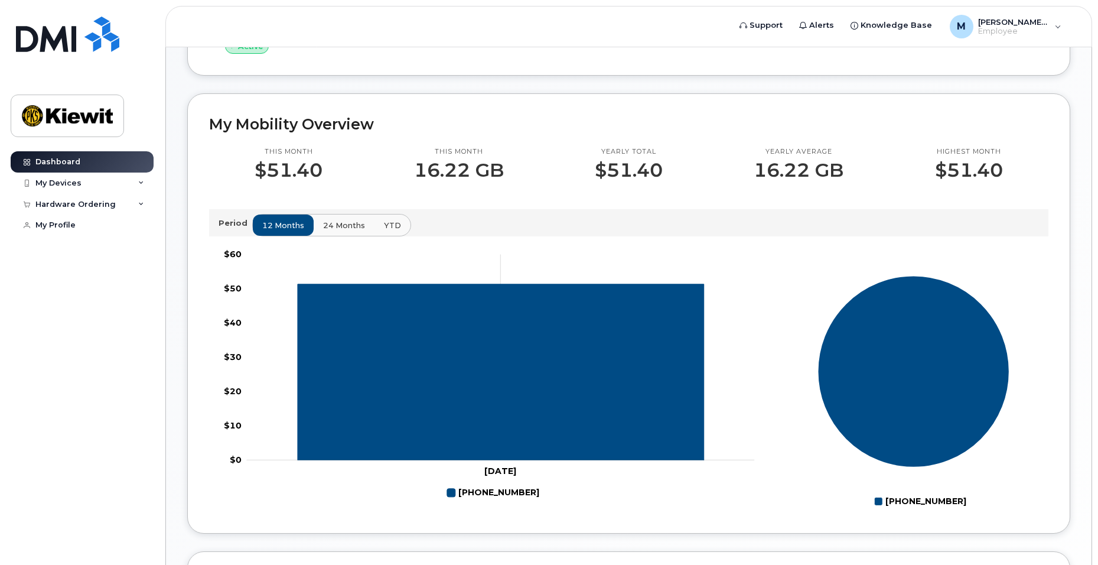
click at [358, 223] on span "24 months" at bounding box center [344, 225] width 42 height 11
click at [384, 231] on button "YTD" at bounding box center [391, 224] width 37 height 21
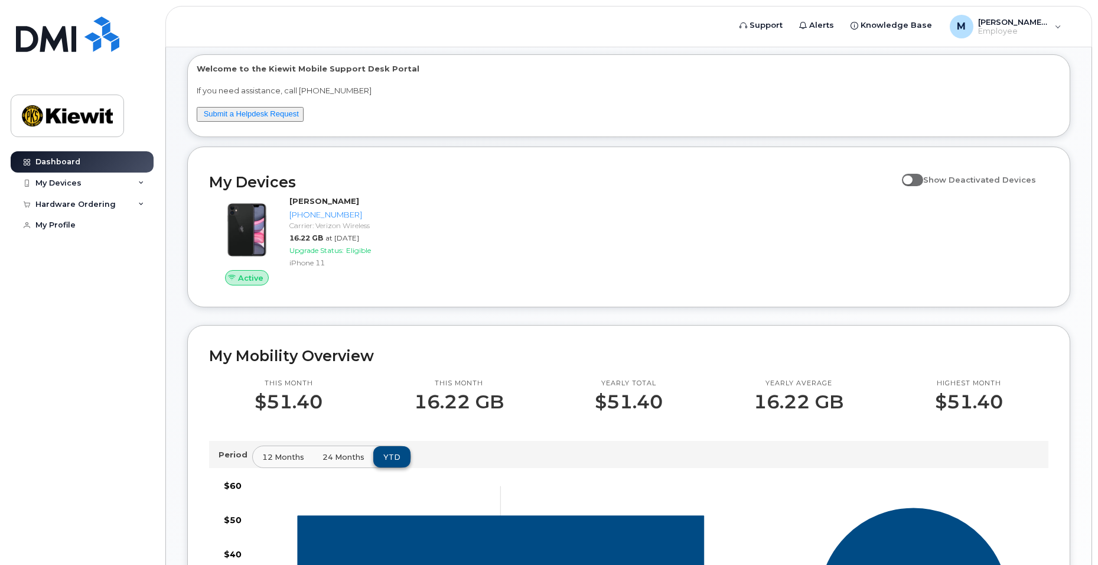
scroll to position [0, 0]
